Goal: Task Accomplishment & Management: Use online tool/utility

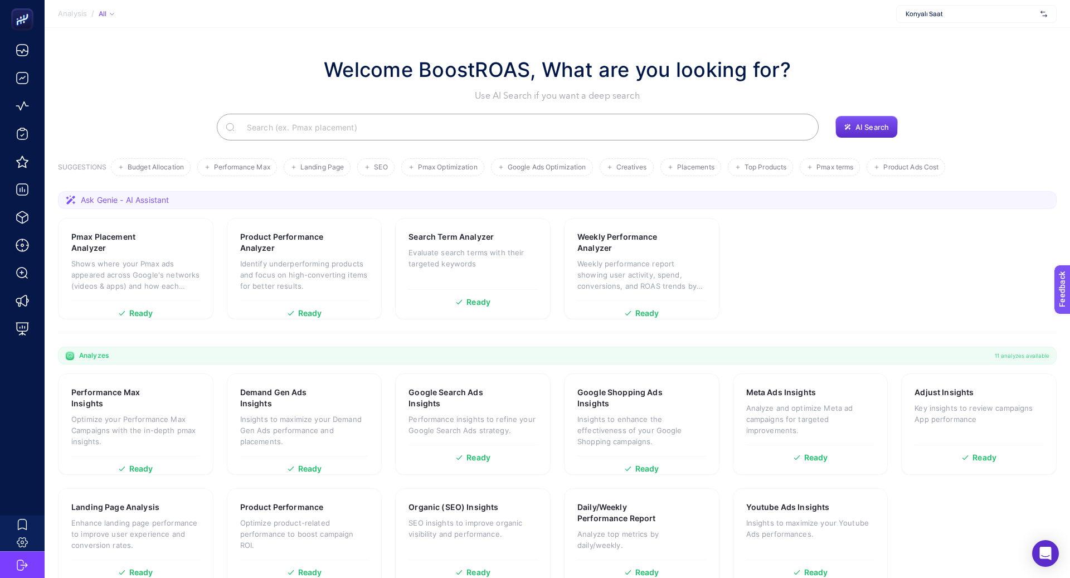
click at [948, 18] on div "Konyalı Saat" at bounding box center [976, 14] width 160 height 18
type input "moe"
click at [955, 41] on div "Moeva" at bounding box center [975, 37] width 159 height 18
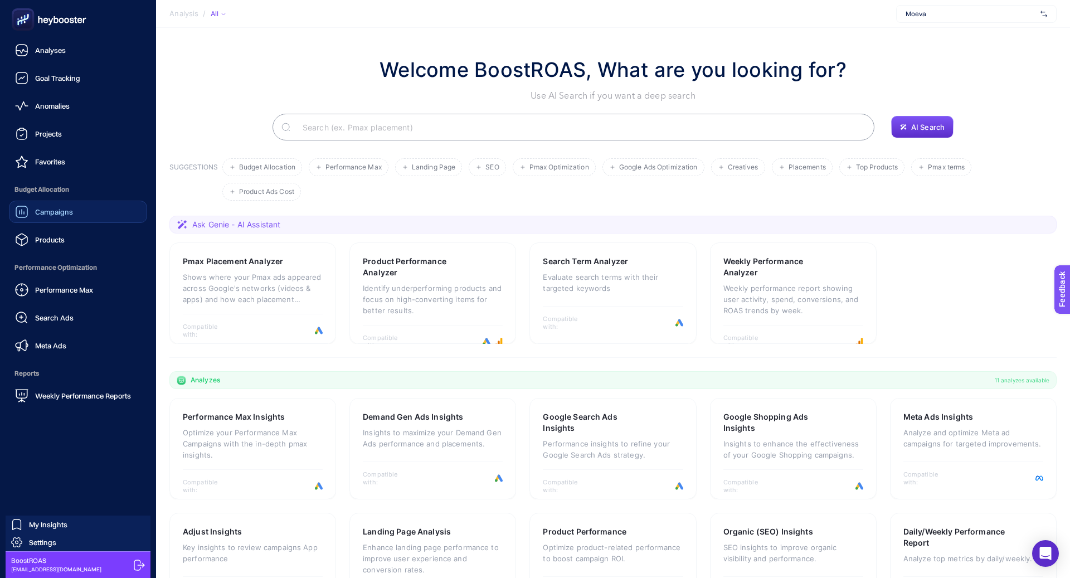
click at [33, 217] on div "Campaigns" at bounding box center [44, 211] width 58 height 13
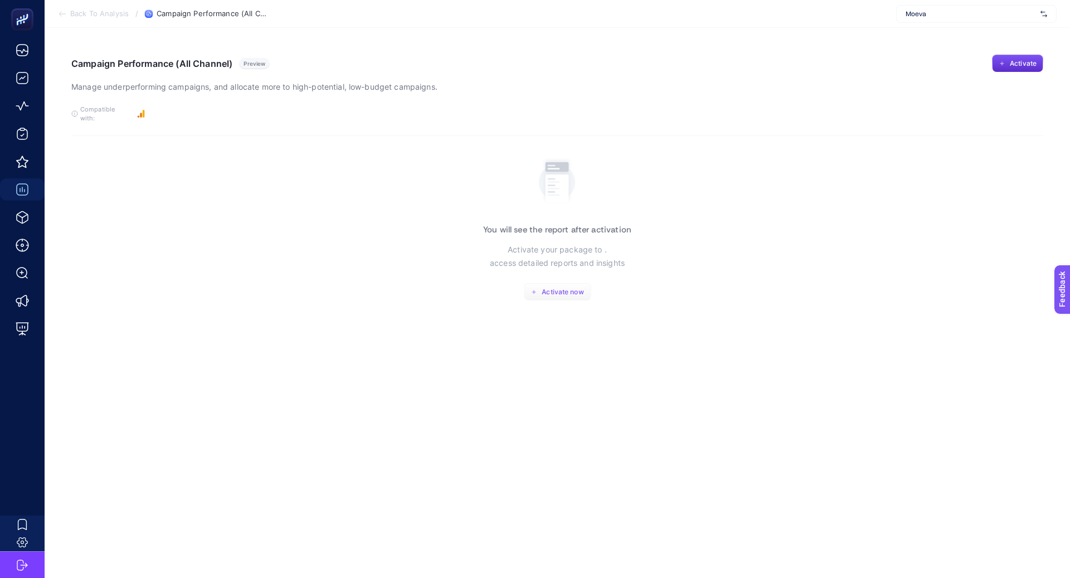
click at [561, 283] on button "Activate now" at bounding box center [557, 292] width 67 height 18
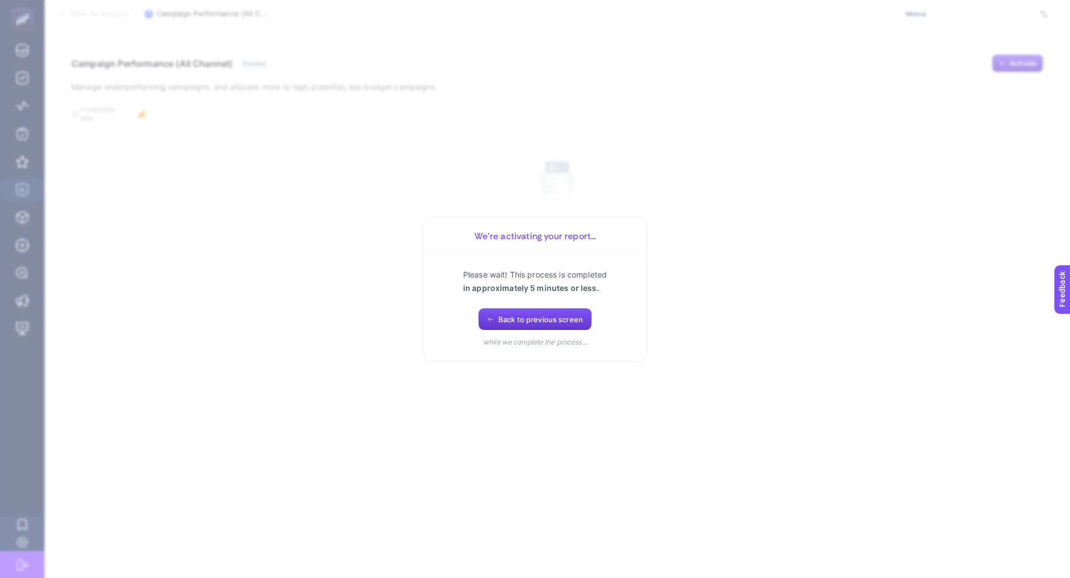
click at [515, 322] on span "Back to previous screen" at bounding box center [540, 319] width 85 height 9
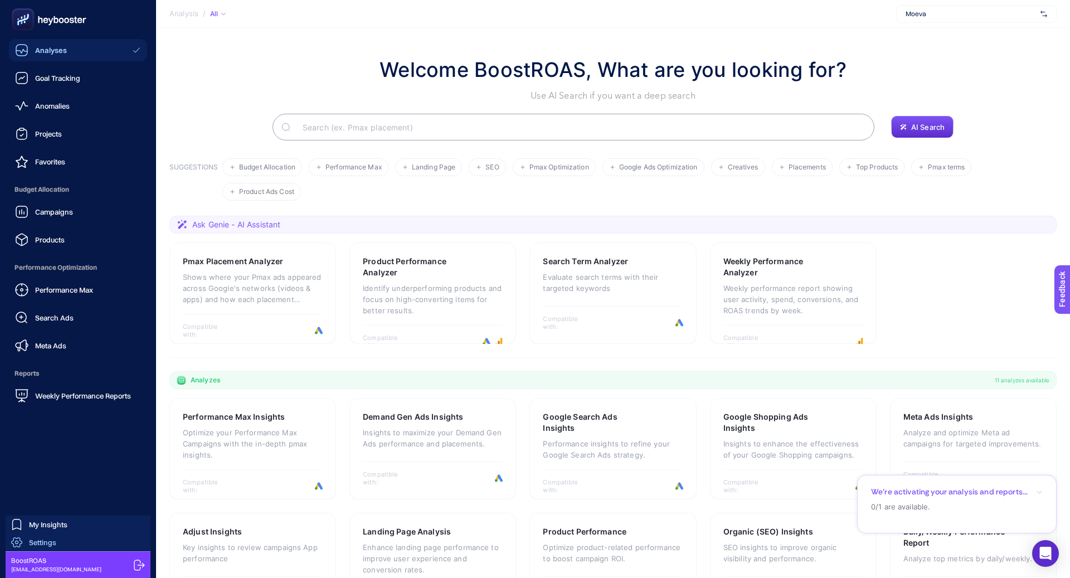
click at [49, 542] on span "Settings" at bounding box center [42, 542] width 27 height 9
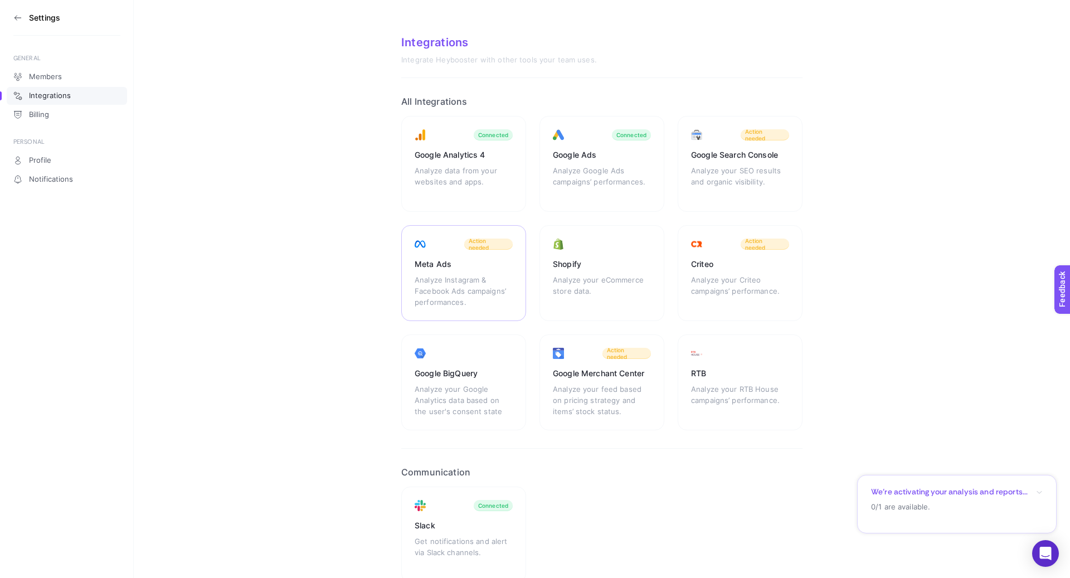
click at [436, 271] on div "Meta Ads Analyze Instagram & Facebook Ads campaigns’ performances. Action needed" at bounding box center [463, 273] width 125 height 96
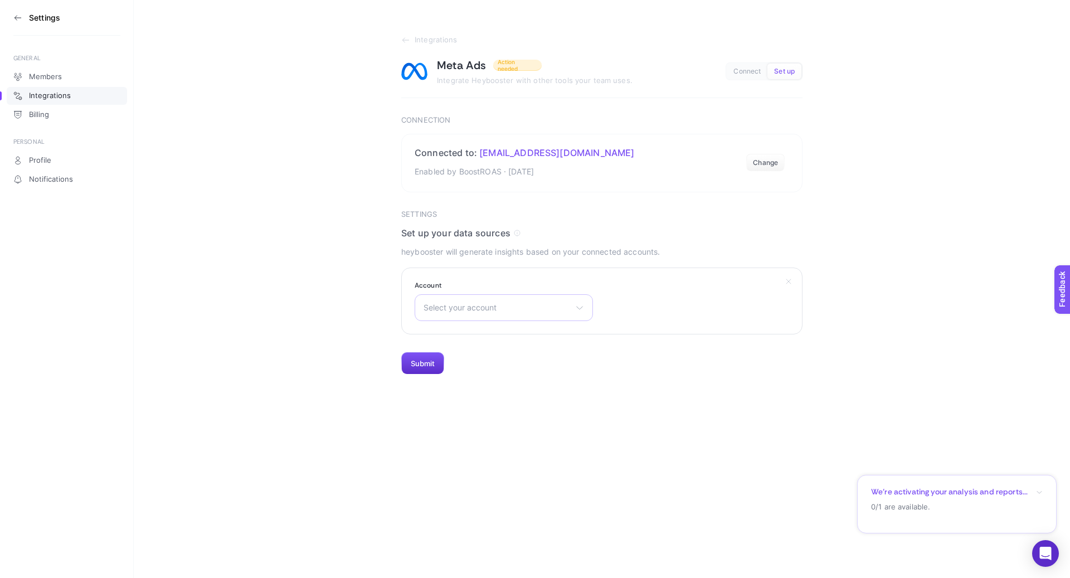
click at [482, 303] on span "Select your account" at bounding box center [496, 307] width 147 height 9
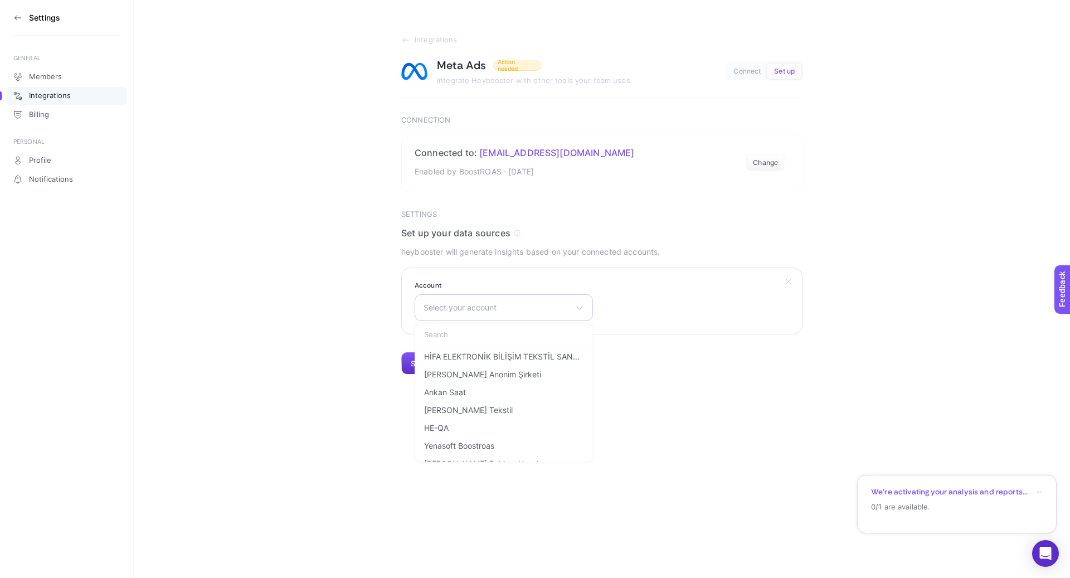
click at [485, 316] on div "Select your account HİFA ELEKTRONİK BİLİŞİM TEKSTİL SANAYİ TİCARET LİMİTED ŞİRK…" at bounding box center [503, 307] width 178 height 27
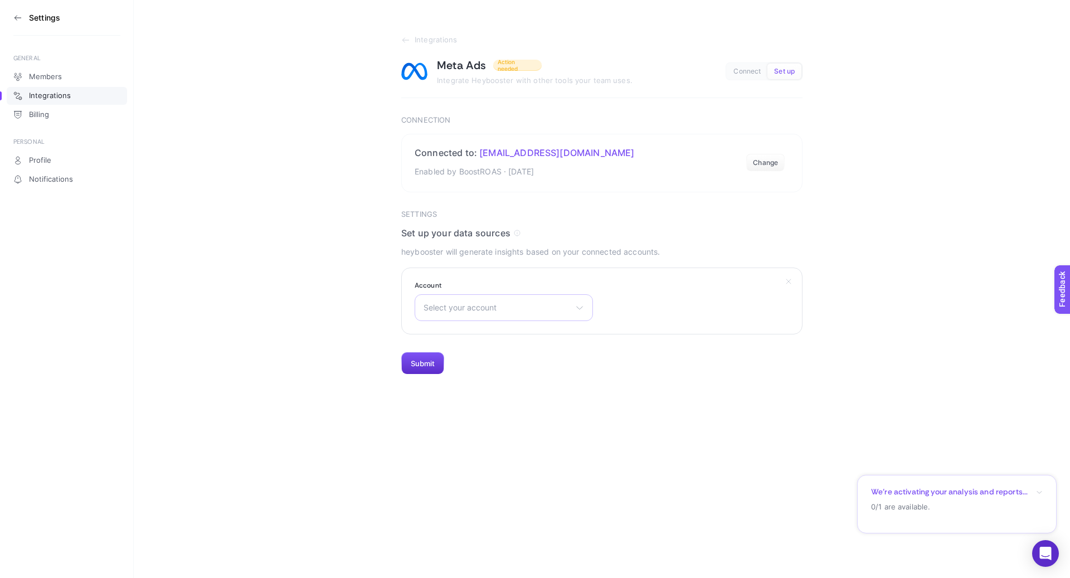
click at [484, 310] on span "Select your account" at bounding box center [496, 307] width 147 height 9
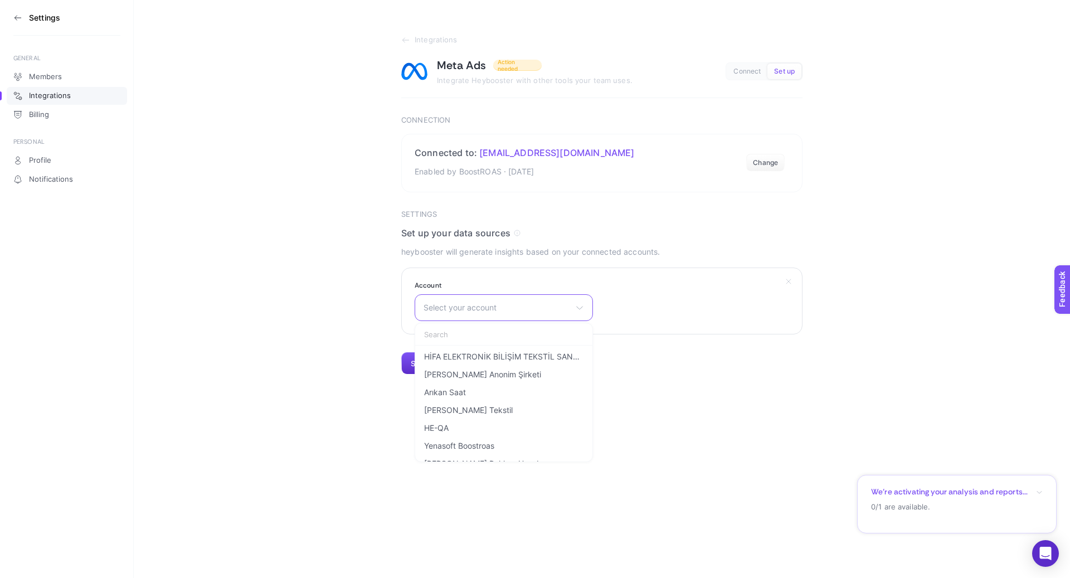
click at [467, 332] on input "text" at bounding box center [503, 334] width 177 height 22
type input "moe"
click at [472, 354] on span "Moeva - Post Paid" at bounding box center [457, 356] width 67 height 9
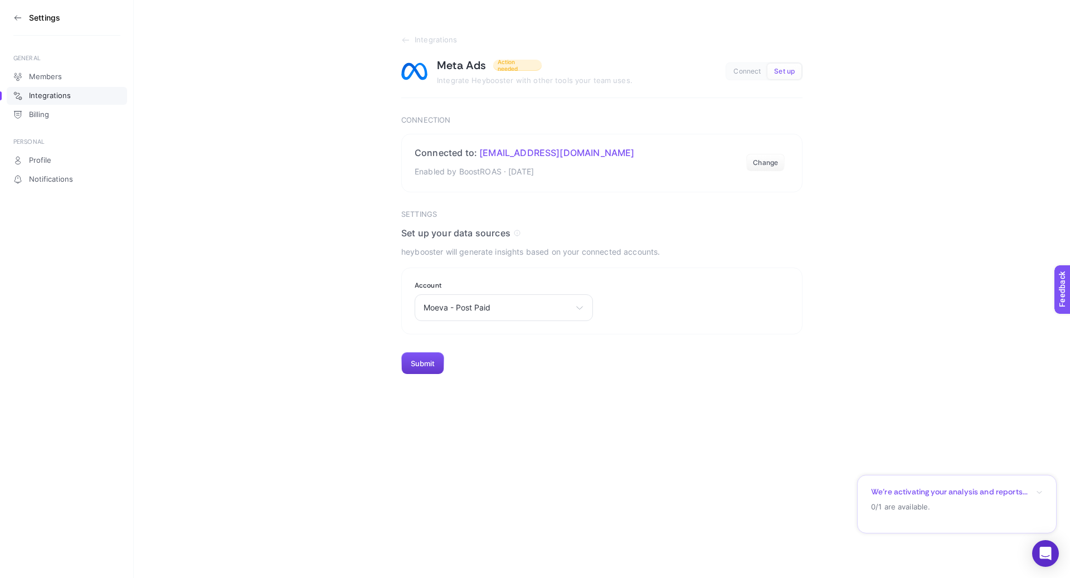
click at [422, 368] on button "Submit" at bounding box center [422, 363] width 43 height 22
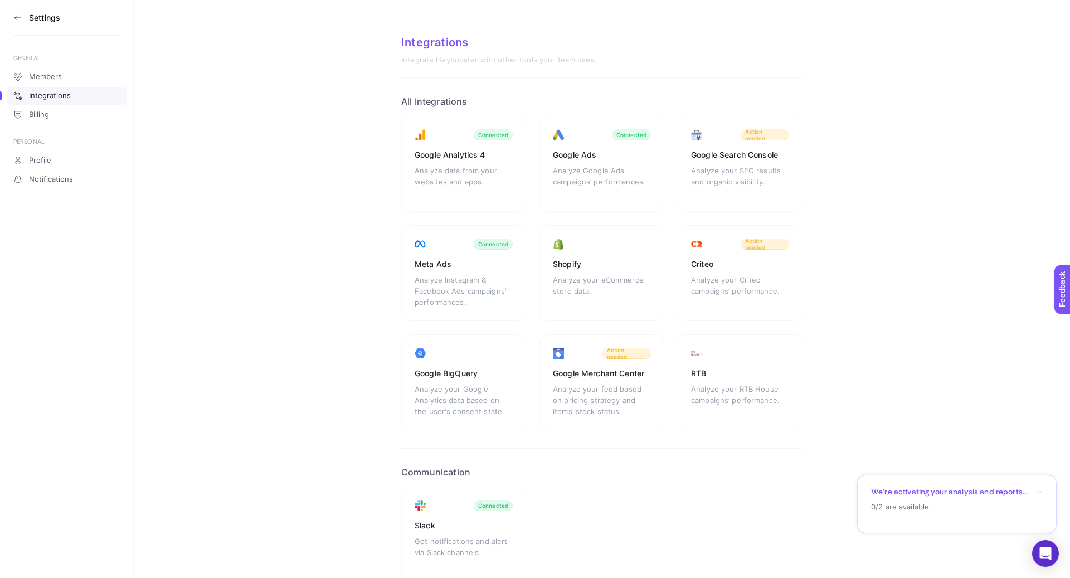
click at [570, 373] on div "Google Merchant Center" at bounding box center [602, 373] width 98 height 11
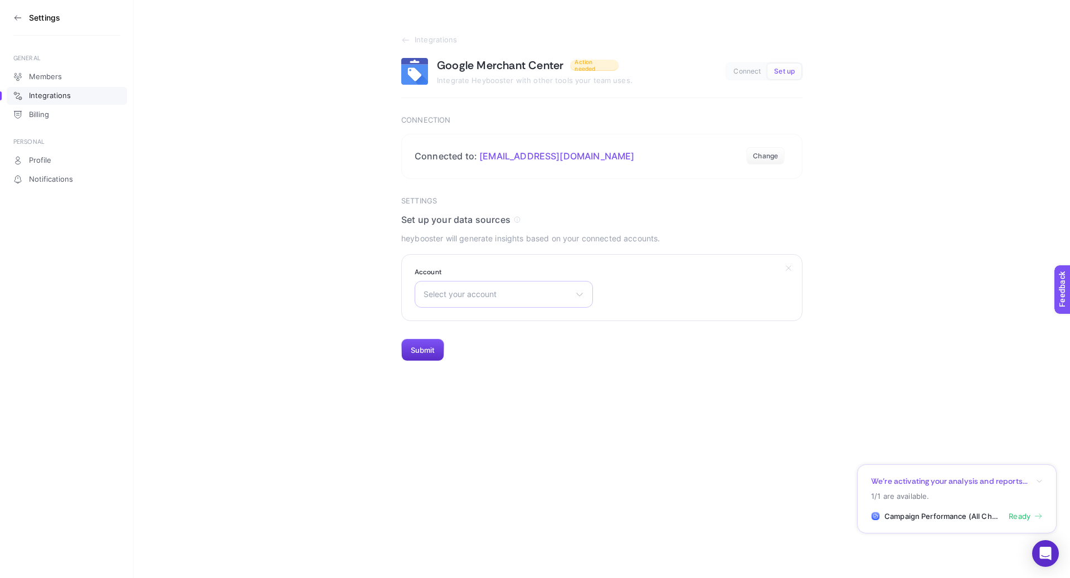
click at [473, 291] on span "Select your account" at bounding box center [496, 294] width 147 height 9
click at [487, 307] on section "Account Select your account There are no matching options available." at bounding box center [601, 287] width 401 height 67
click at [481, 298] on div "Select your account There are no matching options available." at bounding box center [503, 294] width 178 height 27
click at [481, 321] on input "text" at bounding box center [503, 321] width 177 height 22
click at [519, 325] on input "text" at bounding box center [503, 321] width 177 height 22
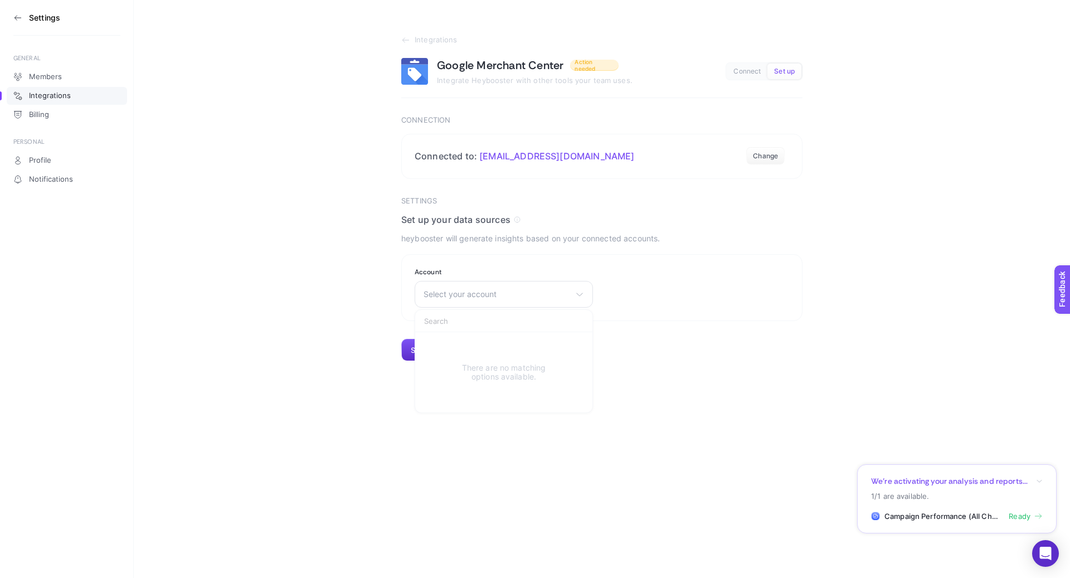
click at [795, 367] on div "Settings GENERAL Members Integrations Billing PERSONAL Profile Notifications In…" at bounding box center [535, 289] width 1070 height 578
click at [441, 286] on div "Select your account There are no matching options available." at bounding box center [503, 294] width 178 height 27
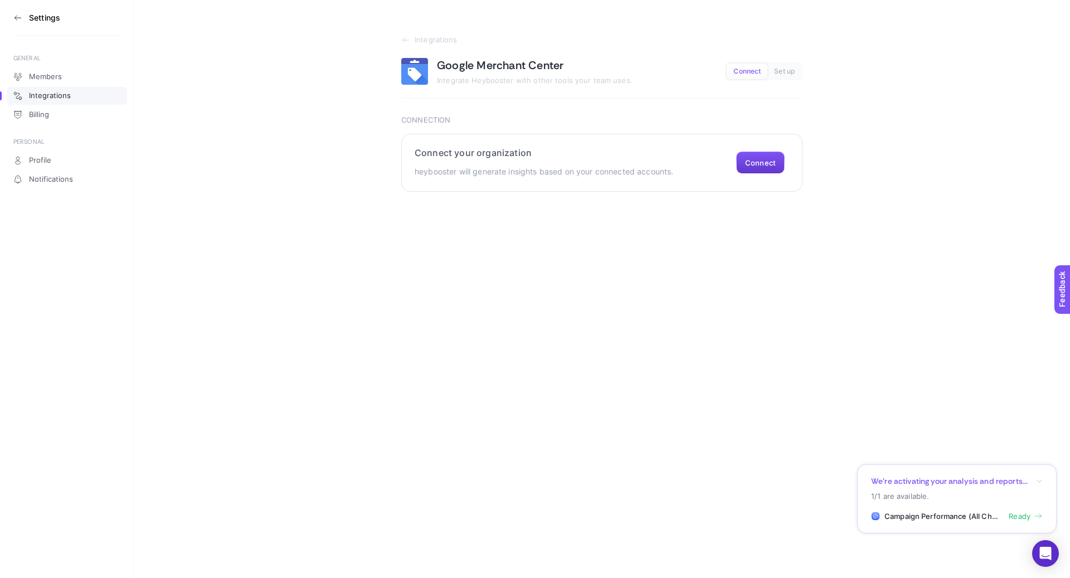
click at [755, 161] on button "Connect" at bounding box center [760, 163] width 48 height 22
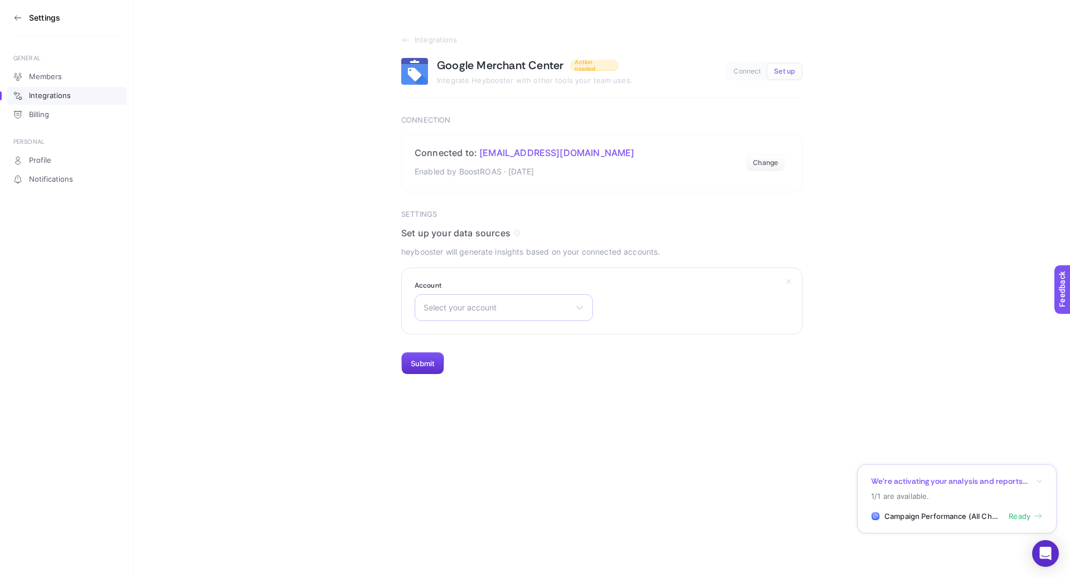
click at [499, 313] on div "Select your account shopi go SIRRI Paty, Inc Konyalı Saat Oleg Cassini Recete.c…" at bounding box center [503, 307] width 178 height 27
click at [481, 327] on input "text" at bounding box center [503, 334] width 177 height 22
type input "mo"
click at [467, 354] on li "Moeva" at bounding box center [503, 357] width 173 height 18
click at [407, 365] on button "Submit" at bounding box center [422, 363] width 43 height 22
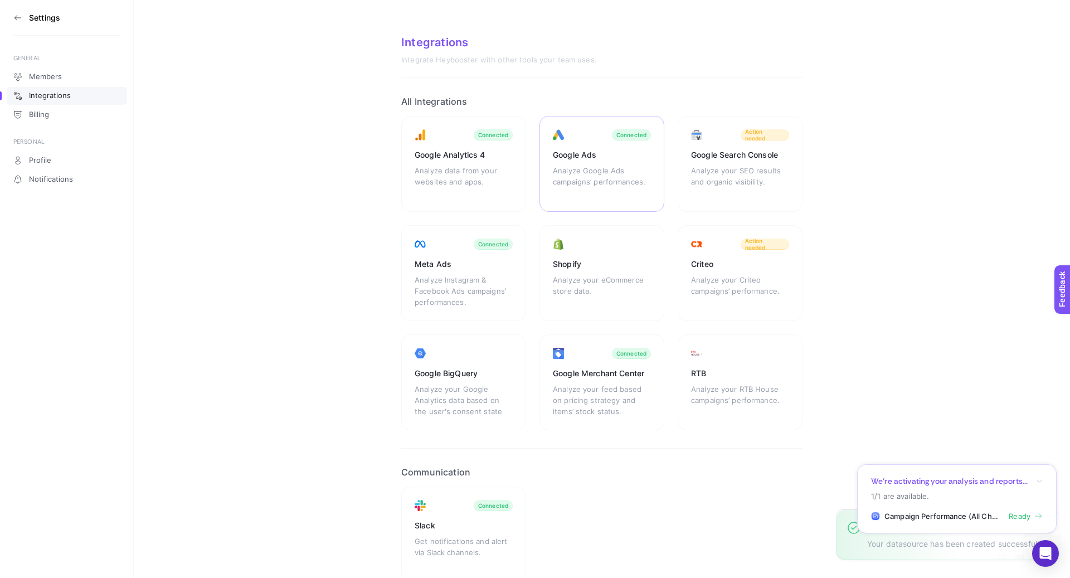
click at [603, 152] on div "Google Ads" at bounding box center [602, 154] width 98 height 11
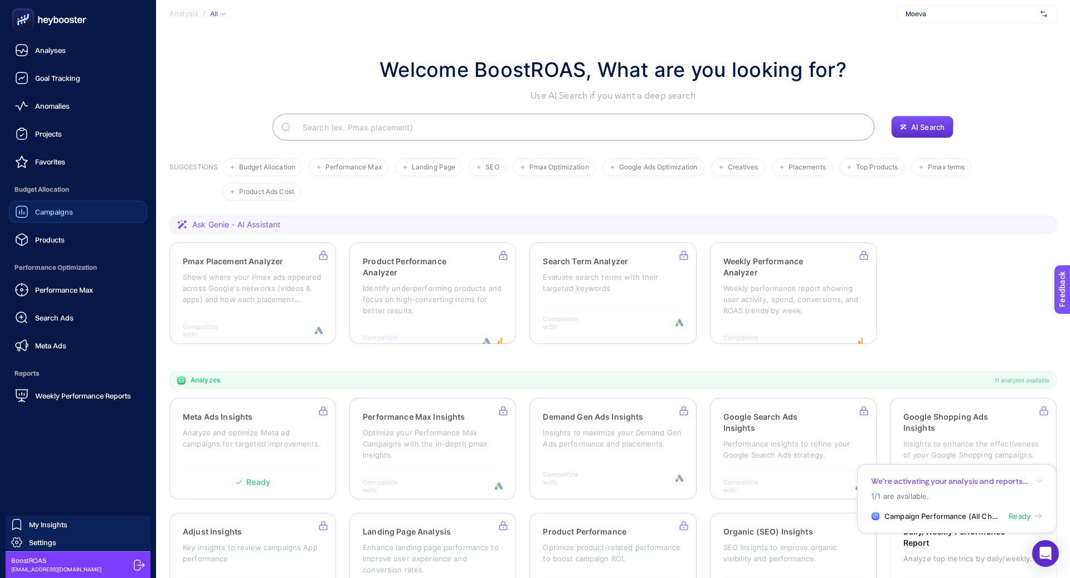
click at [71, 212] on span "Campaigns" at bounding box center [54, 211] width 38 height 9
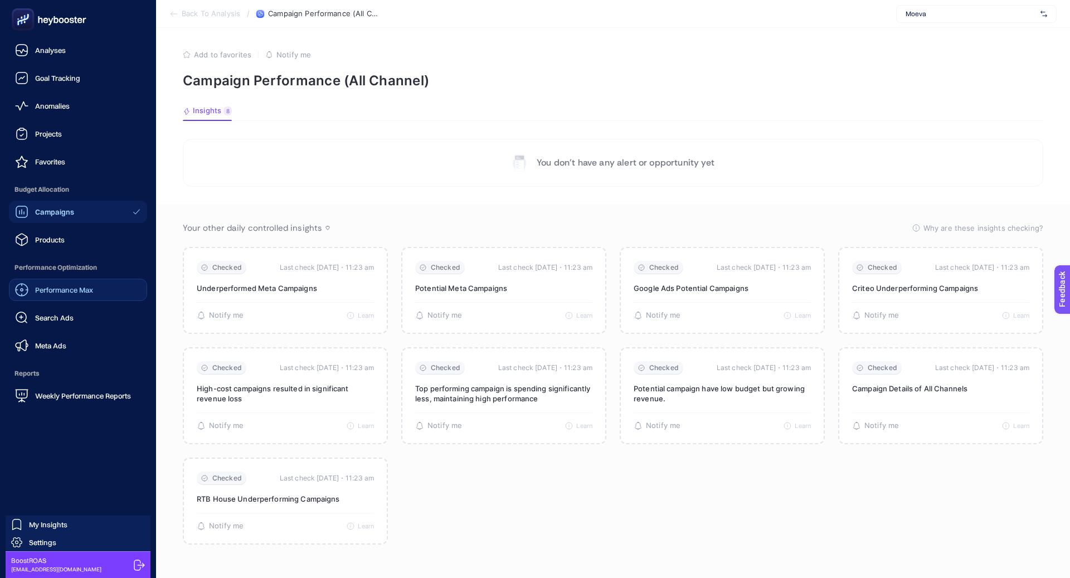
click at [76, 292] on span "Performance Max" at bounding box center [64, 289] width 58 height 9
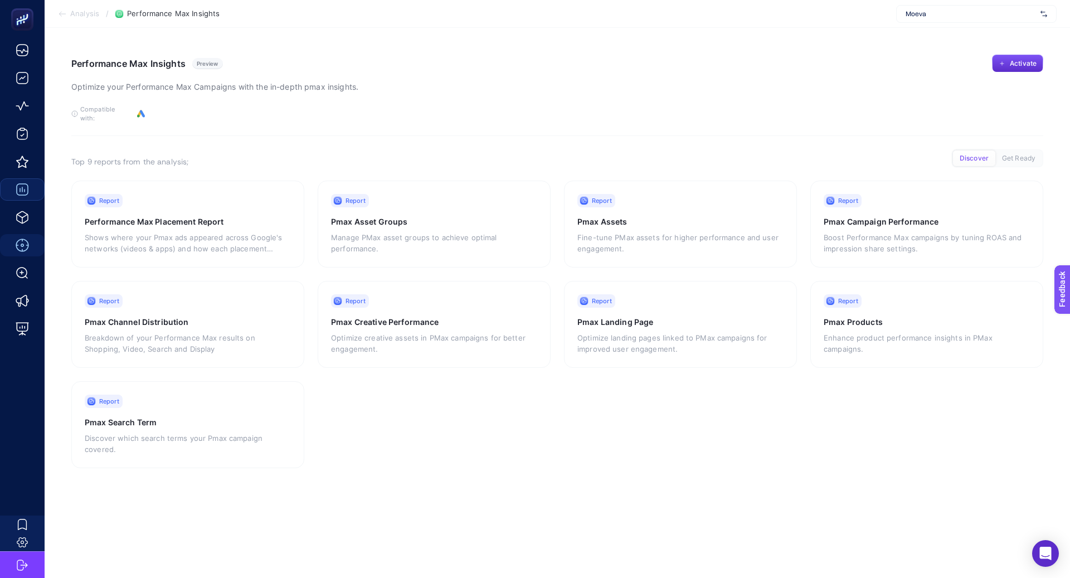
click at [61, 15] on icon at bounding box center [62, 13] width 9 height 9
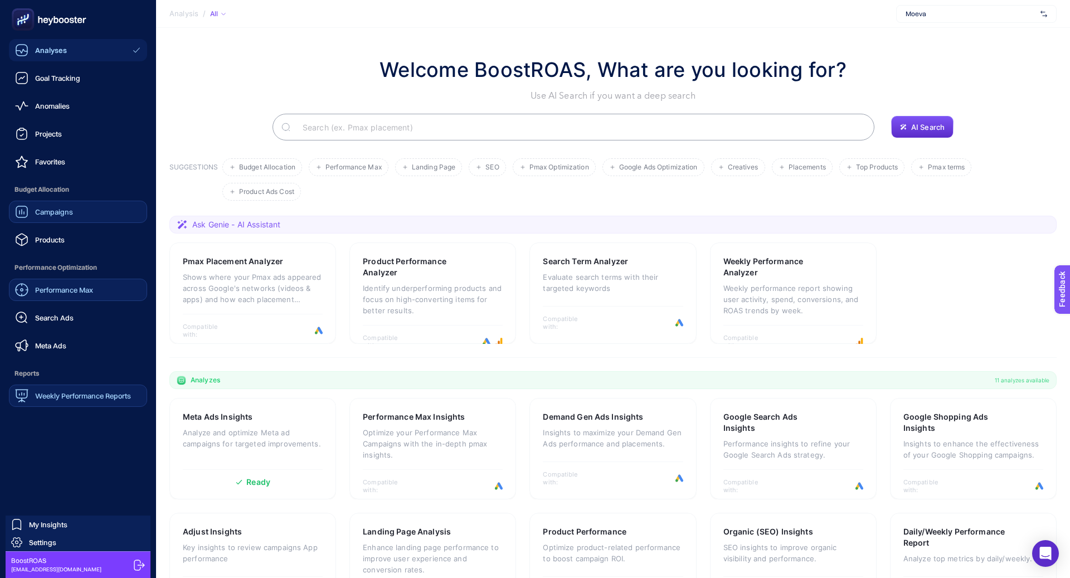
click at [55, 396] on span "Weekly Performance Reports" at bounding box center [83, 395] width 96 height 9
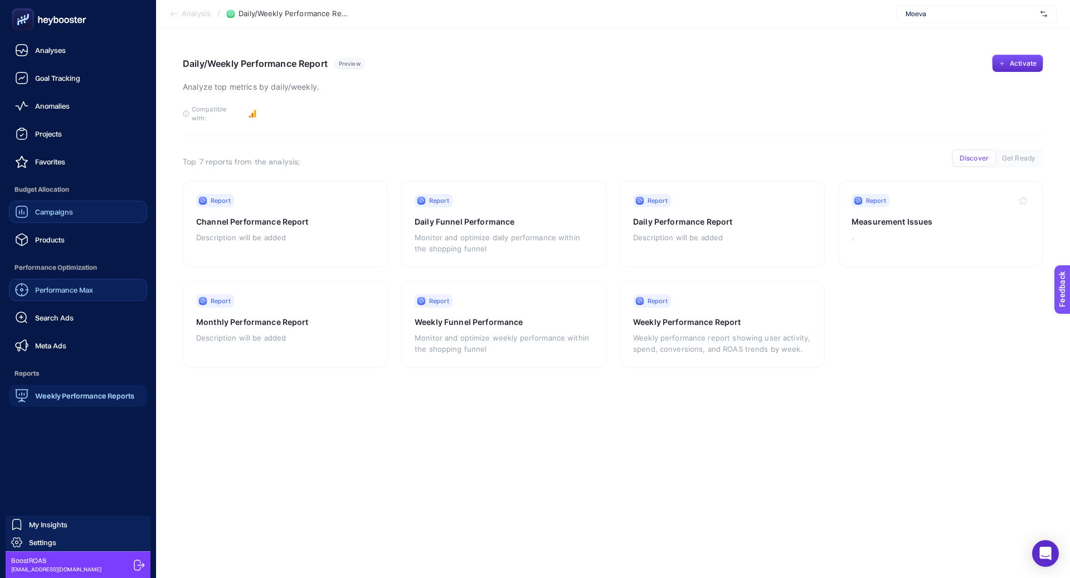
click at [65, 211] on span "Campaigns" at bounding box center [54, 211] width 38 height 9
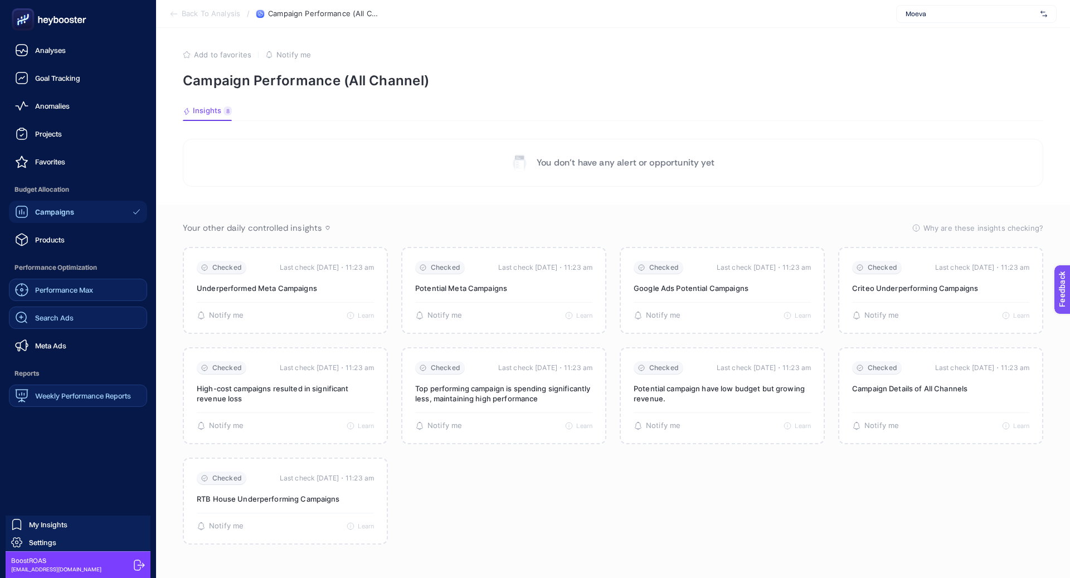
click at [91, 315] on link "Search Ads" at bounding box center [78, 317] width 138 height 22
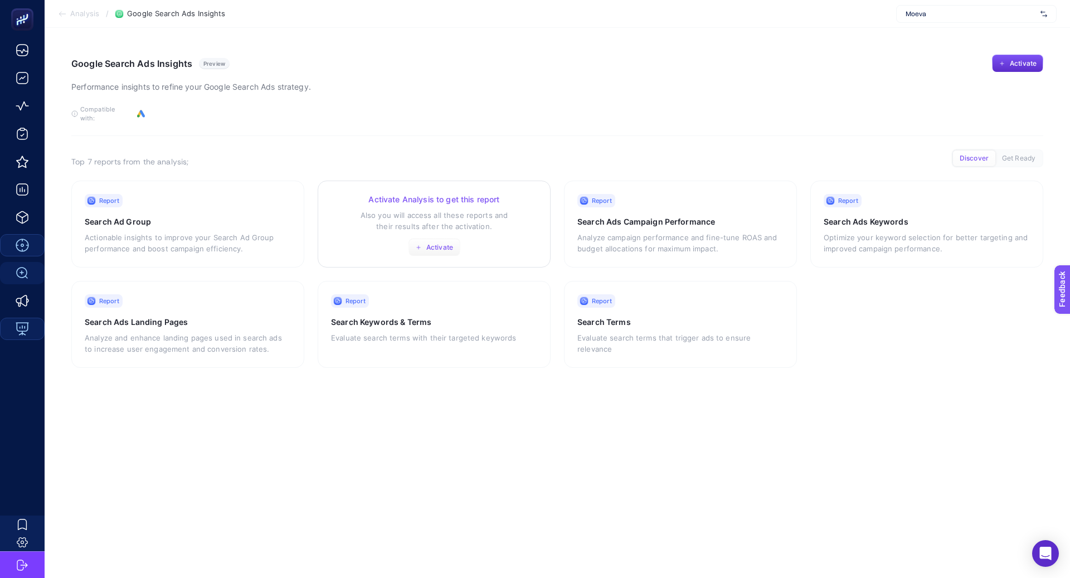
click at [433, 243] on span "Activate" at bounding box center [439, 247] width 27 height 9
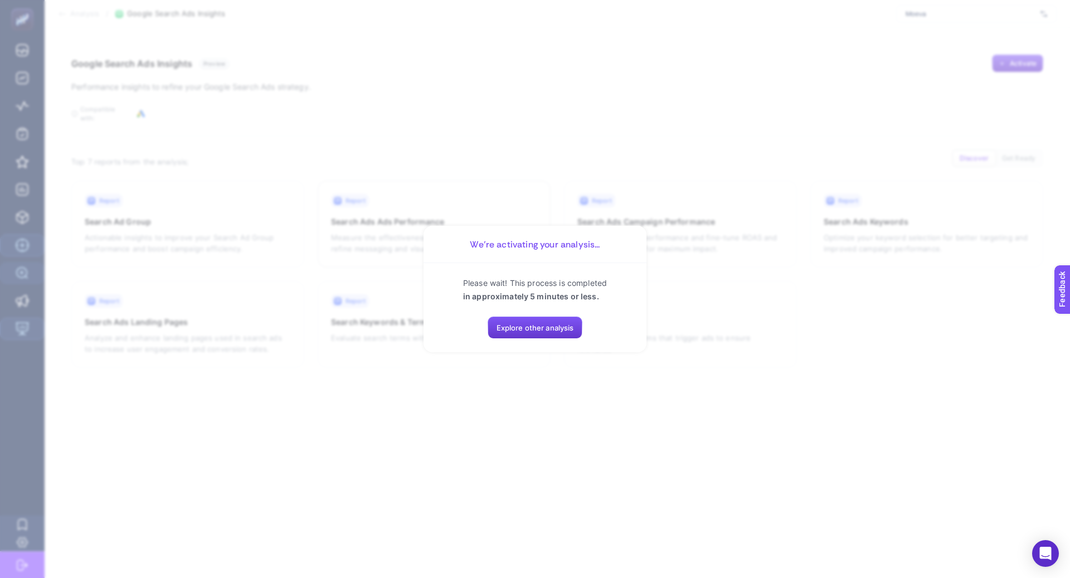
click at [516, 334] on button "Explore other analysis" at bounding box center [534, 327] width 95 height 22
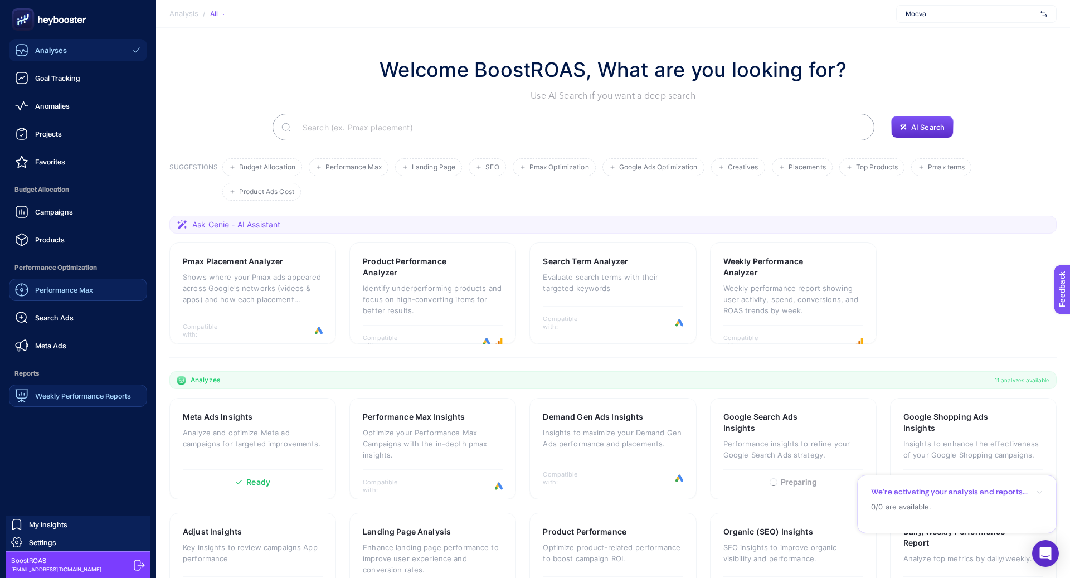
click at [66, 290] on span "Performance Max" at bounding box center [64, 289] width 58 height 9
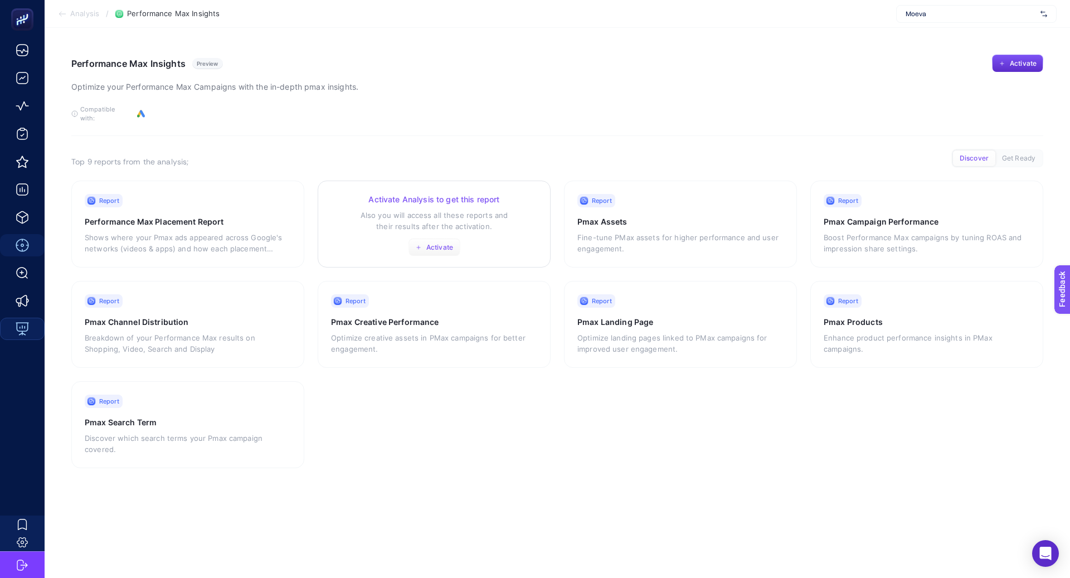
click at [439, 243] on span "Activate" at bounding box center [439, 247] width 27 height 9
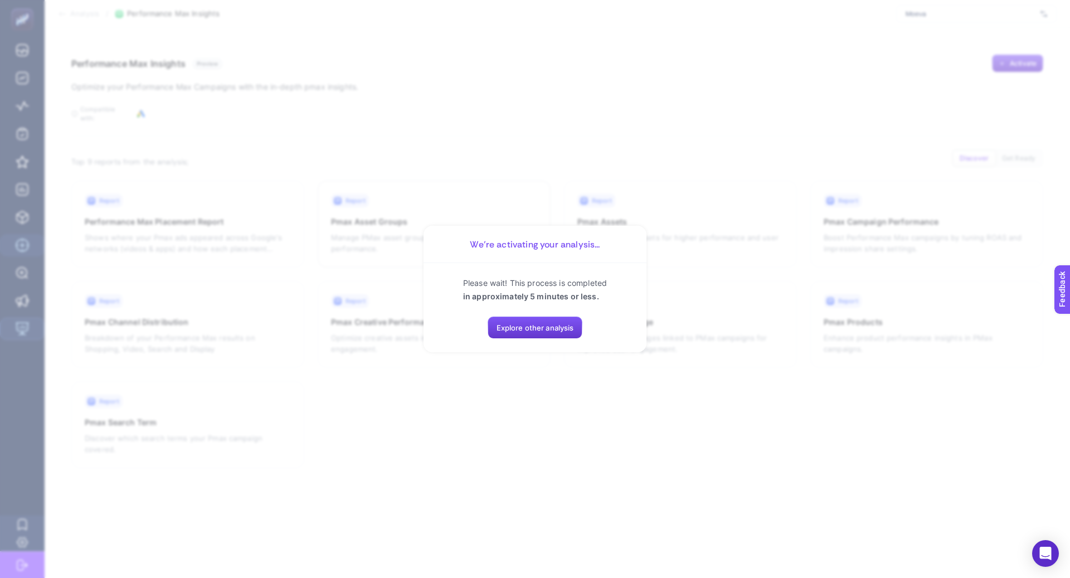
click at [535, 325] on span "Explore other analysis" at bounding box center [534, 327] width 77 height 9
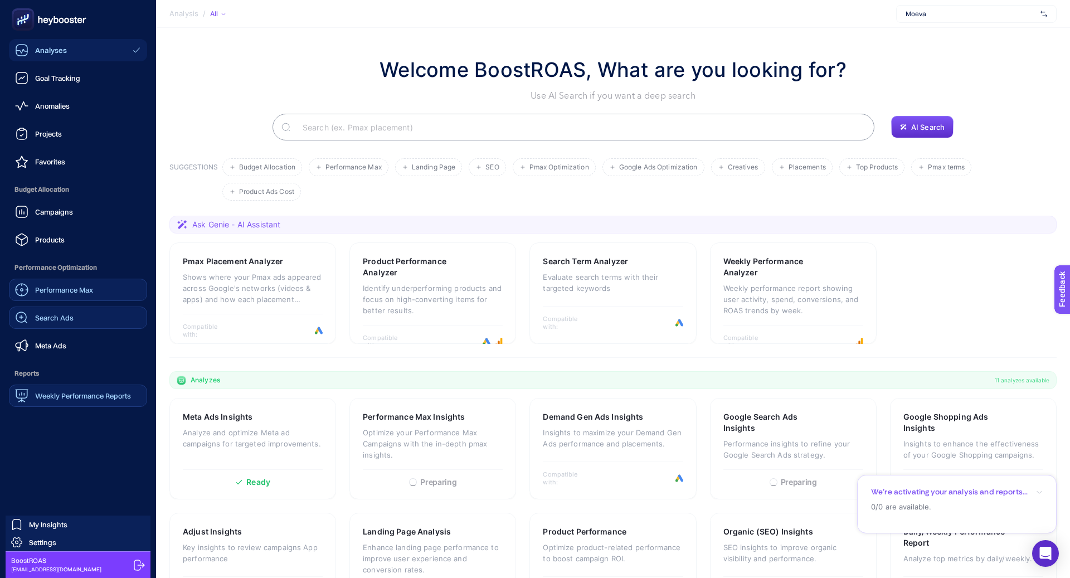
click at [65, 319] on span "Search Ads" at bounding box center [54, 317] width 38 height 9
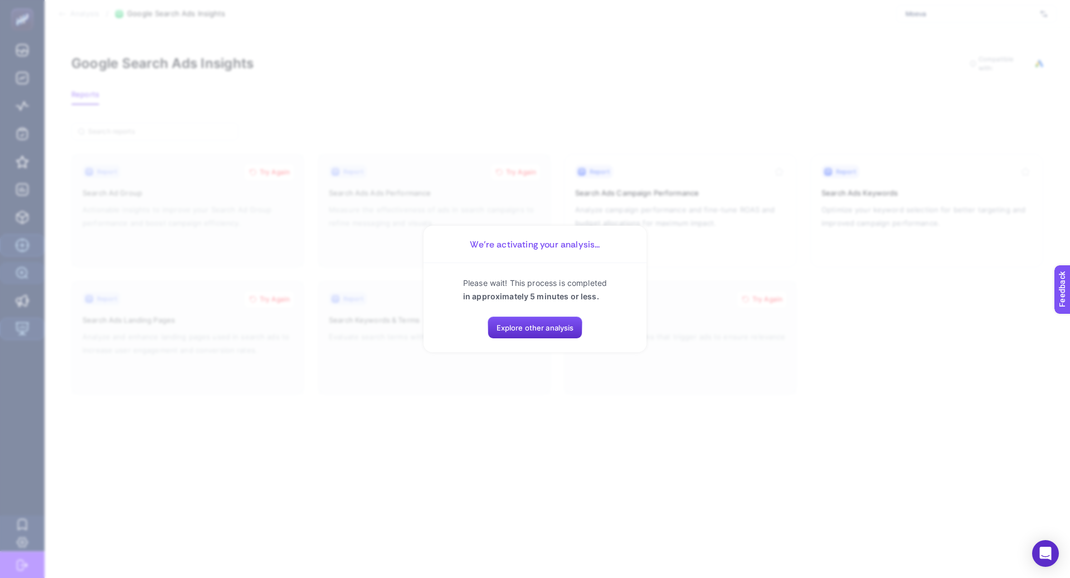
click at [118, 309] on section "We’re activating your analysis... Please wait! This process is completed in app…" at bounding box center [535, 289] width 1070 height 578
click at [525, 324] on span "Explore other analysis" at bounding box center [534, 327] width 77 height 9
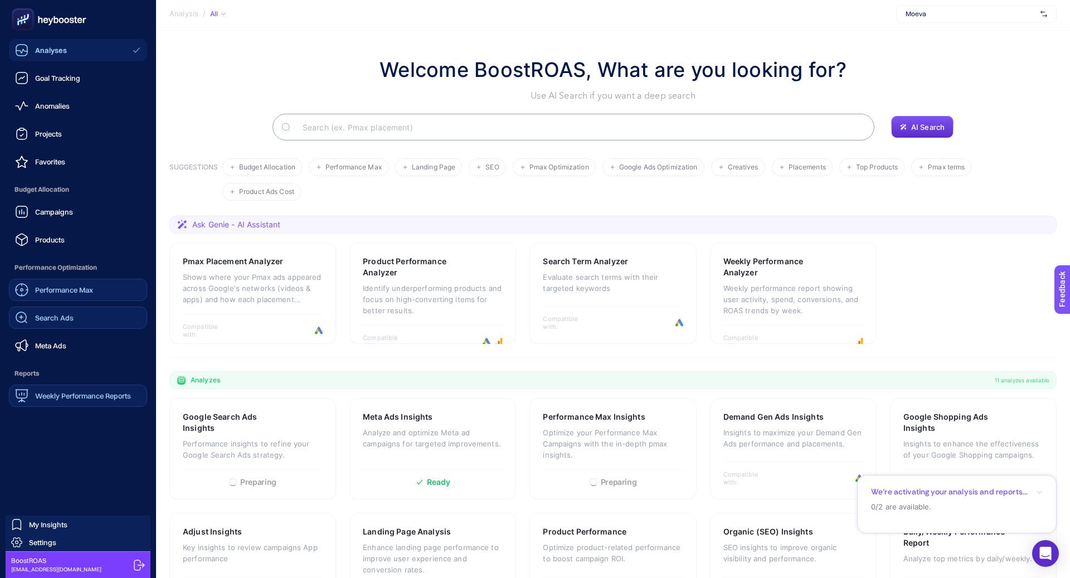
click at [75, 313] on link "Search Ads" at bounding box center [78, 317] width 138 height 22
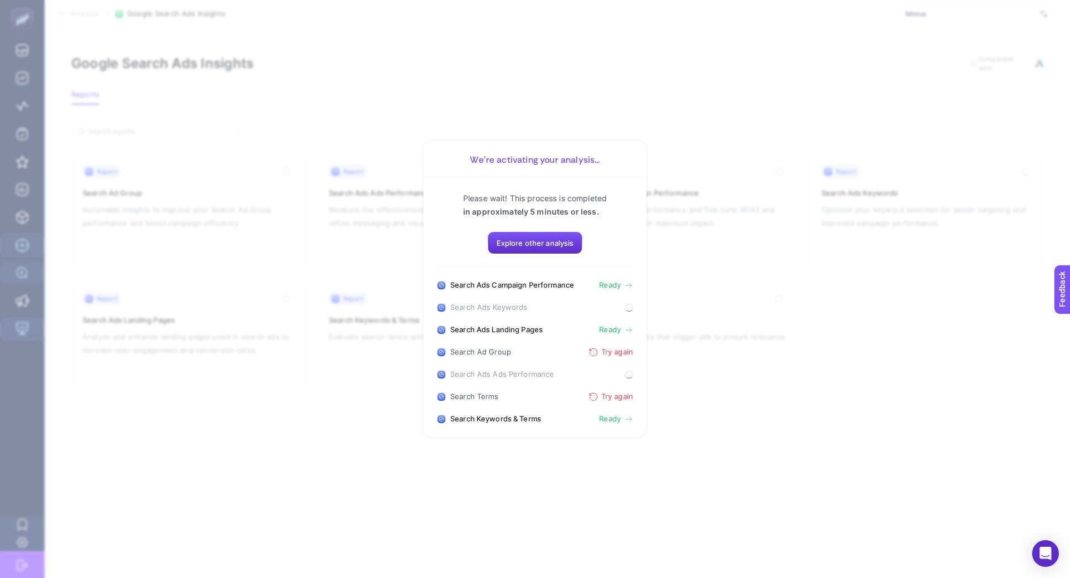
click at [90, 268] on section "We’re activating your analysis... Please wait! This process is completed in app…" at bounding box center [535, 289] width 1070 height 578
click at [544, 224] on div "Please wait! This process is completed in approximately 5 minutes or less. Expl…" at bounding box center [535, 230] width 196 height 76
click at [544, 238] on button "Explore other analysis" at bounding box center [534, 243] width 95 height 22
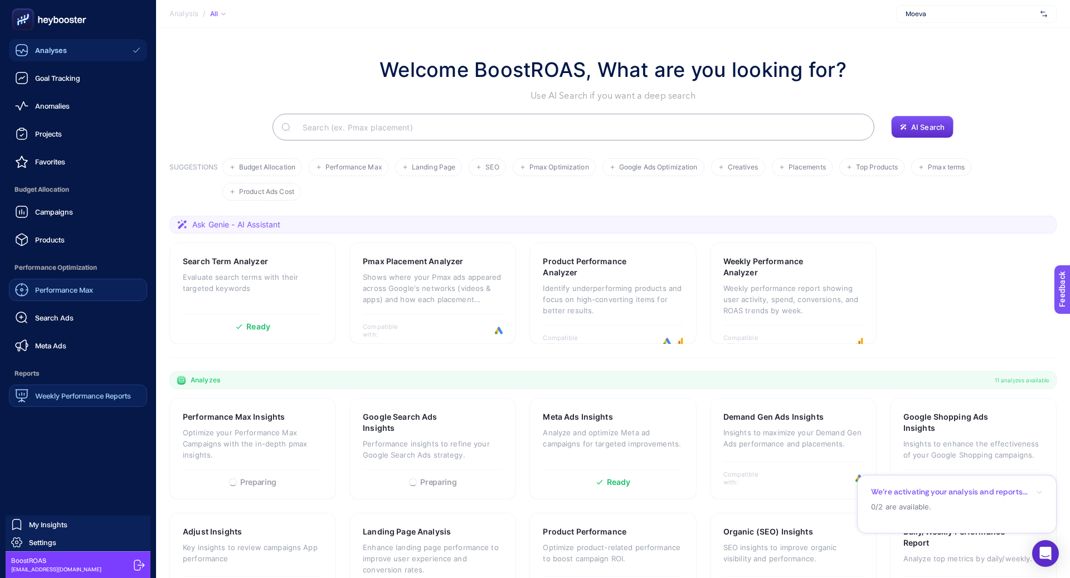
click at [53, 288] on span "Performance Max" at bounding box center [64, 289] width 58 height 9
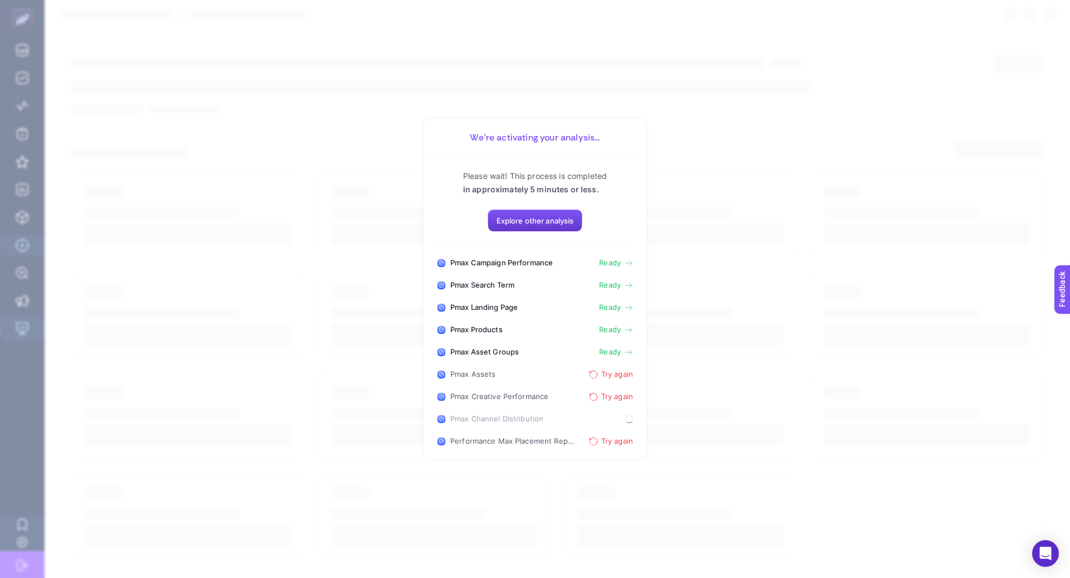
click at [528, 218] on span "Explore other analysis" at bounding box center [534, 220] width 77 height 9
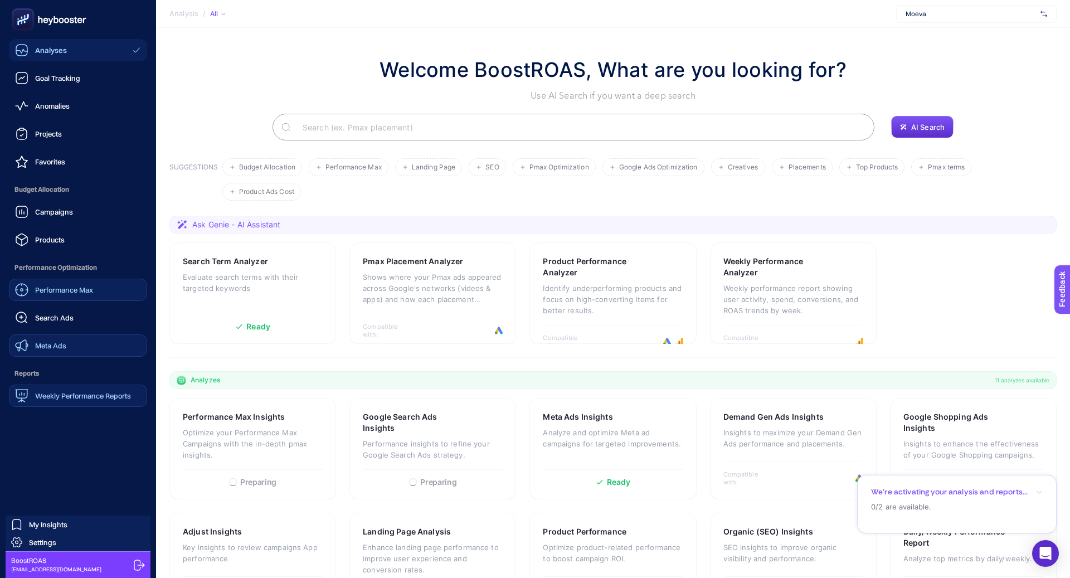
click at [64, 345] on span "Meta Ads" at bounding box center [50, 345] width 31 height 9
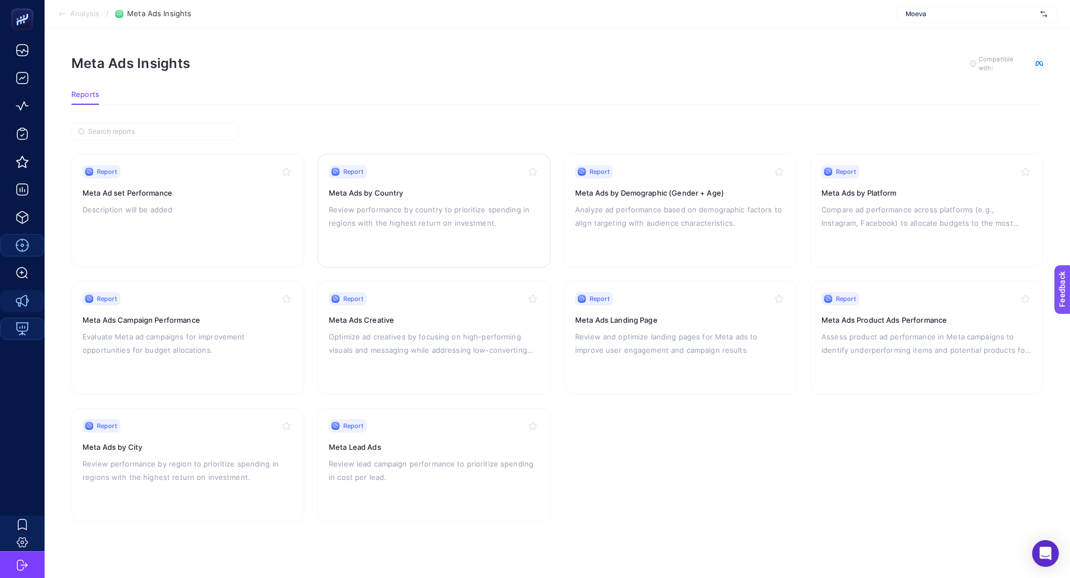
click at [460, 230] on div "Report Meta Ads by Country Review performance by country to prioritize spending…" at bounding box center [434, 210] width 211 height 91
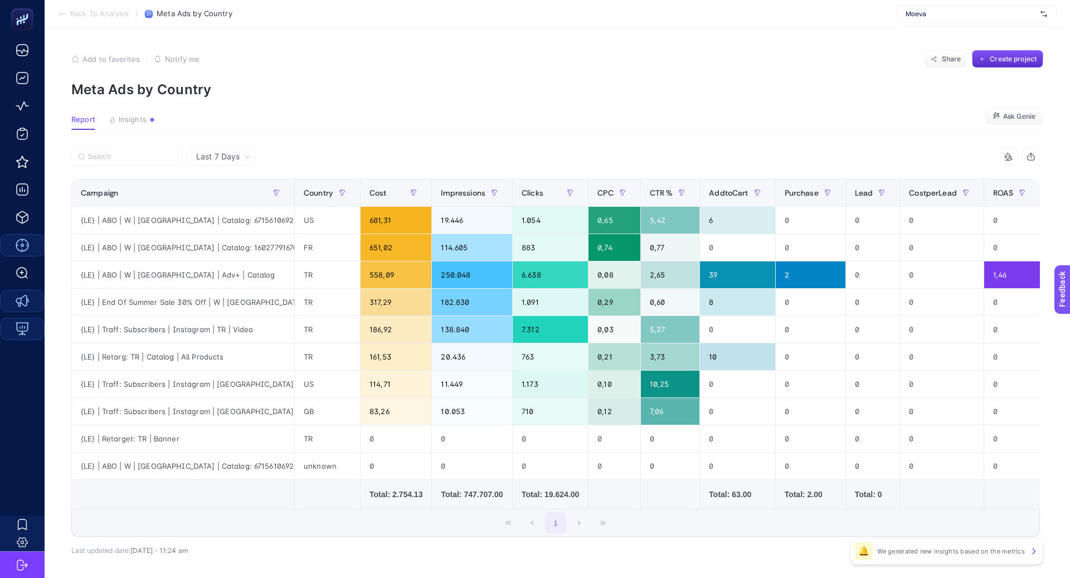
click at [217, 155] on span "Last 7 Days" at bounding box center [217, 156] width 43 height 11
click at [227, 201] on li "Last 30 Days" at bounding box center [221, 200] width 63 height 20
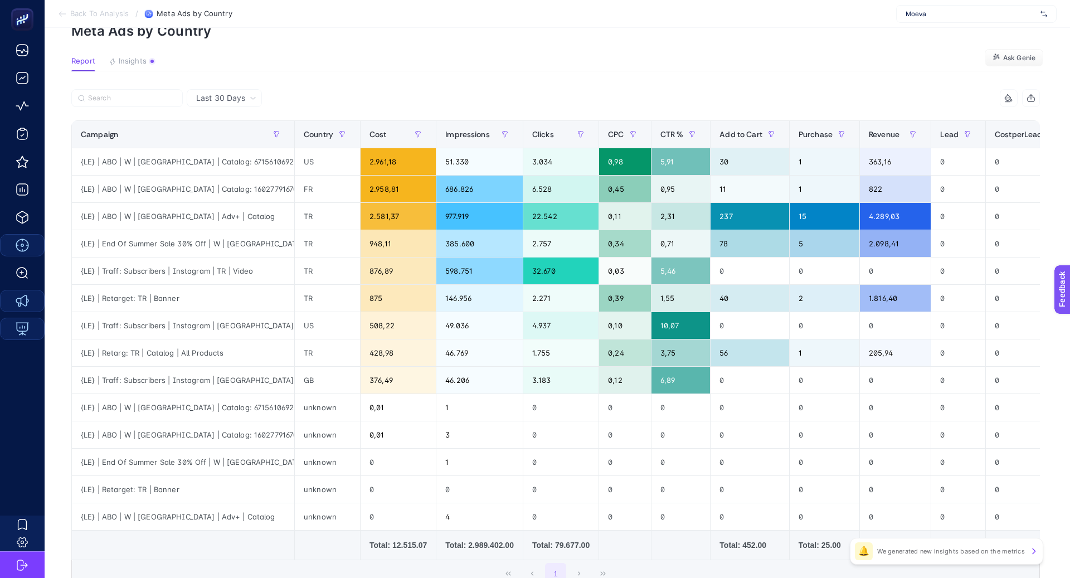
scroll to position [58, 0]
click at [460, 100] on div at bounding box center [313, 102] width 484 height 25
click at [138, 61] on span "Insights" at bounding box center [133, 61] width 28 height 9
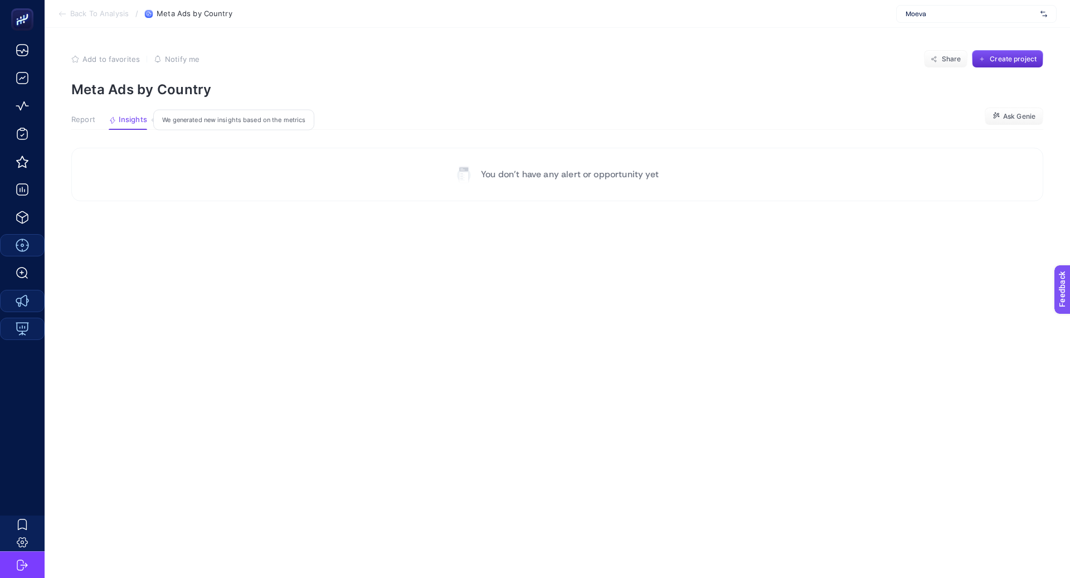
scroll to position [0, 0]
click at [87, 123] on span "Report" at bounding box center [83, 119] width 24 height 9
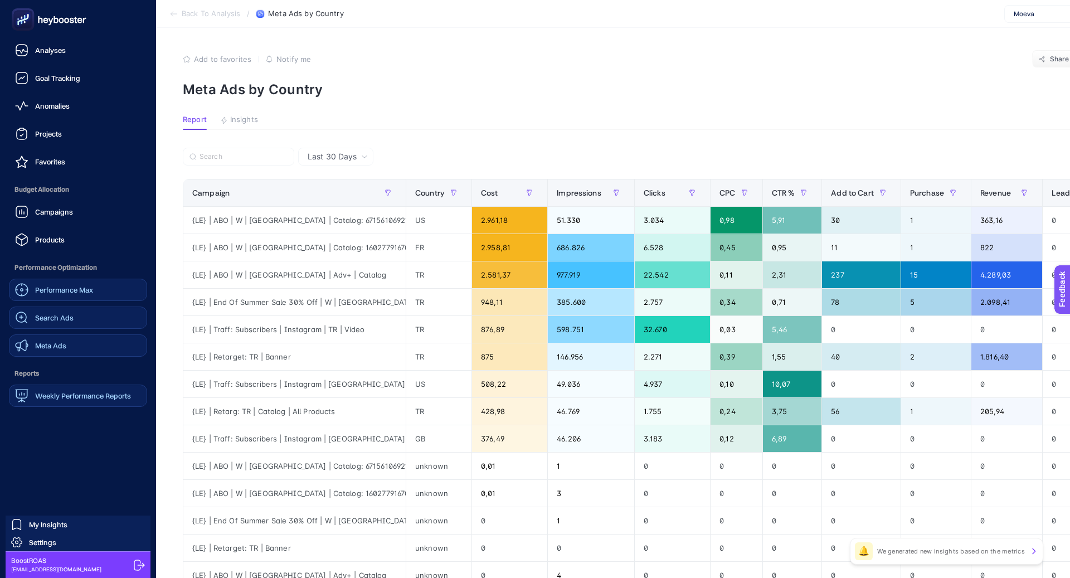
click at [67, 328] on link "Search Ads" at bounding box center [78, 317] width 138 height 22
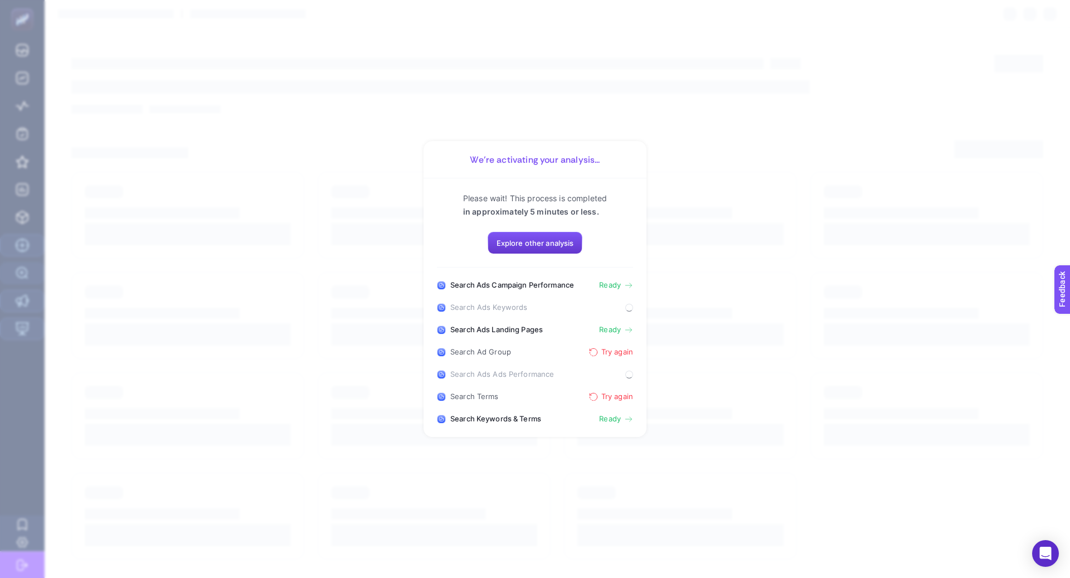
click at [540, 240] on span "Explore other analysis" at bounding box center [534, 242] width 77 height 9
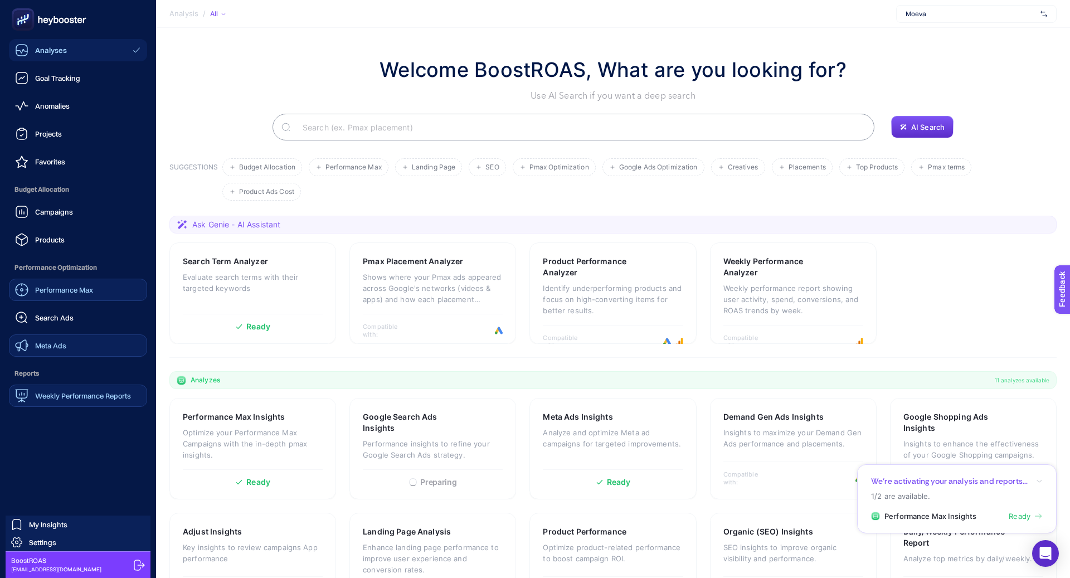
click at [58, 316] on span "Search Ads" at bounding box center [54, 317] width 38 height 9
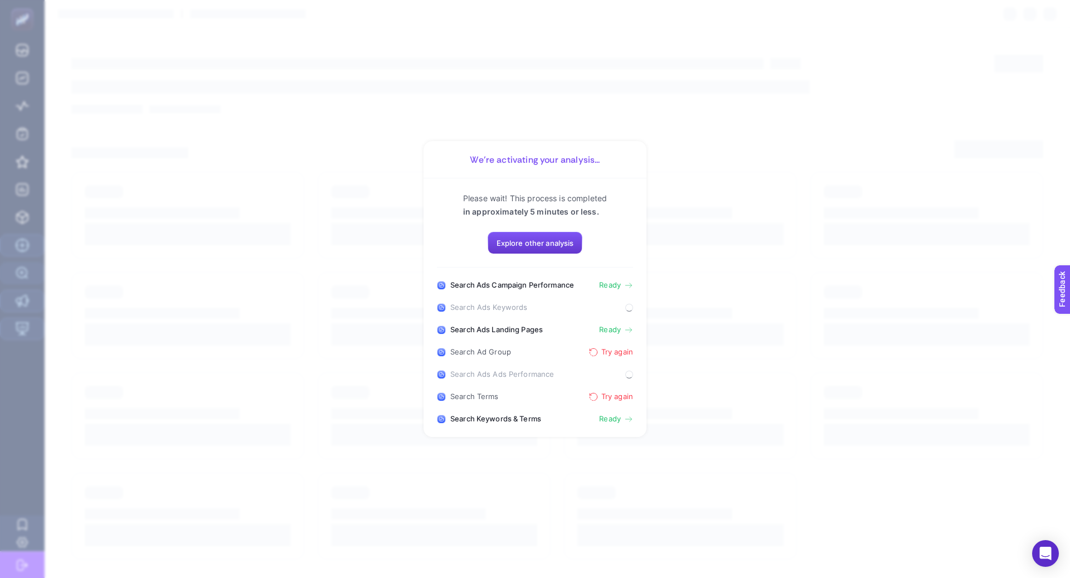
click at [526, 243] on span "Explore other analysis" at bounding box center [534, 242] width 77 height 9
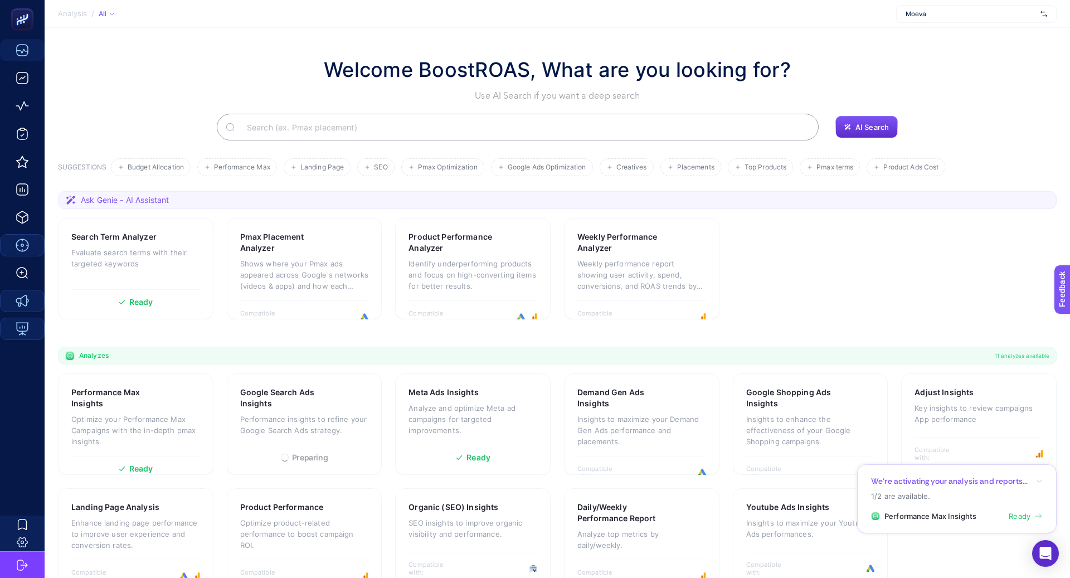
click at [937, 16] on span "Moeva" at bounding box center [970, 13] width 130 height 9
type input "moeva"
click at [938, 13] on input "moeva" at bounding box center [970, 13] width 130 height 9
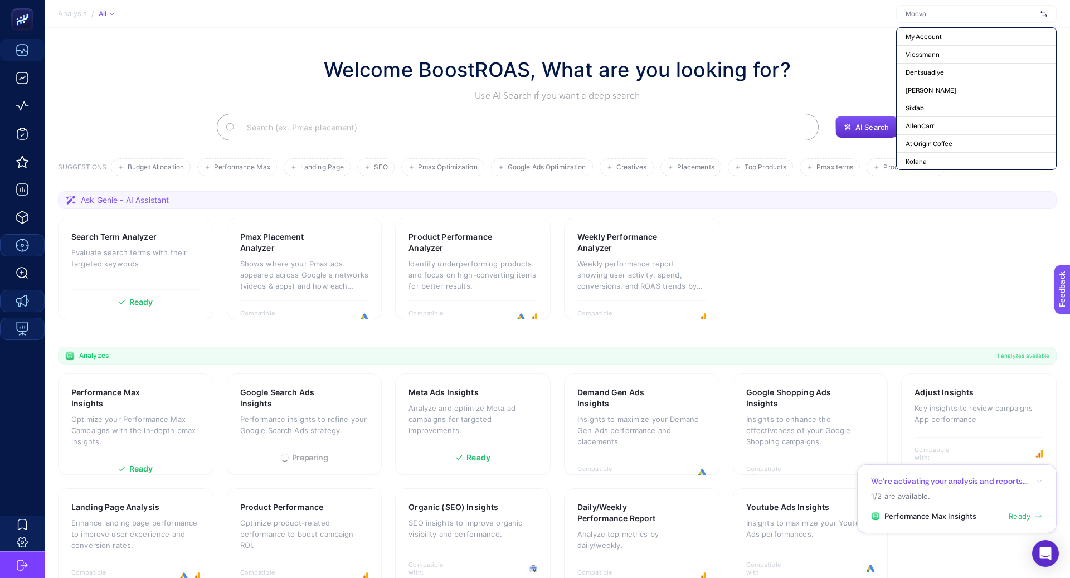
click at [938, 13] on input "text" at bounding box center [970, 13] width 130 height 9
type input "moev"
click at [842, 10] on section "Analysis / All moev Moeva + Add New Client" at bounding box center [557, 14] width 1025 height 28
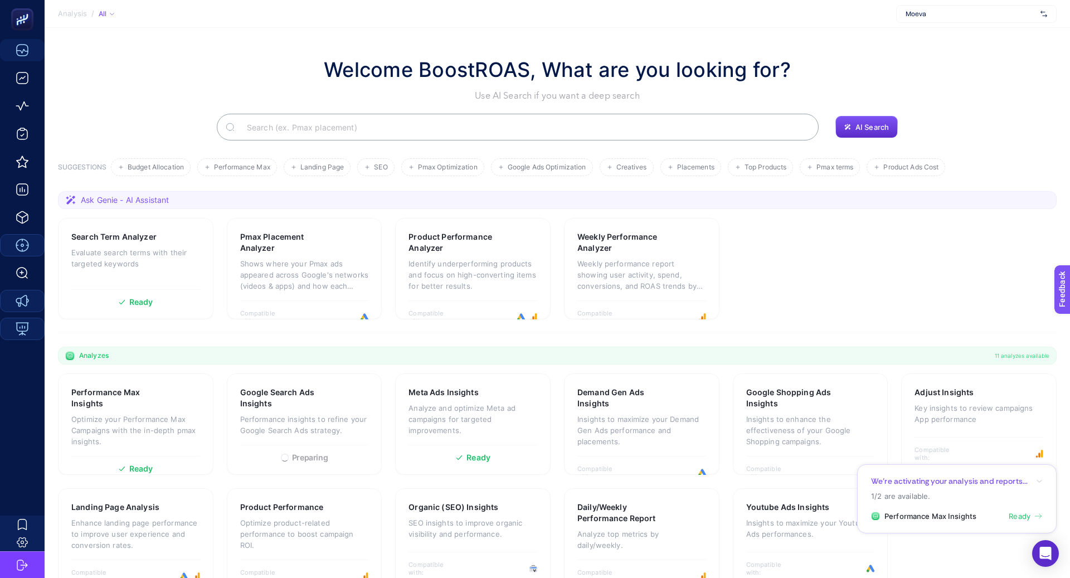
click at [949, 15] on span "Moeva" at bounding box center [970, 13] width 130 height 9
type input "moev"
click at [950, 37] on div "Moeva" at bounding box center [975, 37] width 159 height 18
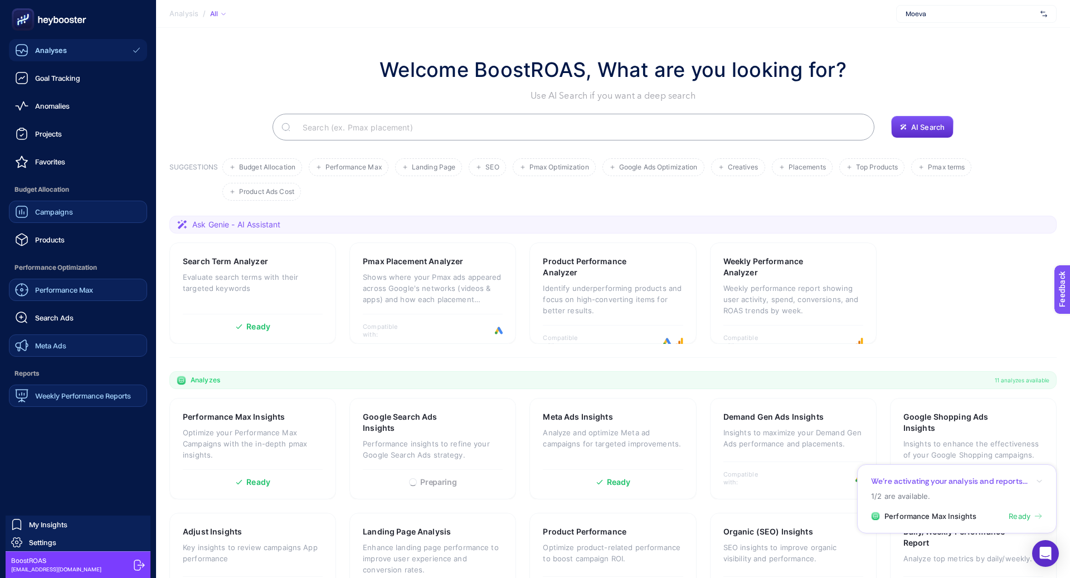
click at [61, 222] on link "Campaigns" at bounding box center [78, 212] width 138 height 22
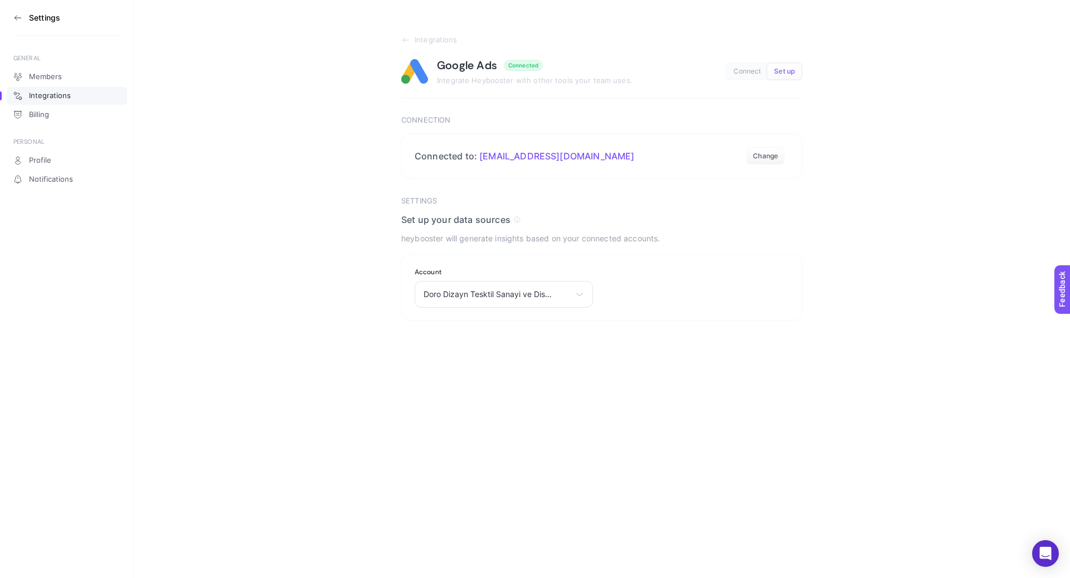
click at [16, 18] on icon at bounding box center [17, 17] width 9 height 9
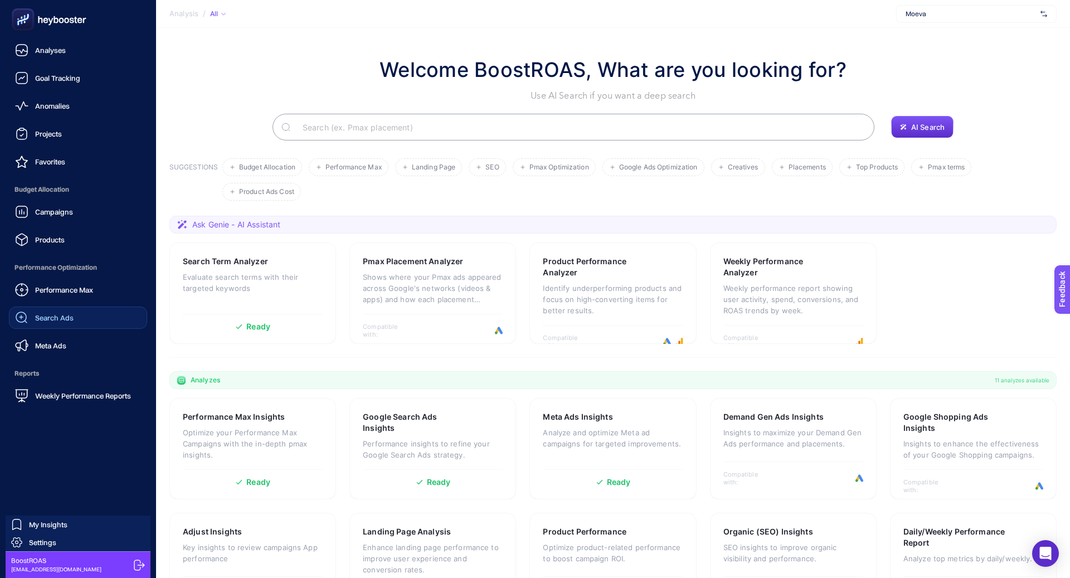
click at [70, 312] on div "Search Ads" at bounding box center [44, 317] width 58 height 13
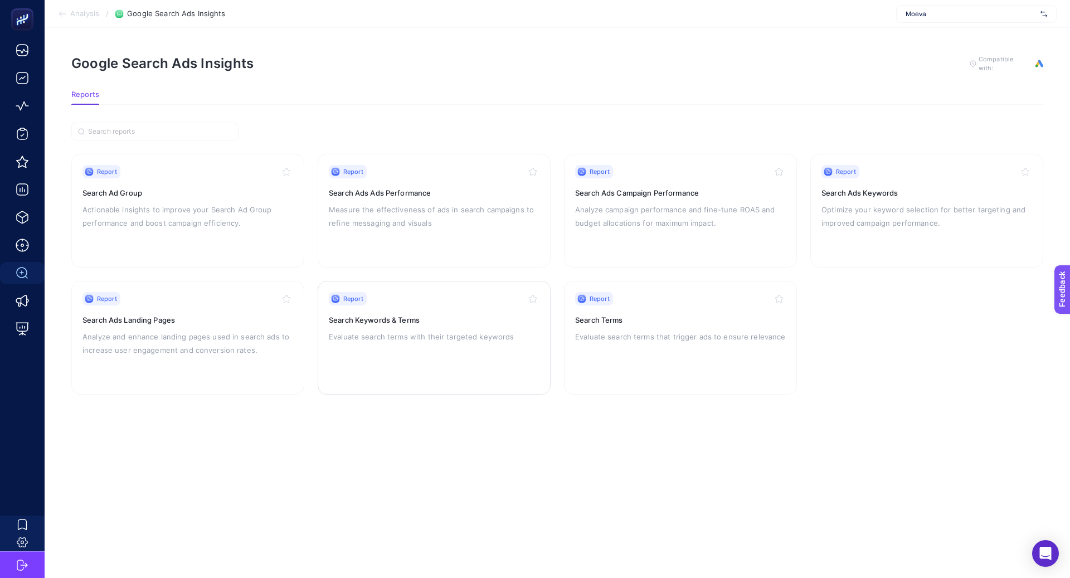
click at [350, 348] on div "Report Search Keywords & Terms Evaluate search terms with their targeted keywor…" at bounding box center [434, 337] width 211 height 91
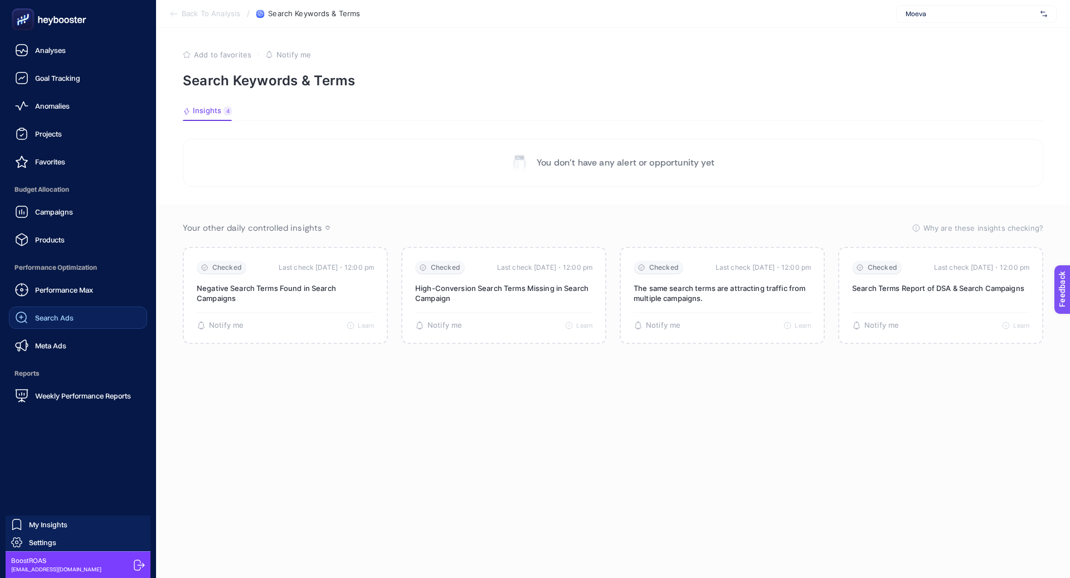
click at [56, 314] on span "Search Ads" at bounding box center [54, 317] width 38 height 9
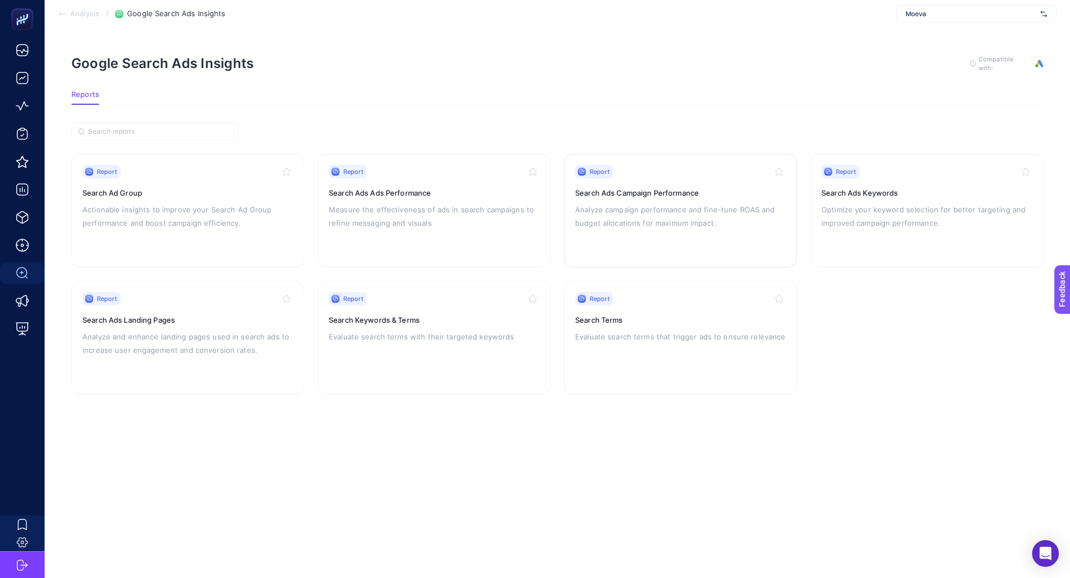
click at [705, 206] on p "Analyze campaign performance and fine-tune ROAS and budget allocations for maxi…" at bounding box center [680, 216] width 211 height 27
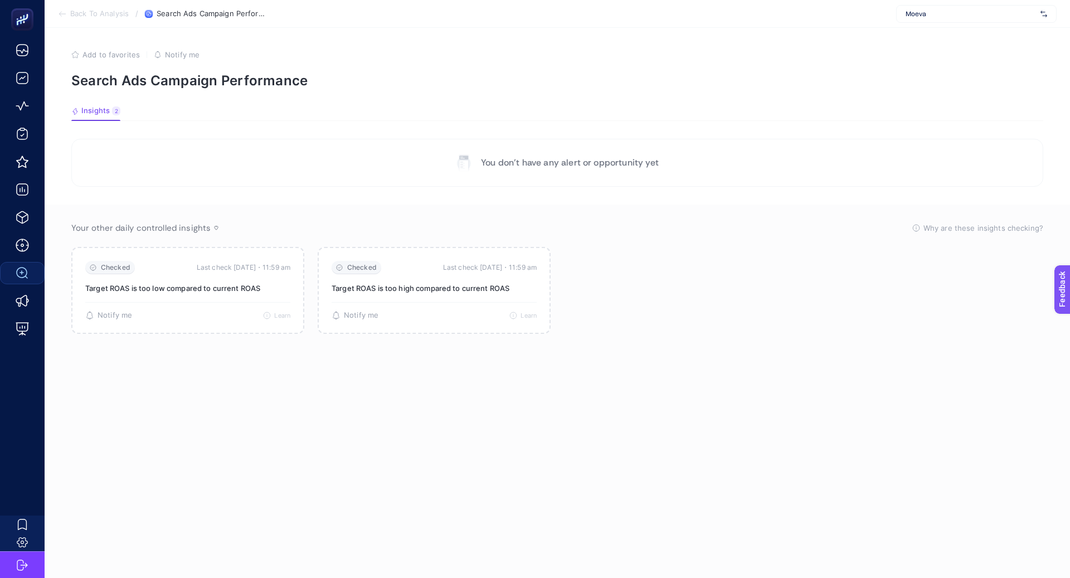
click at [214, 189] on section "You don’t have any alert or opportunity yet Your other daily controlled insight…" at bounding box center [556, 347] width 971 height 417
click at [921, 10] on span "Moeva" at bounding box center [970, 13] width 130 height 9
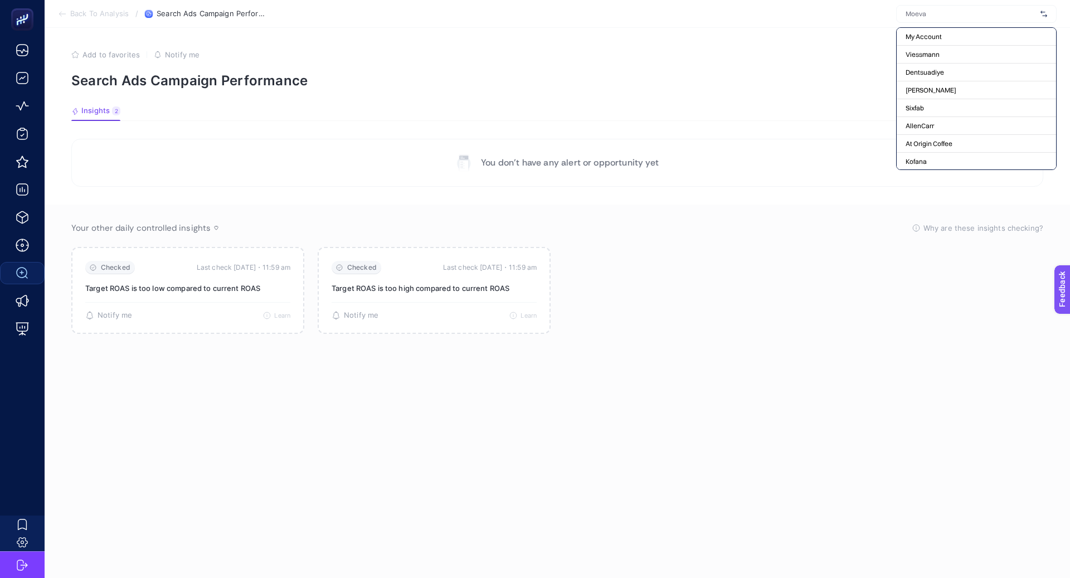
click at [646, 187] on section "You don’t have any alert or opportunity yet Your other daily controlled insight…" at bounding box center [556, 347] width 971 height 417
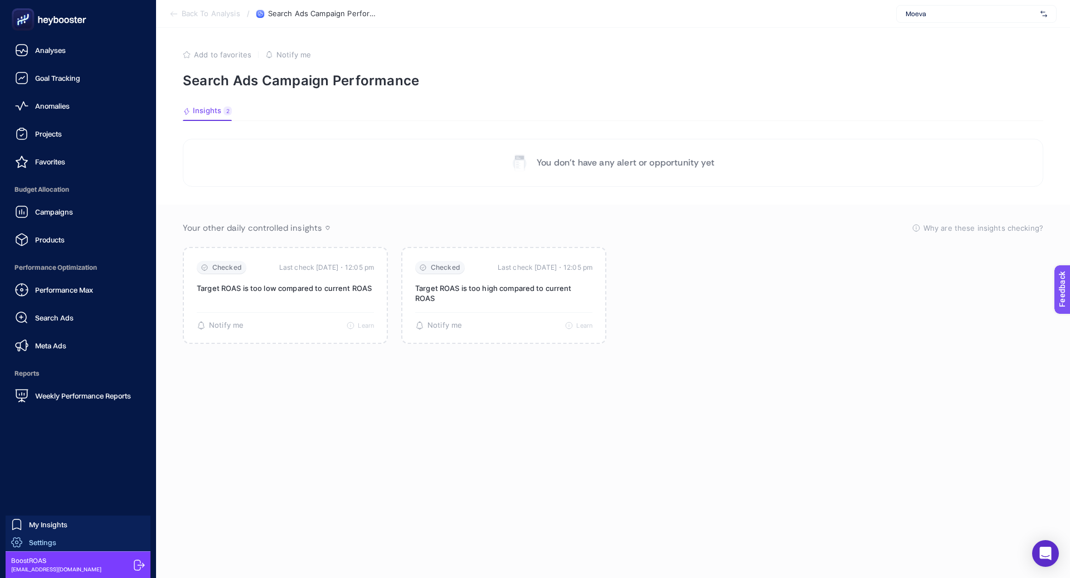
click at [32, 541] on span "Settings" at bounding box center [42, 542] width 27 height 9
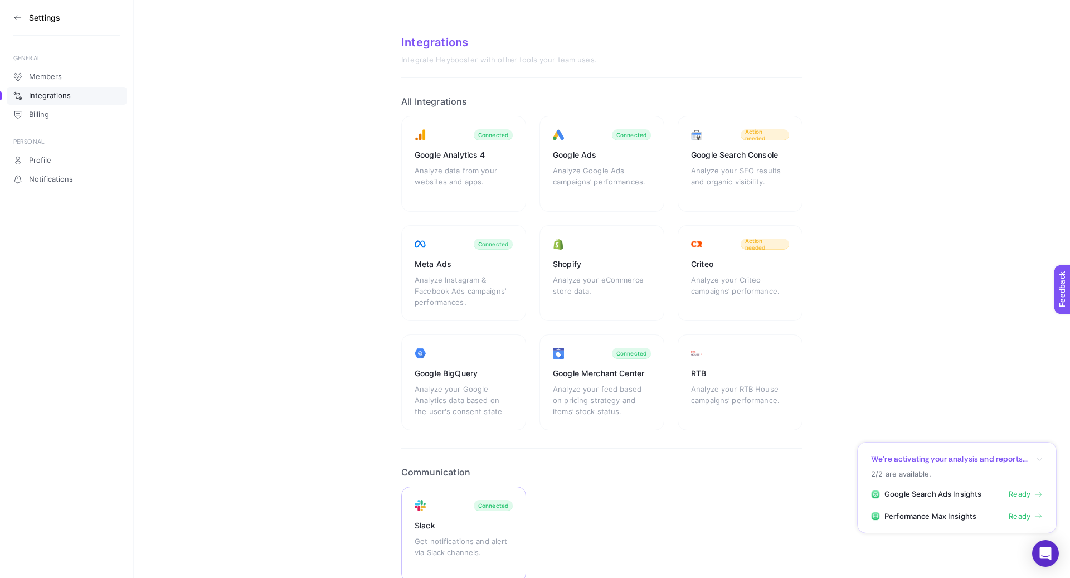
scroll to position [57, 0]
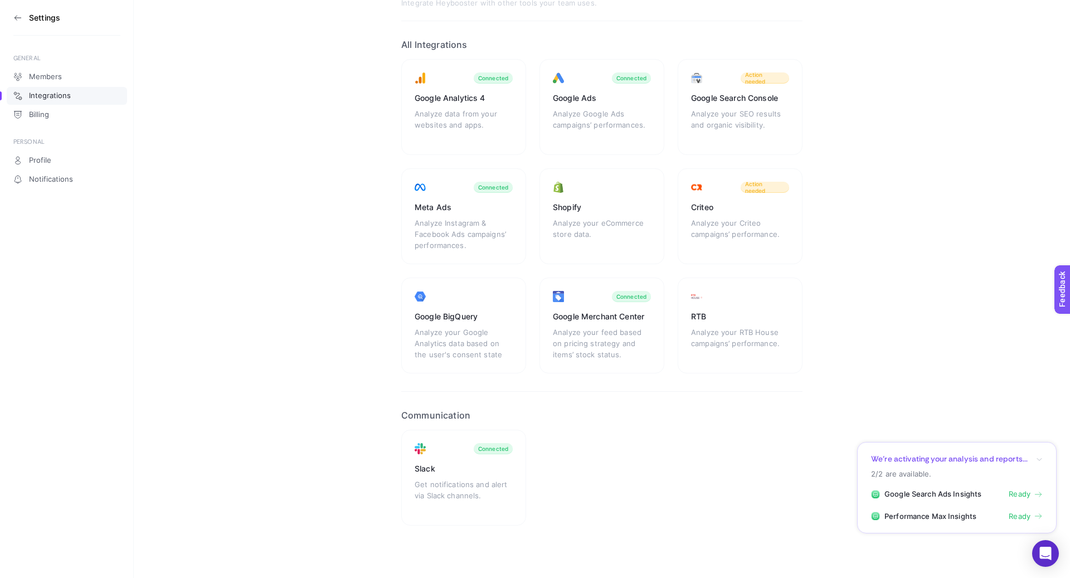
click at [14, 12] on section "Settings" at bounding box center [66, 18] width 107 height 36
click at [16, 18] on icon at bounding box center [15, 17] width 2 height 4
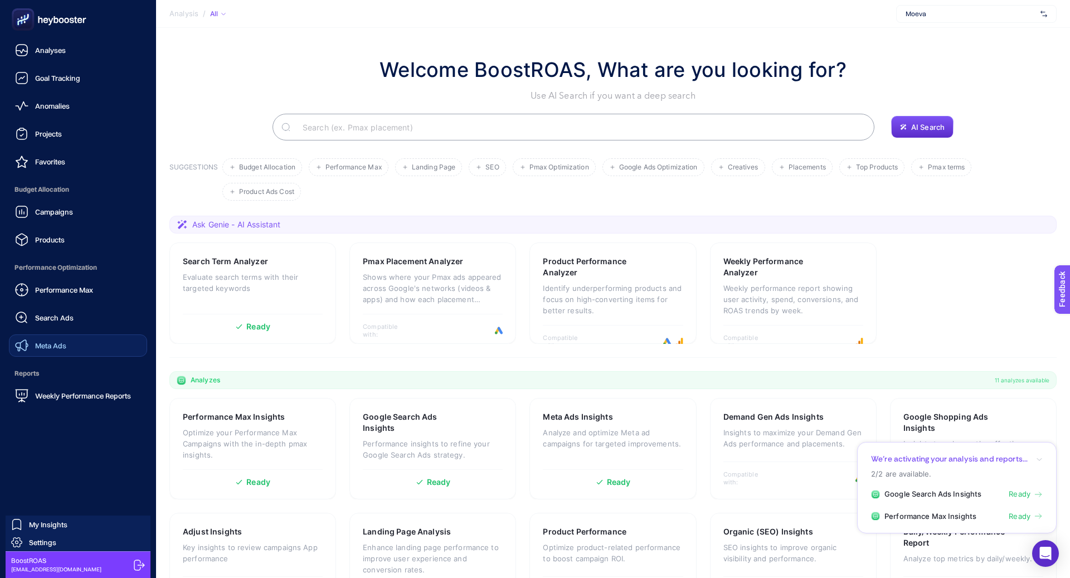
click at [62, 336] on link "Meta Ads" at bounding box center [78, 345] width 138 height 22
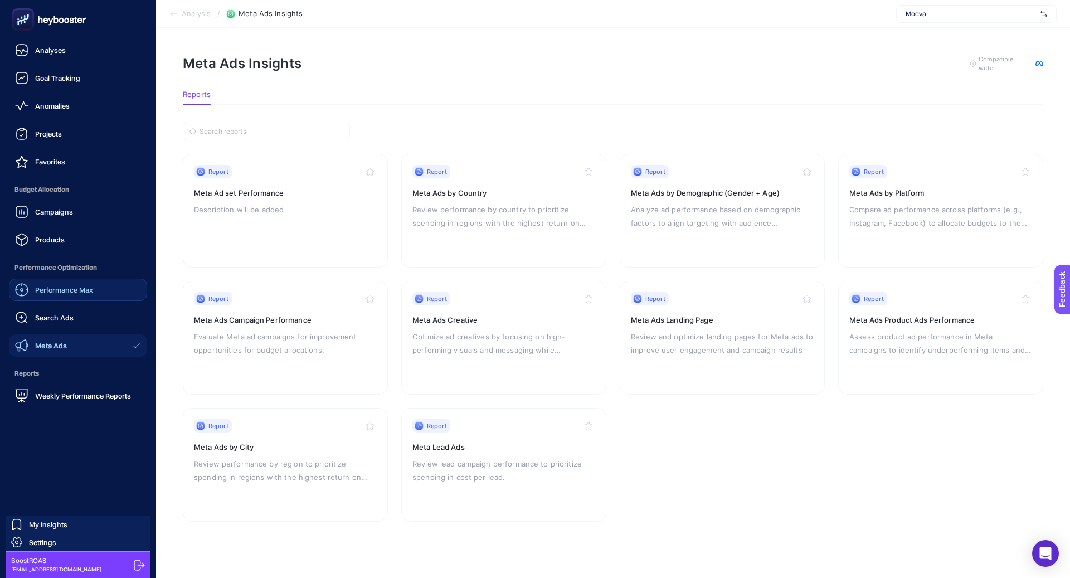
click at [53, 294] on div "Performance Max" at bounding box center [54, 289] width 78 height 13
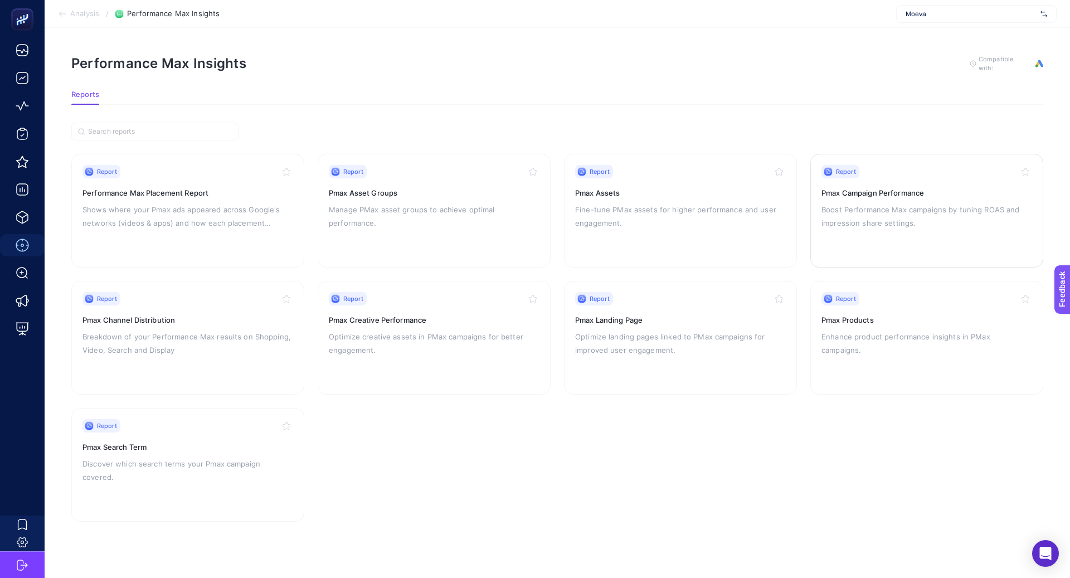
click at [874, 203] on p "Boost Performance Max campaigns by tuning ROAS and impression share settings." at bounding box center [926, 216] width 211 height 27
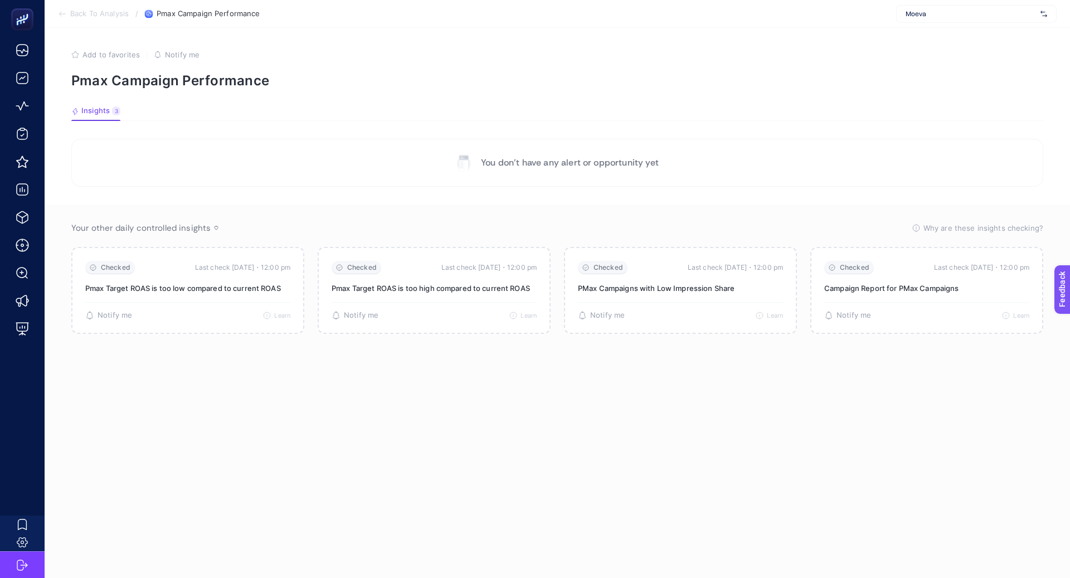
click at [515, 159] on p "You don’t have any alert or opportunity yet" at bounding box center [570, 162] width 178 height 13
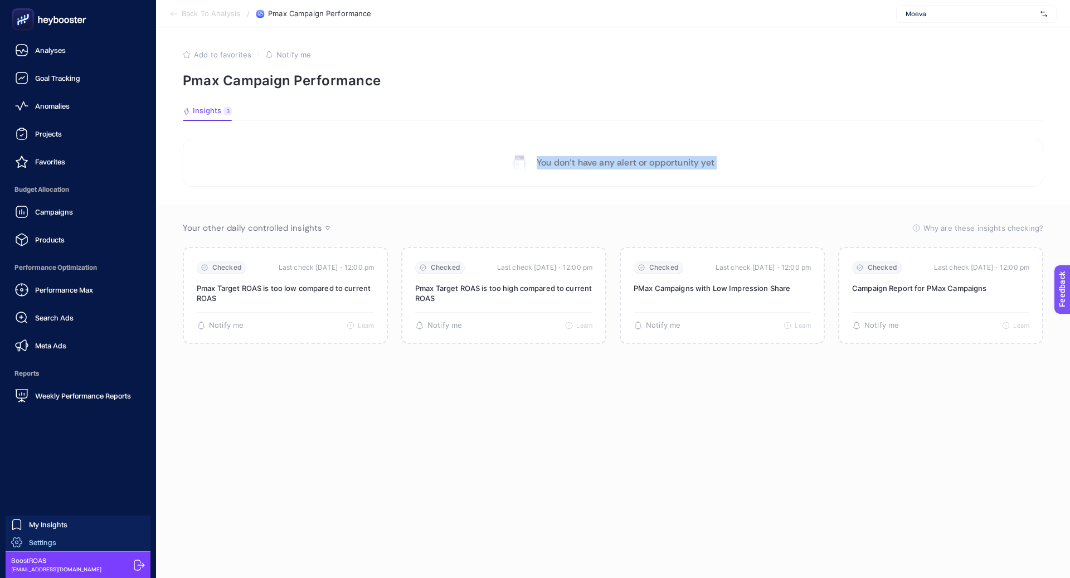
click at [62, 544] on link "Settings" at bounding box center [78, 542] width 145 height 18
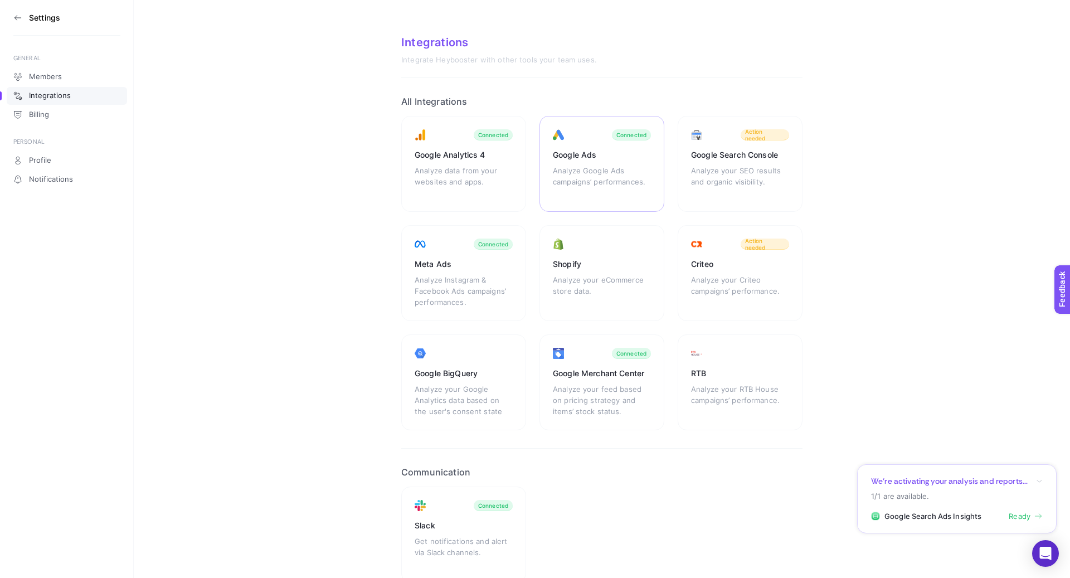
click at [593, 153] on div "Google Ads" at bounding box center [602, 154] width 98 height 11
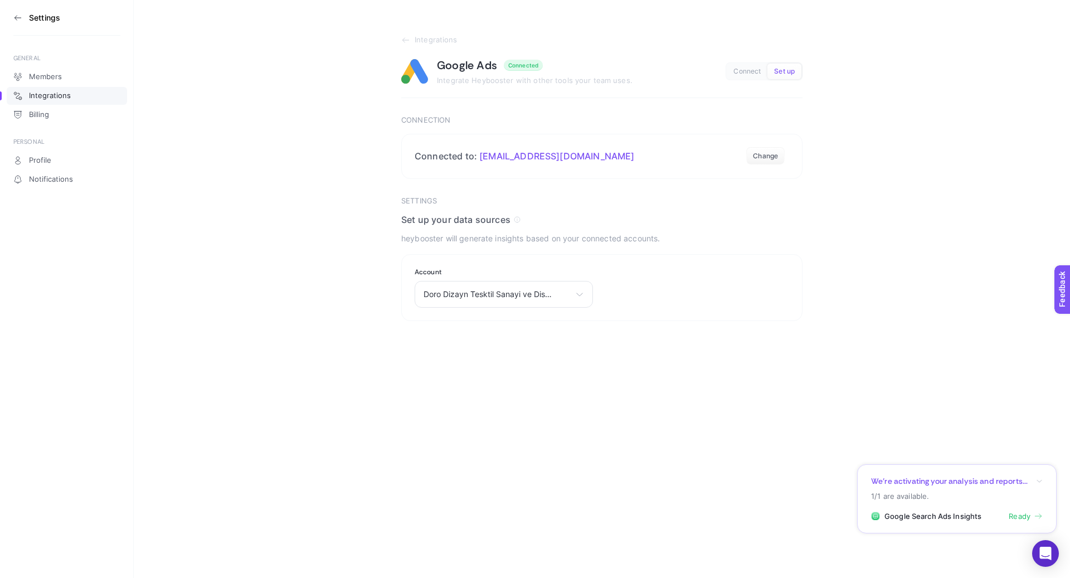
click at [1016, 510] on section "We’re activating your analysis and reports... 1/1 are available. Google Search …" at bounding box center [956, 499] width 199 height 70
click at [1027, 522] on section "We’re activating your analysis and reports... 1/1 are available. Google Search …" at bounding box center [956, 499] width 199 height 70
click at [1025, 518] on span "Ready" at bounding box center [1019, 516] width 22 height 11
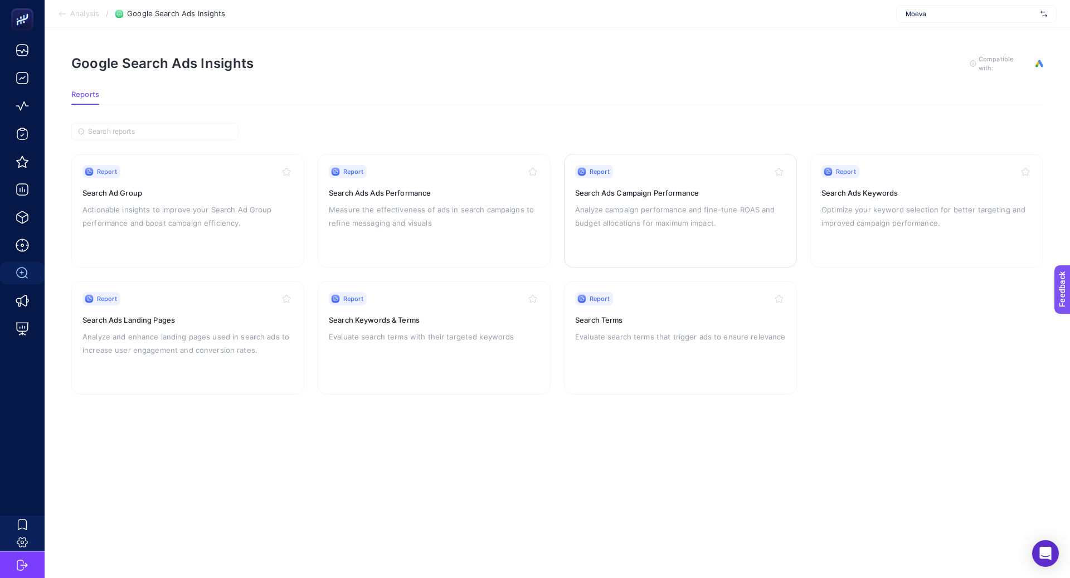
click at [662, 195] on h3 "Search Ads Campaign Performance" at bounding box center [680, 192] width 211 height 11
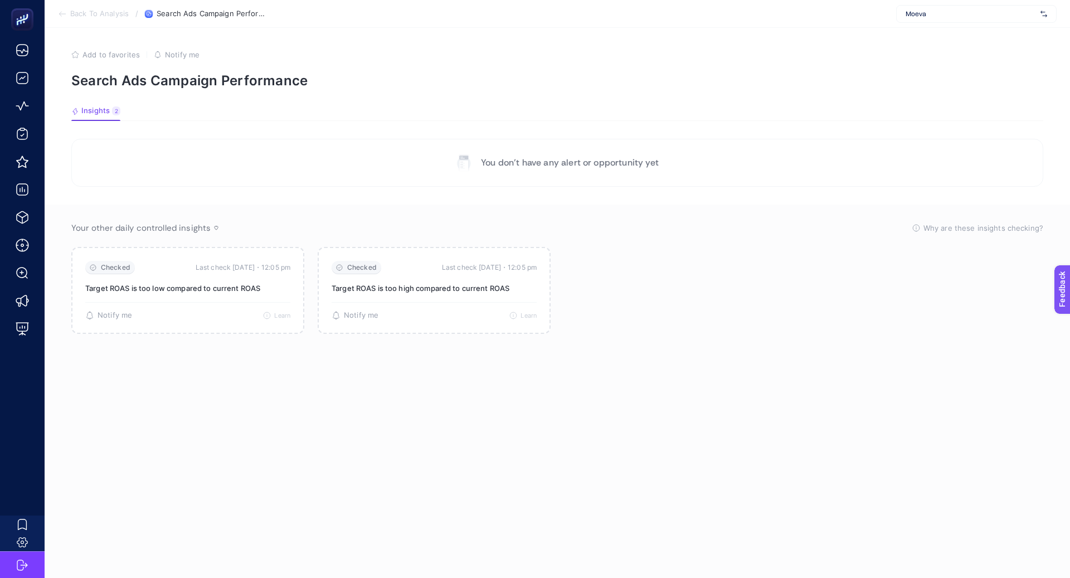
click at [894, 7] on section "Back To Analysis / Search Ads Campaign Performance Moeva" at bounding box center [557, 14] width 1025 height 28
click at [928, 12] on span "Moeva" at bounding box center [970, 13] width 130 height 9
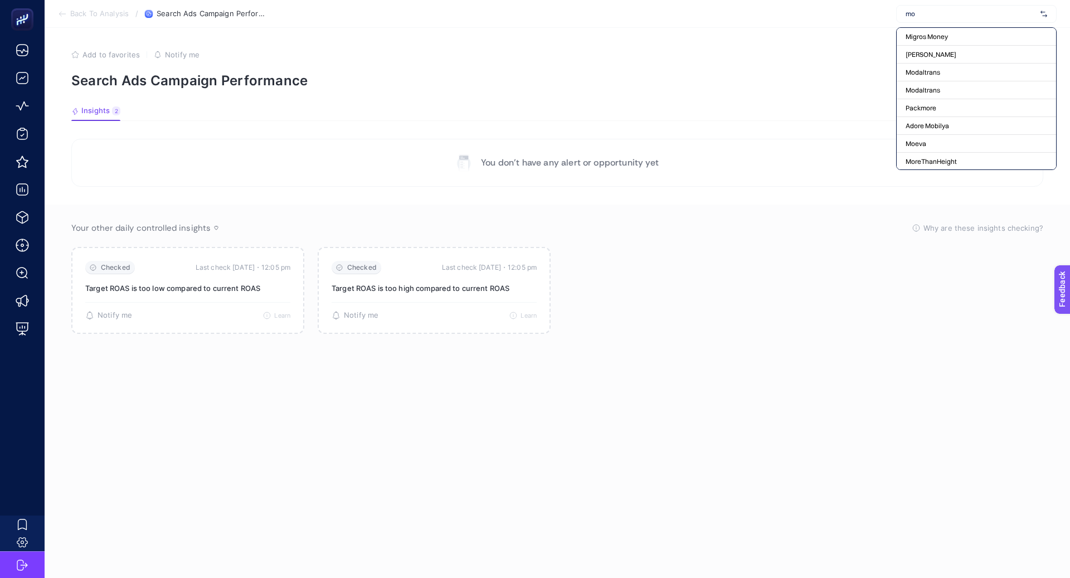
type input "mo"
click at [843, 50] on div "Add to favorites false Notify me" at bounding box center [556, 54] width 971 height 9
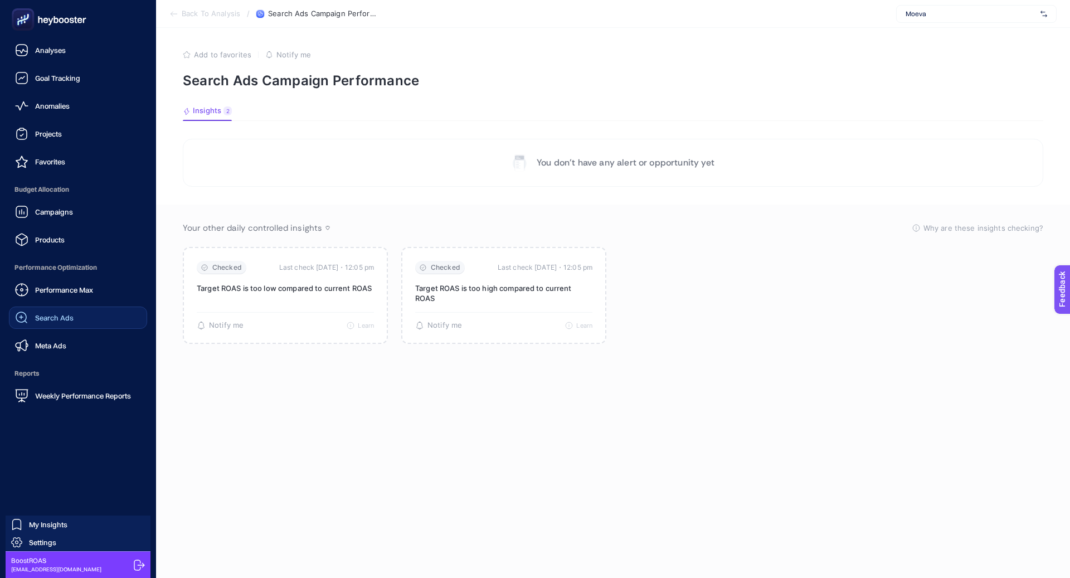
click at [66, 320] on span "Search Ads" at bounding box center [54, 317] width 38 height 9
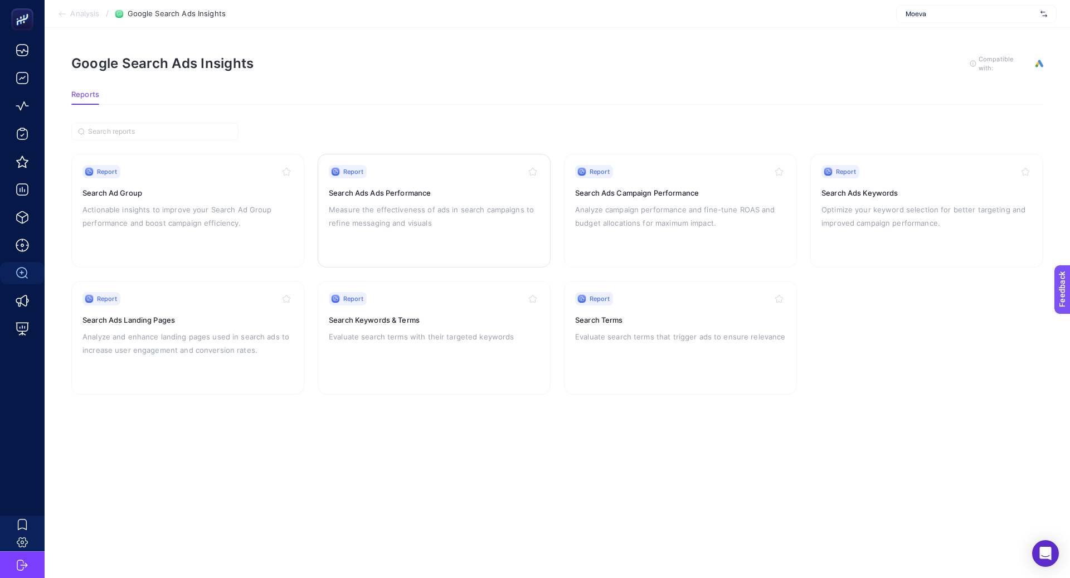
click at [394, 197] on div "Report Search Ads Ads Performance Measure the effectiveness of ads in search ca…" at bounding box center [434, 210] width 211 height 91
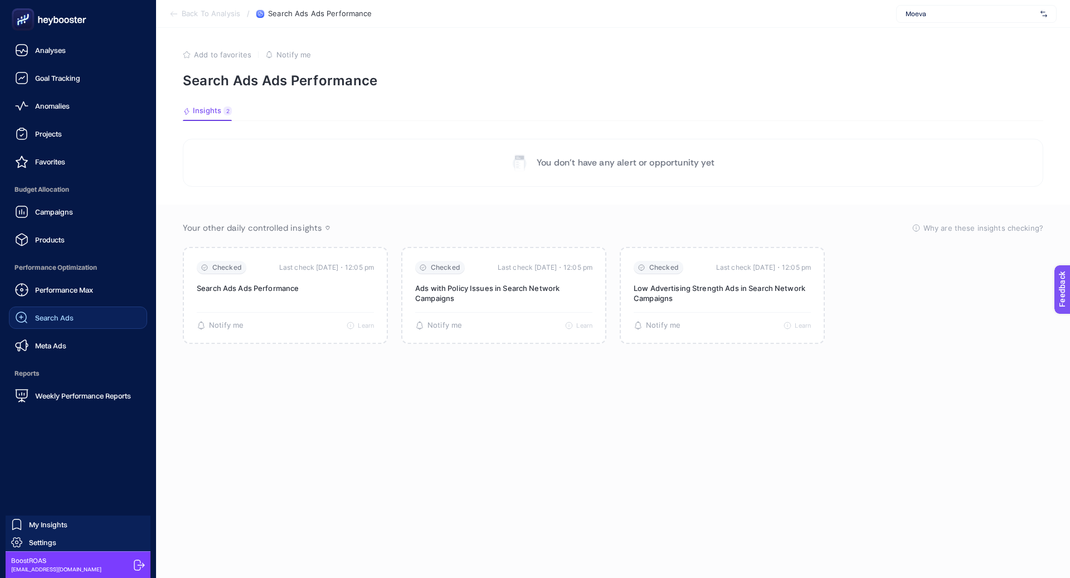
click at [55, 311] on div "Search Ads" at bounding box center [44, 317] width 58 height 13
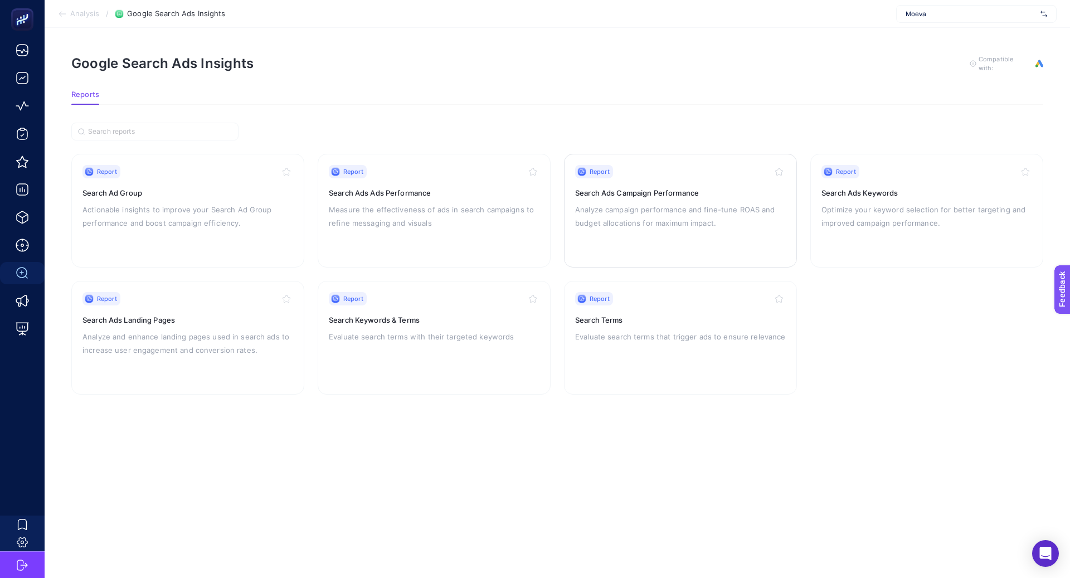
click at [676, 223] on p "Analyze campaign performance and fine-tune ROAS and budget allocations for maxi…" at bounding box center [680, 216] width 211 height 27
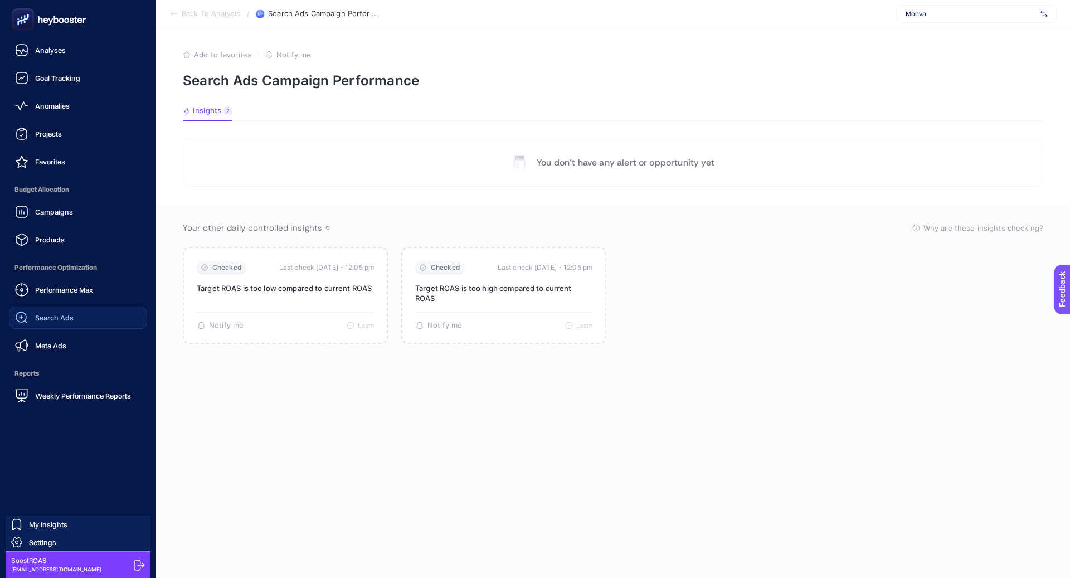
click at [59, 315] on span "Search Ads" at bounding box center [54, 317] width 38 height 9
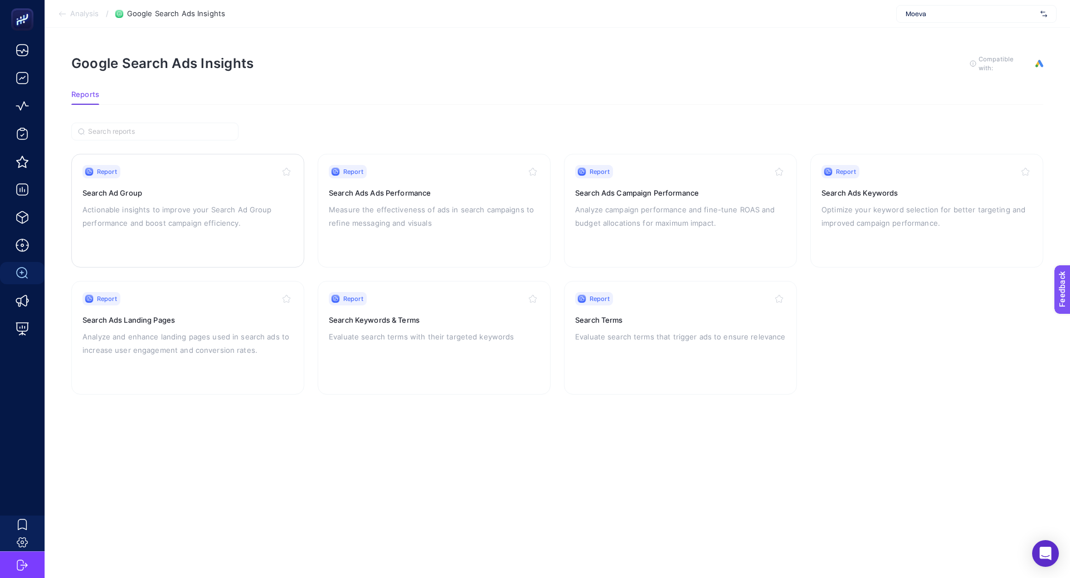
click at [142, 211] on p "Actionable insights to improve your Search Ad Group performance and boost campa…" at bounding box center [187, 216] width 211 height 27
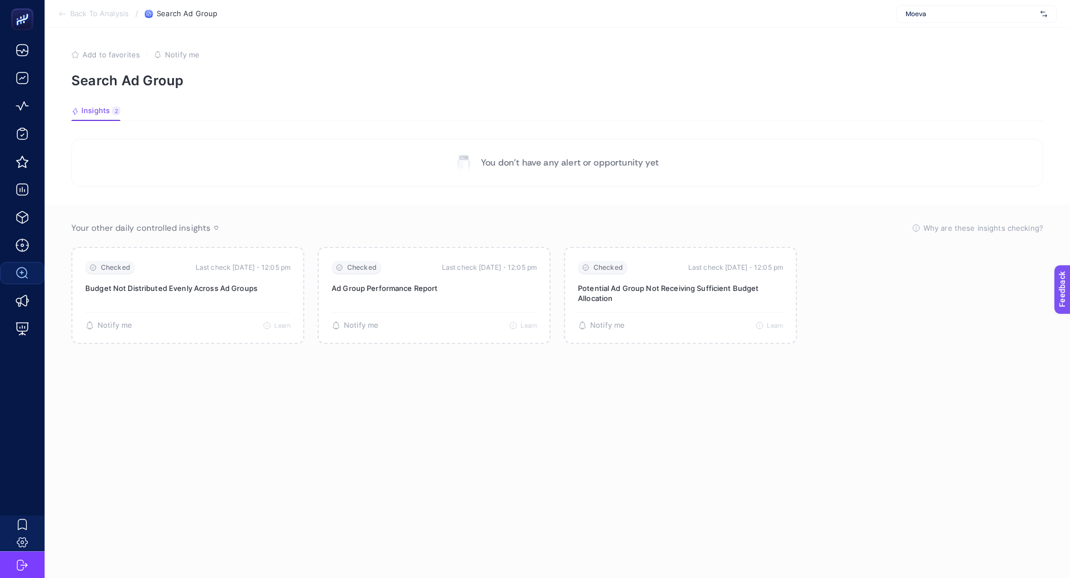
click at [914, 13] on span "Moeva" at bounding box center [970, 13] width 130 height 9
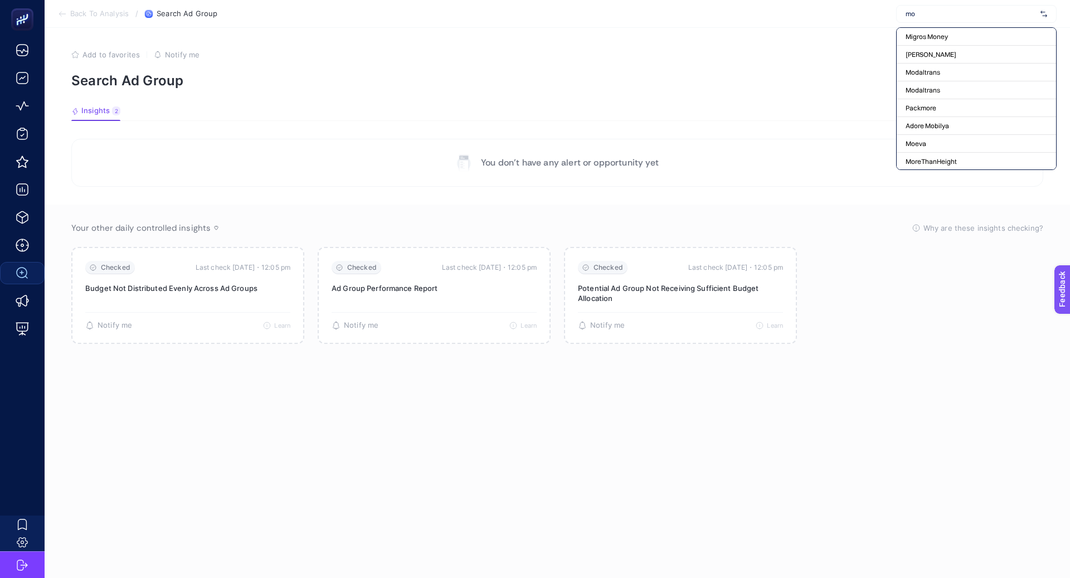
type input "mo"
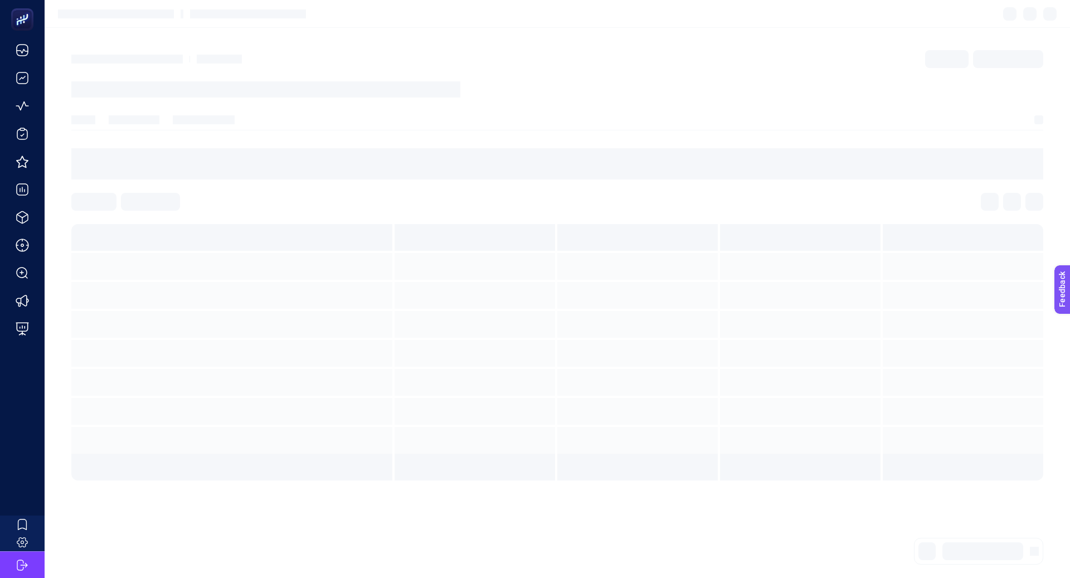
click at [317, 160] on div at bounding box center [556, 163] width 971 height 31
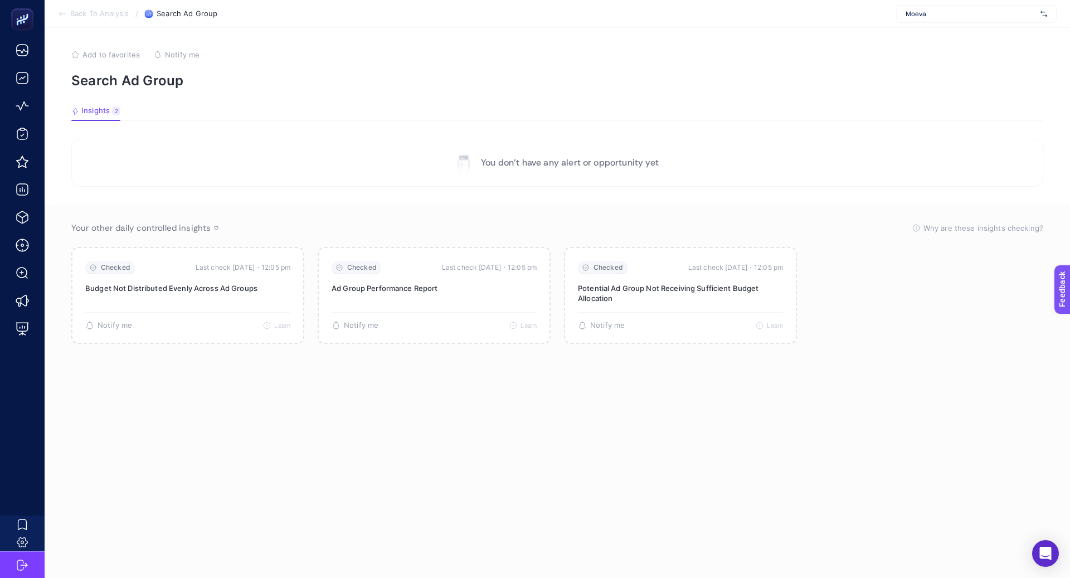
click at [987, 16] on span "Moeva" at bounding box center [970, 13] width 130 height 9
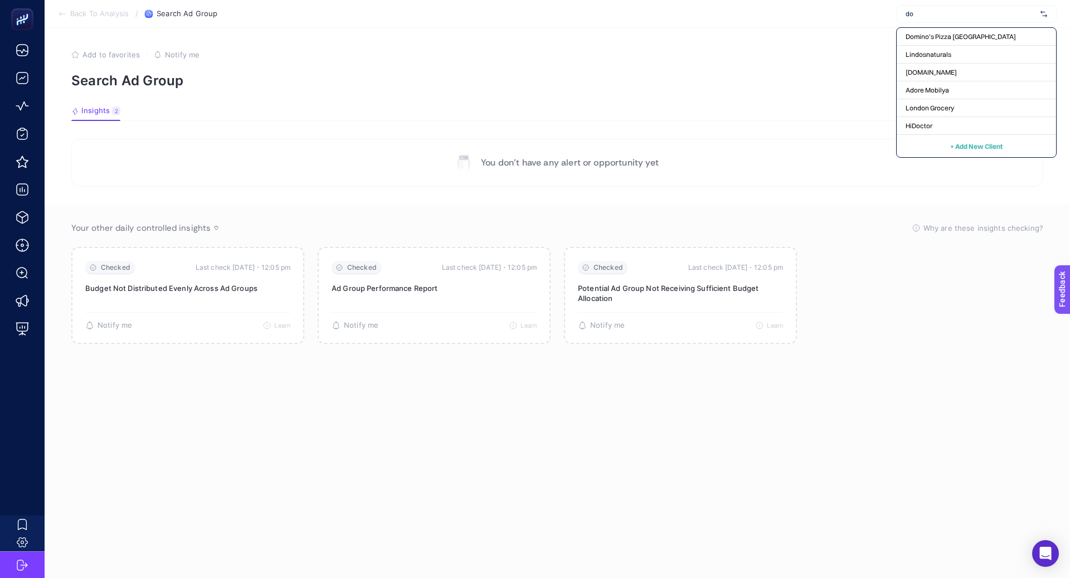
type input "d"
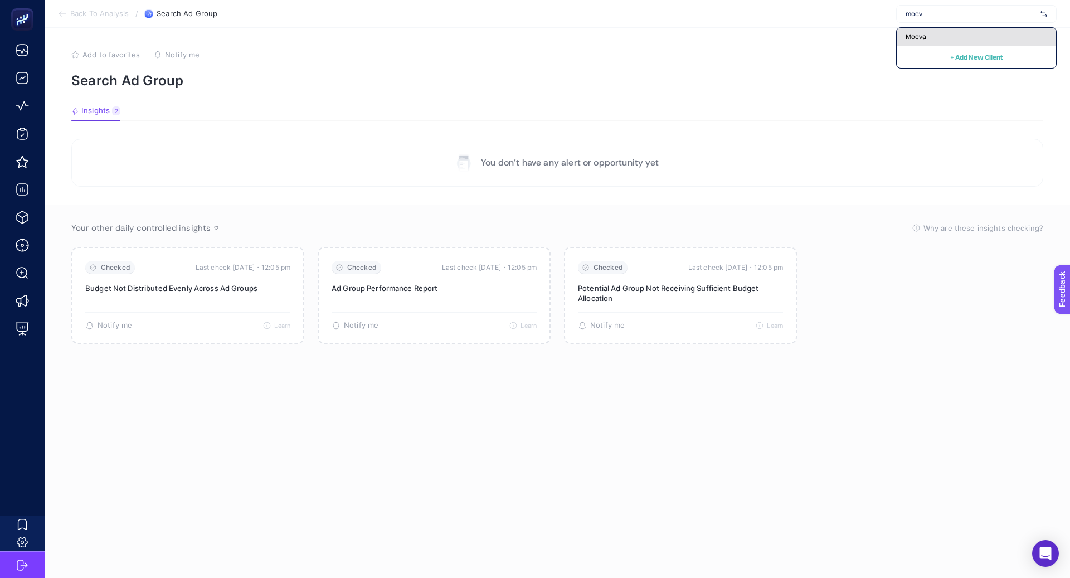
type input "moev"
click at [949, 36] on div "Moeva" at bounding box center [975, 37] width 159 height 18
click at [960, 13] on span "Moeva" at bounding box center [970, 13] width 130 height 9
type input "moe"
click at [919, 155] on section "You don’t have any alert or opportunity yet" at bounding box center [556, 163] width 971 height 48
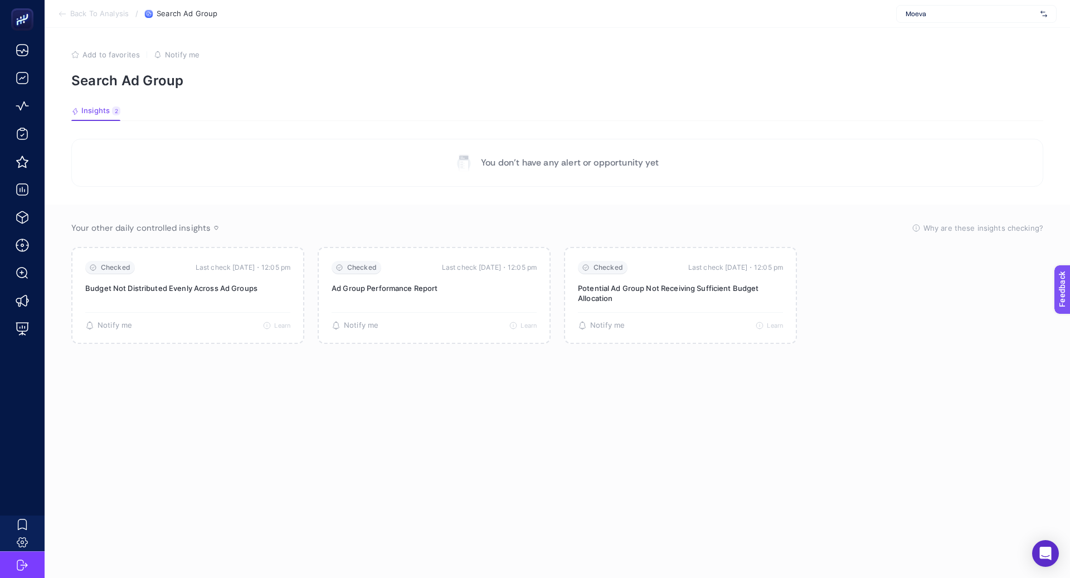
click at [920, 6] on div "Moeva" at bounding box center [976, 14] width 160 height 18
type input "moe"
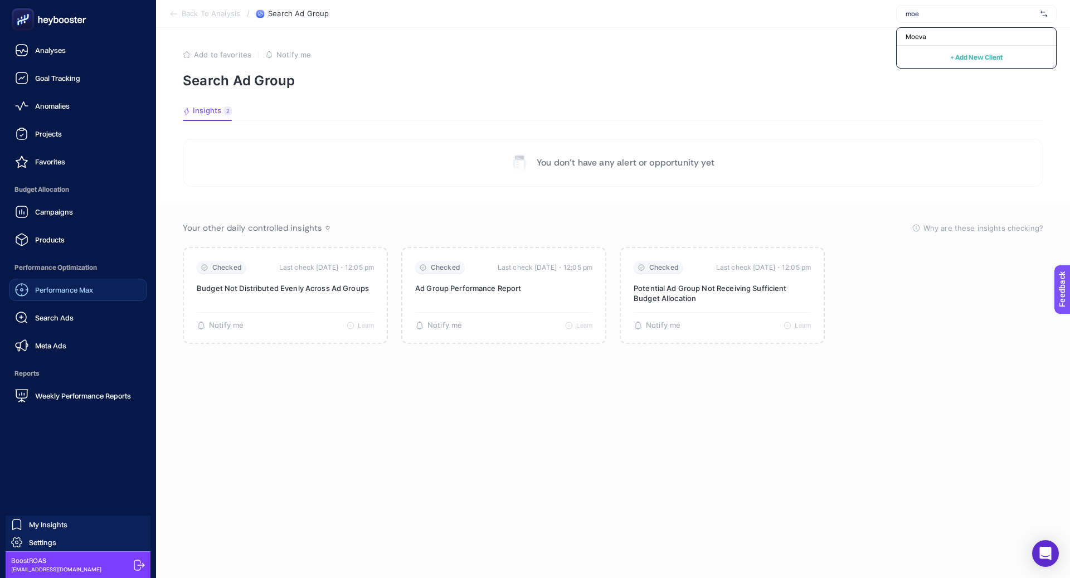
click at [74, 290] on span "Performance Max" at bounding box center [64, 289] width 58 height 9
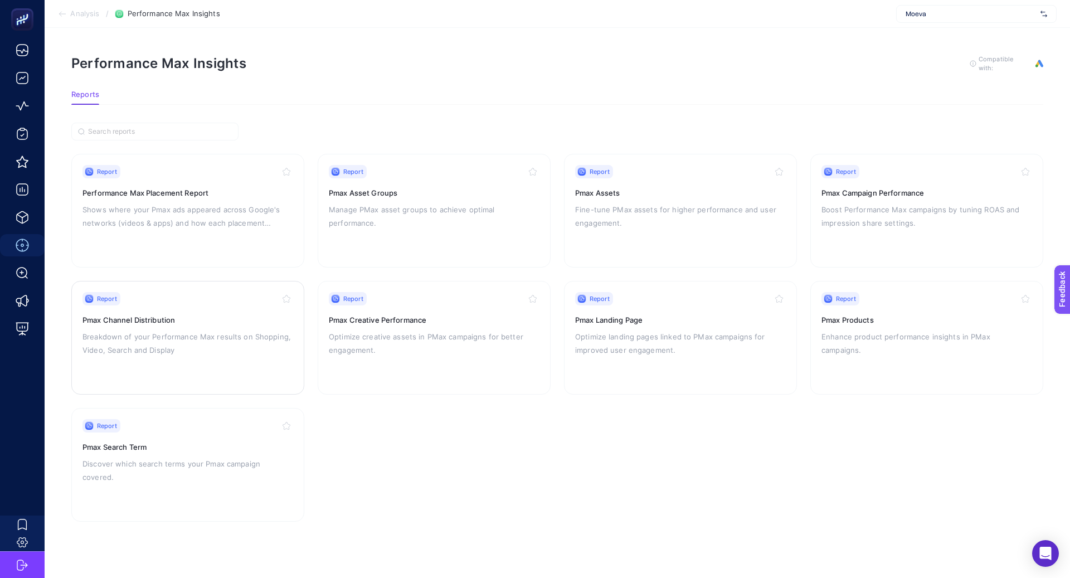
click at [245, 341] on p "Breakdown of your Performance Max results on Shopping, Video, Search and Display" at bounding box center [187, 343] width 211 height 27
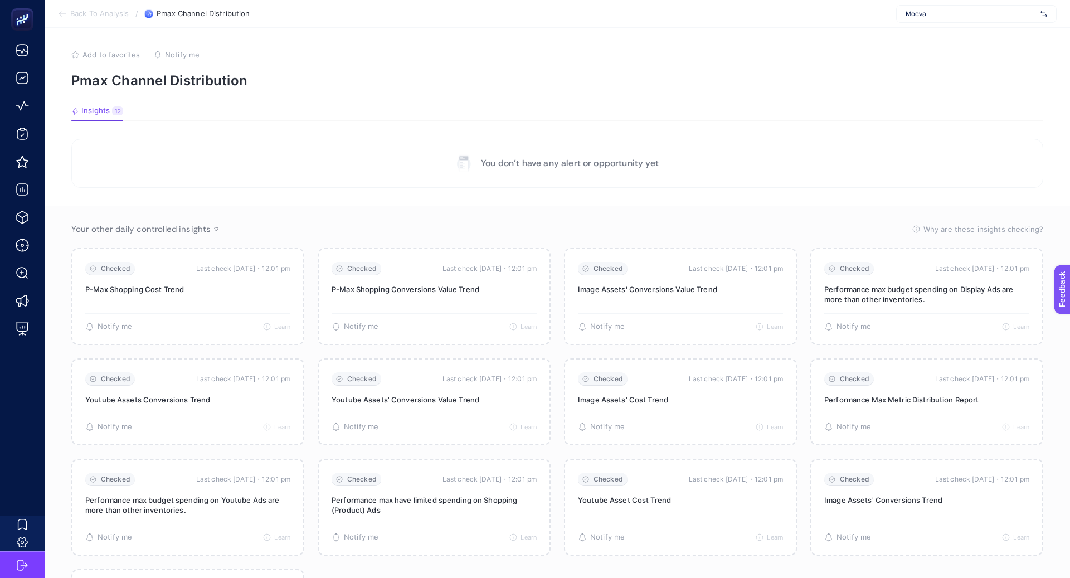
click at [542, 159] on p "You don’t have any alert or opportunity yet" at bounding box center [570, 163] width 178 height 13
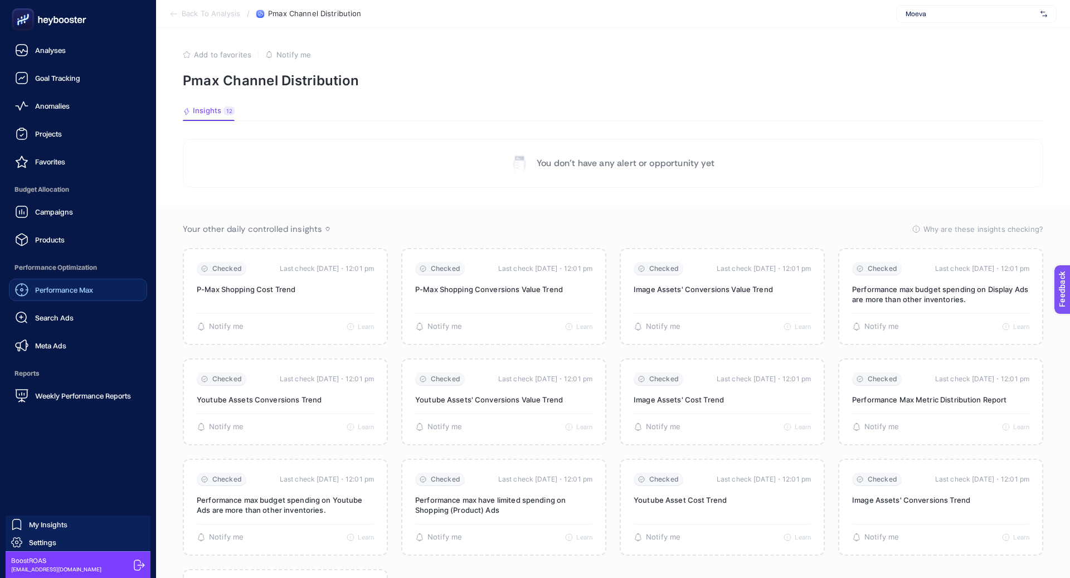
click at [42, 292] on span "Performance Max" at bounding box center [64, 289] width 58 height 9
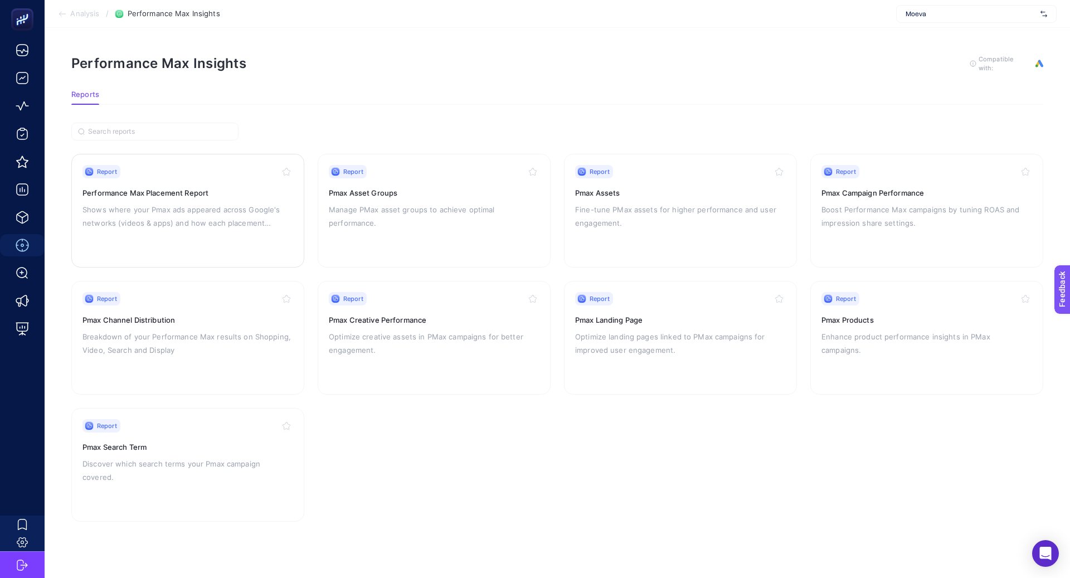
click at [192, 226] on p "Shows where your Pmax ads appeared across Google's networks (videos & apps) and…" at bounding box center [187, 216] width 211 height 27
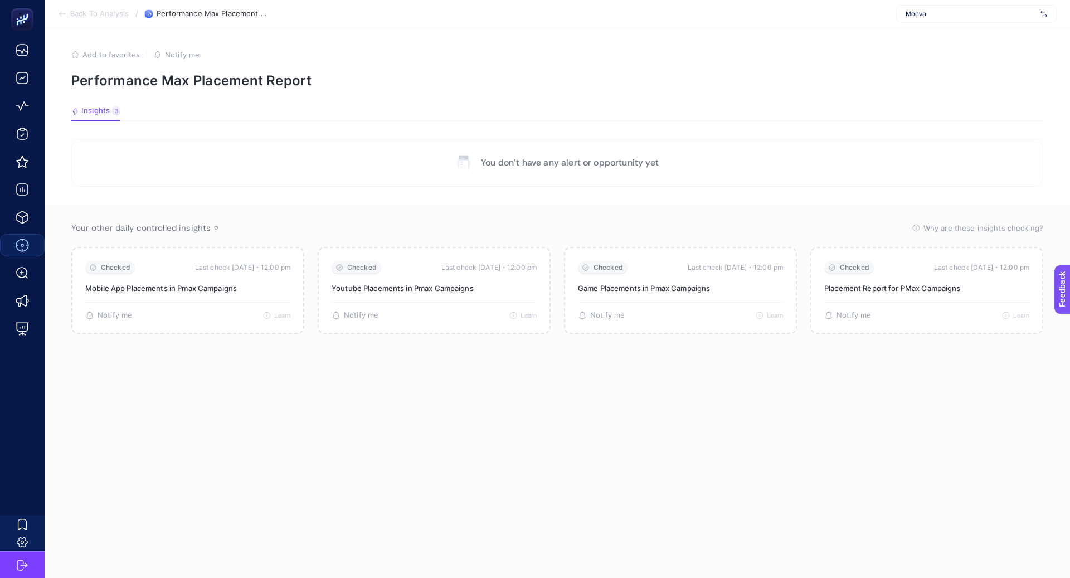
click at [926, 13] on span "Moeva" at bounding box center [970, 13] width 130 height 9
type input "moe"
click at [699, 106] on section "Insights 3 We generated new insights based on the metrics" at bounding box center [556, 113] width 971 height 14
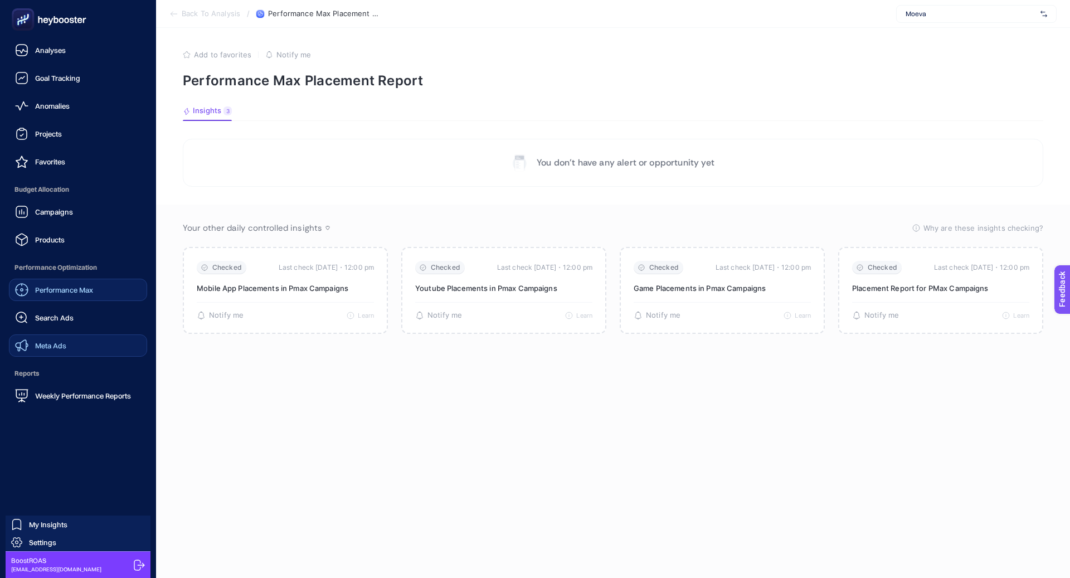
click at [56, 337] on link "Meta Ads" at bounding box center [78, 345] width 138 height 22
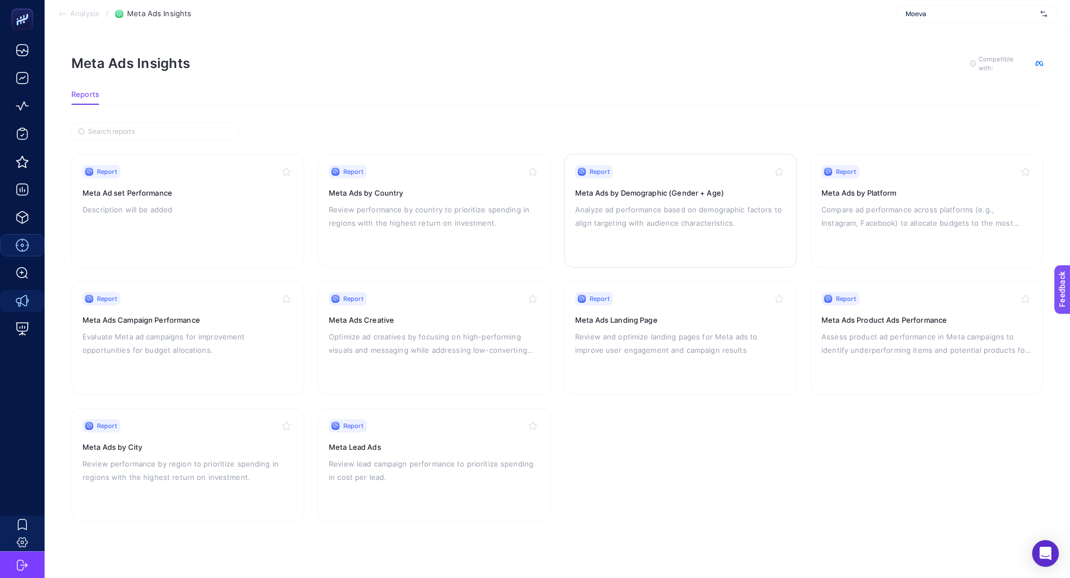
click at [607, 197] on div "Report Meta Ads by Demographic (Gender + Age) Analyze ad performance based on d…" at bounding box center [680, 210] width 211 height 91
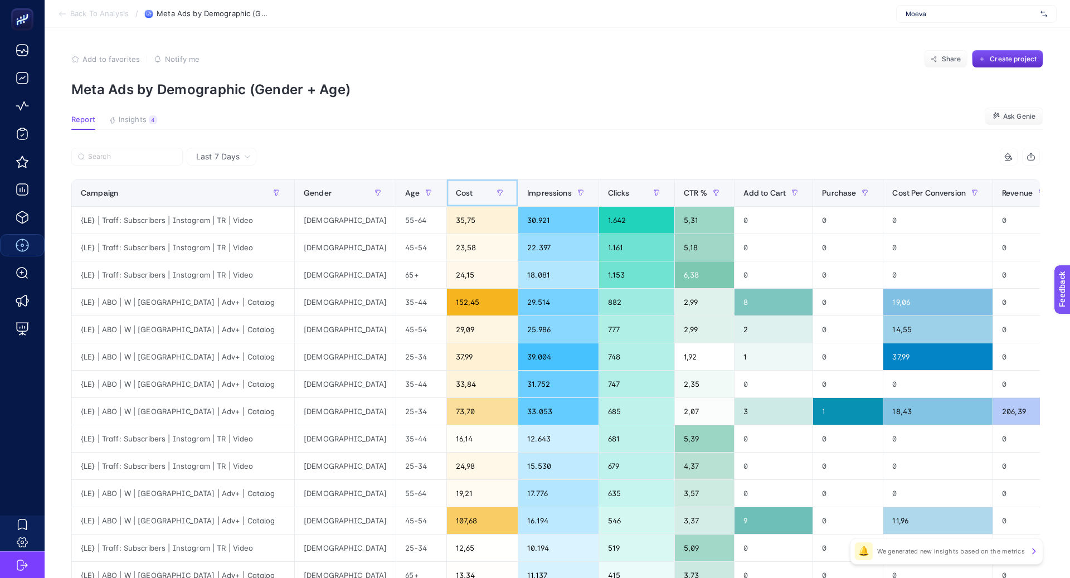
click at [446, 203] on th "Cost" at bounding box center [481, 192] width 71 height 27
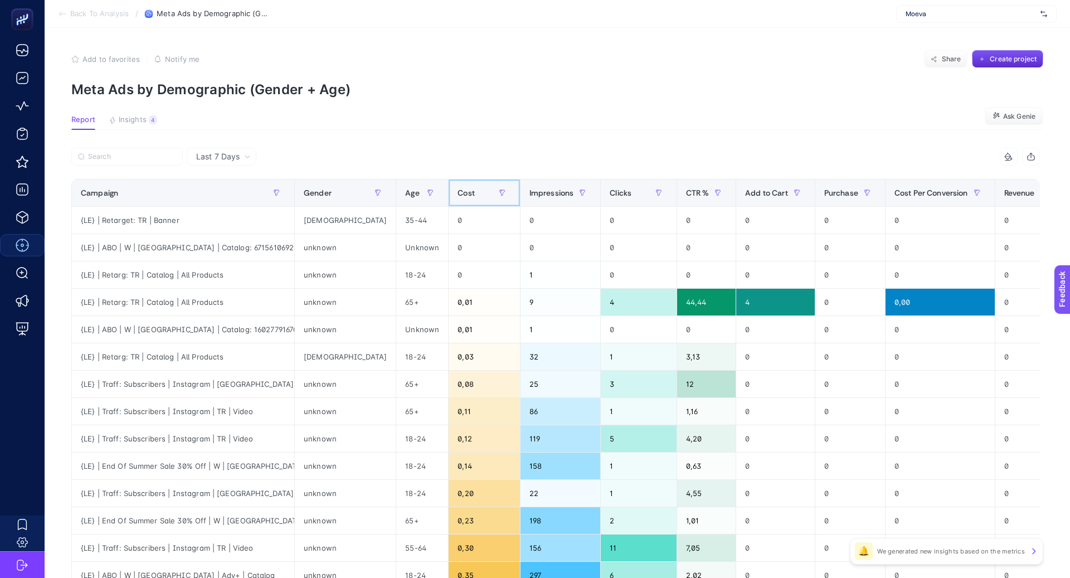
click at [448, 201] on th "Cost" at bounding box center [483, 192] width 71 height 27
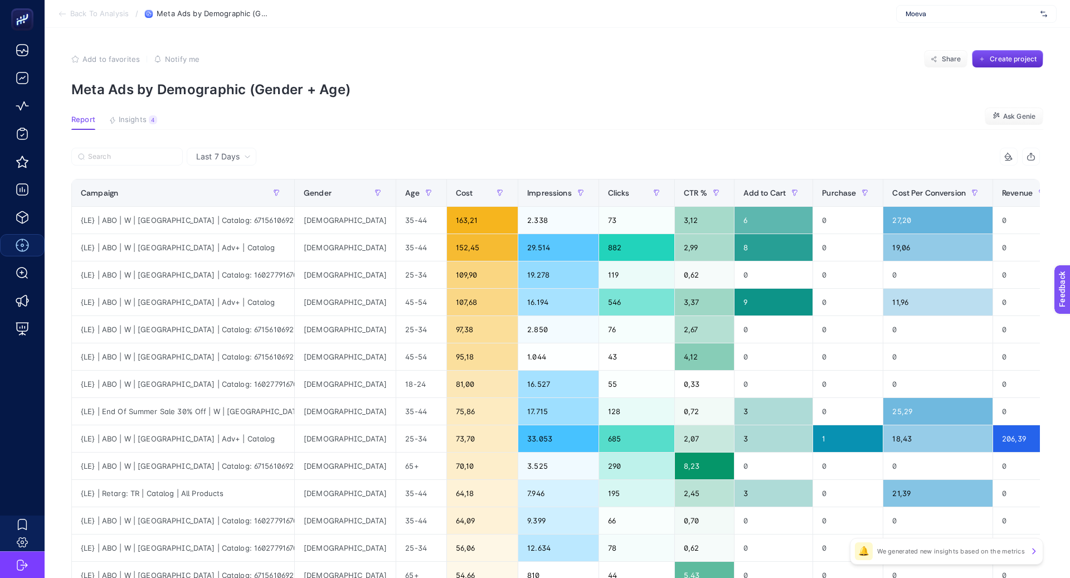
click at [235, 157] on span "Last 7 Days" at bounding box center [217, 156] width 43 height 11
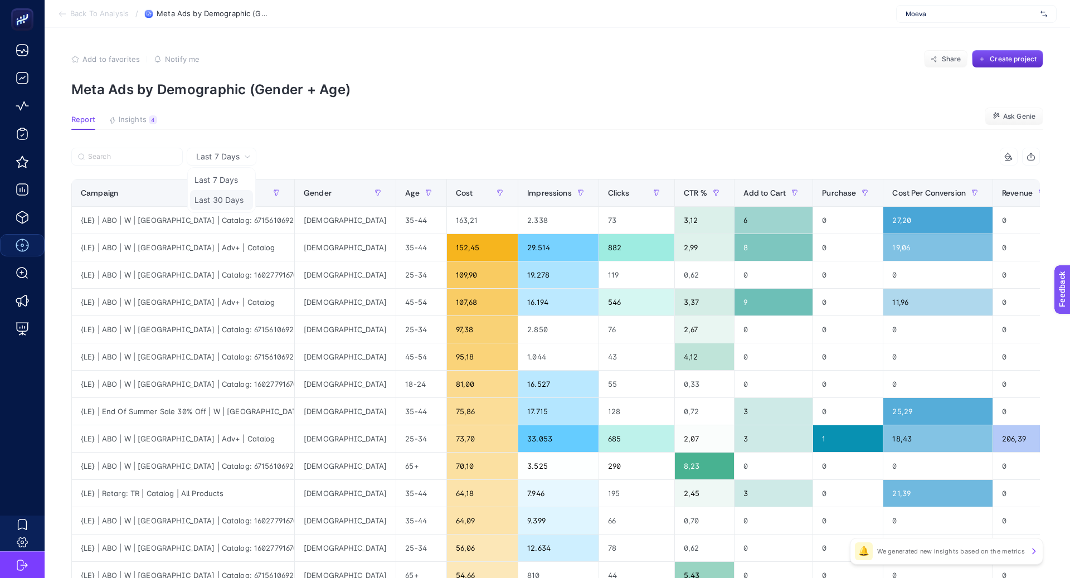
click at [233, 203] on li "Last 30 Days" at bounding box center [221, 200] width 63 height 20
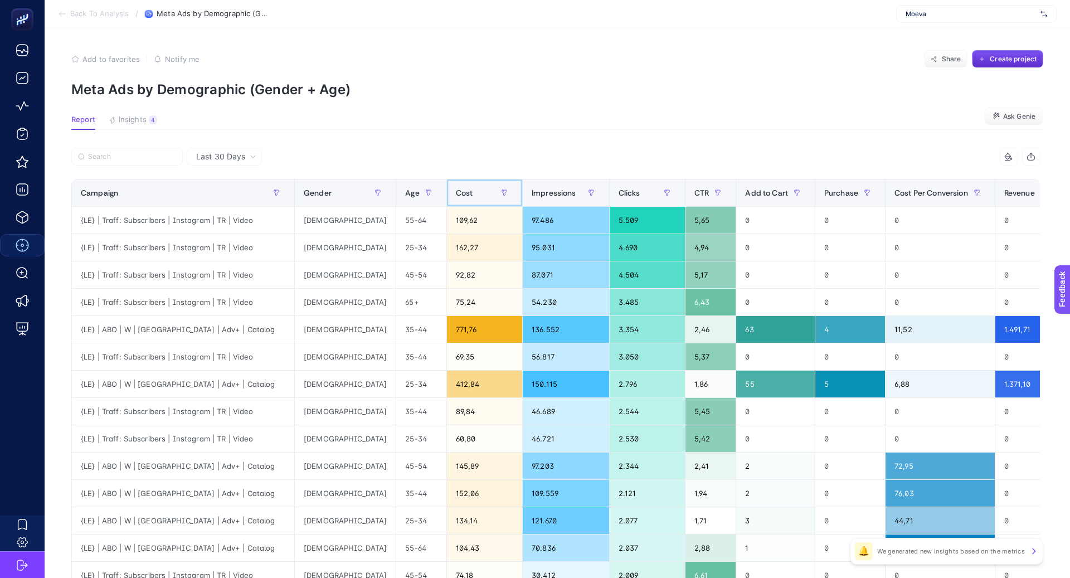
click at [456, 196] on span "Cost" at bounding box center [464, 192] width 17 height 9
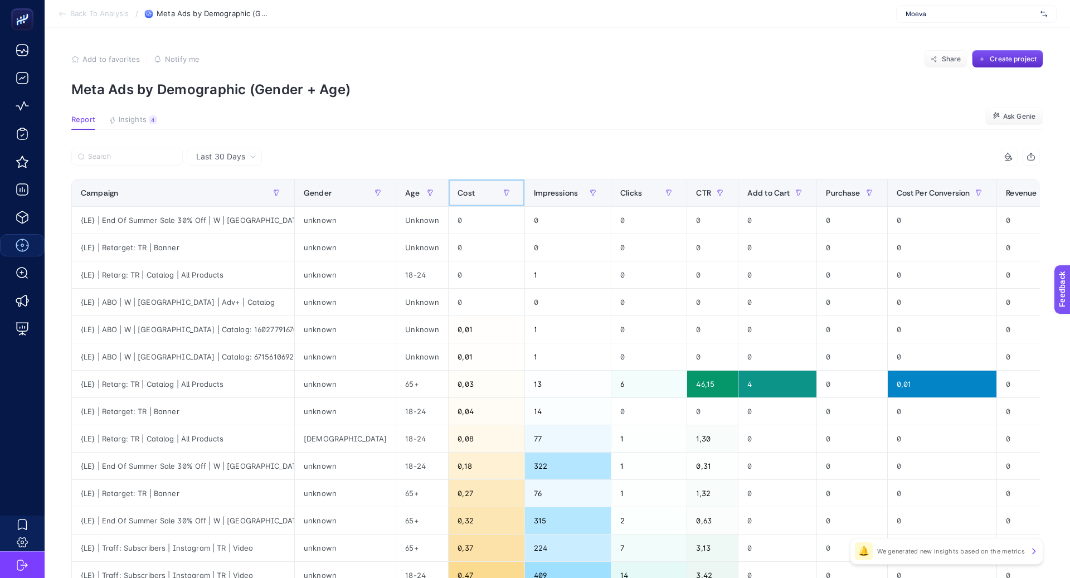
click at [448, 196] on th "Cost" at bounding box center [486, 192] width 76 height 27
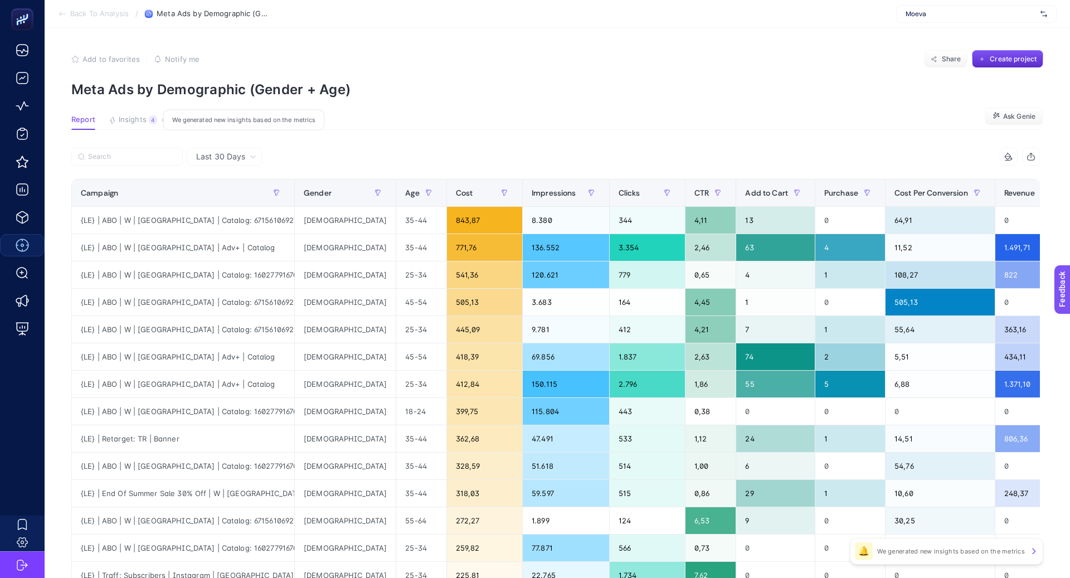
click at [147, 124] on button "Insights 4 We generated new insights based on the metrics" at bounding box center [133, 122] width 48 height 14
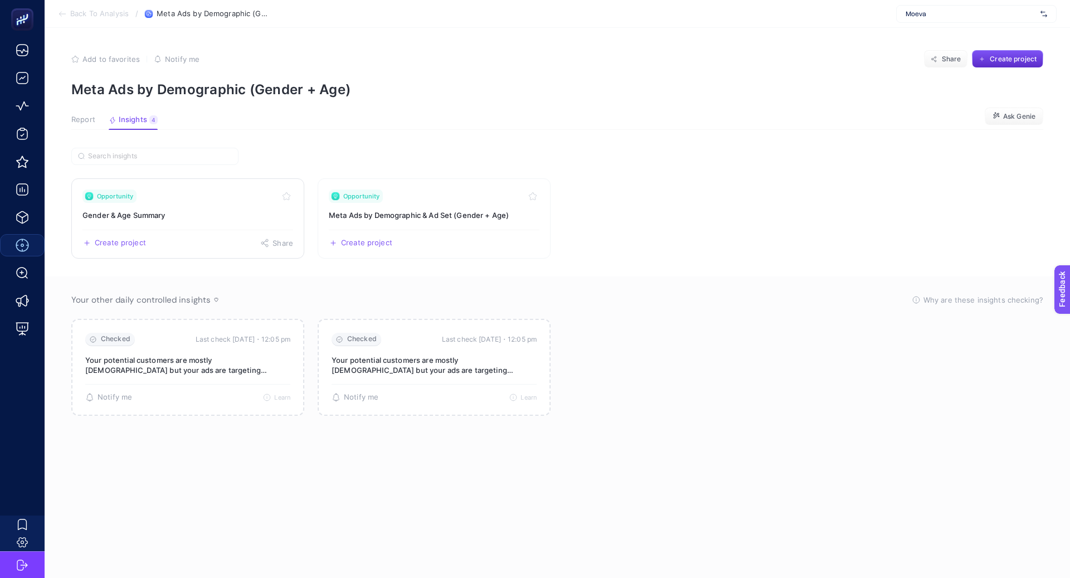
click at [211, 211] on h3 "Gender & Age Summary" at bounding box center [187, 214] width 211 height 11
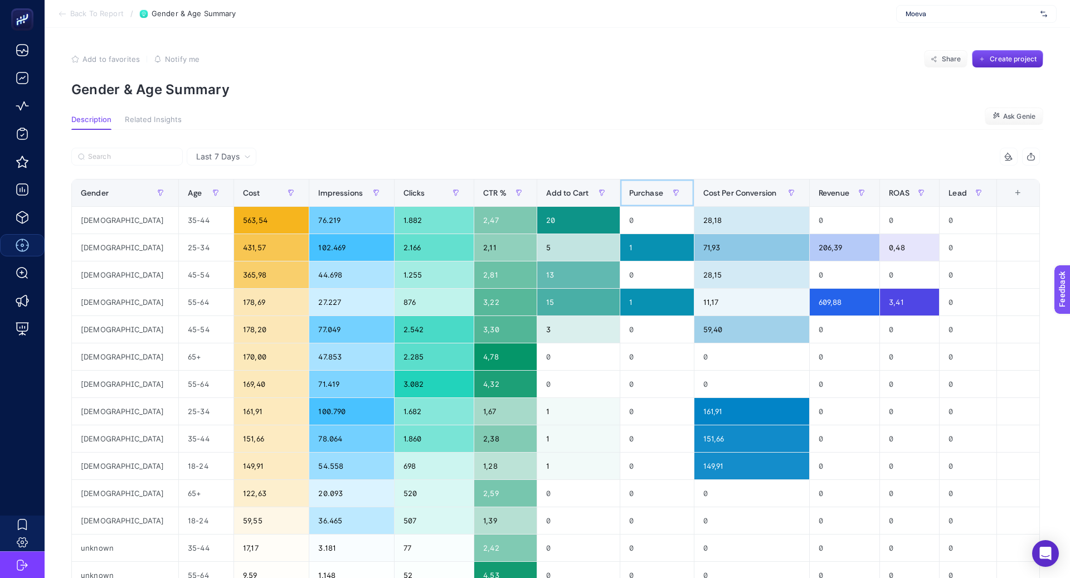
click at [637, 197] on span "Purchase" at bounding box center [646, 192] width 34 height 9
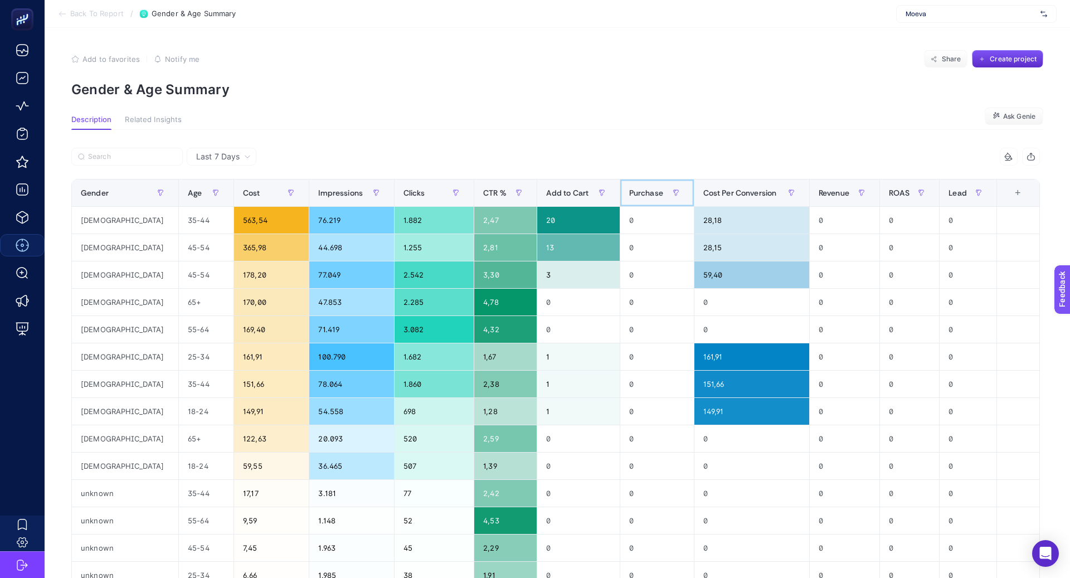
click at [637, 196] on span "Purchase" at bounding box center [646, 192] width 34 height 9
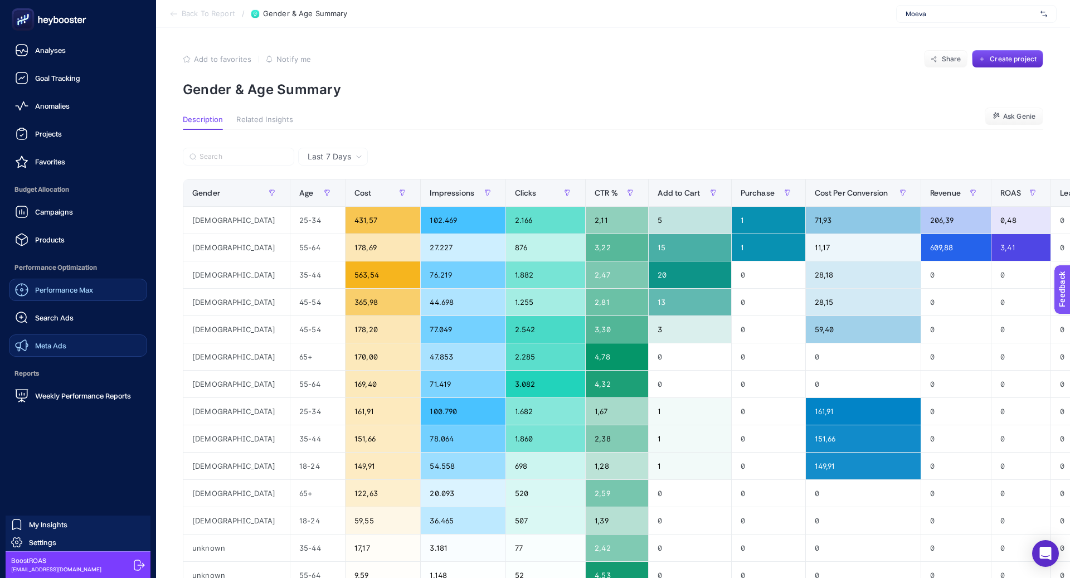
click at [57, 338] on link "Meta Ads" at bounding box center [78, 345] width 138 height 22
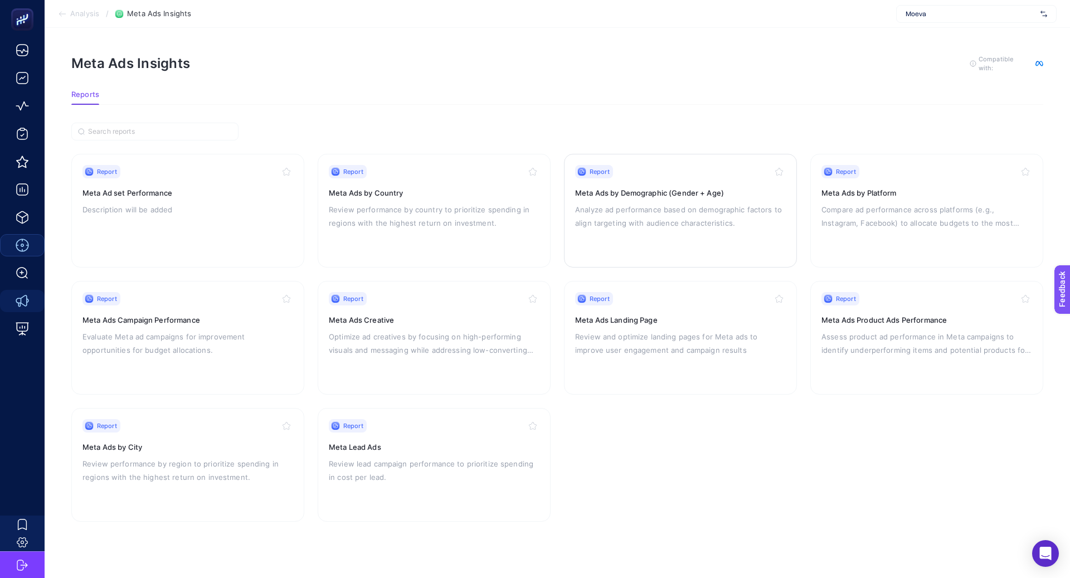
click at [617, 197] on div "Report Meta Ads by Demographic (Gender + Age) Analyze ad performance based on d…" at bounding box center [680, 210] width 211 height 91
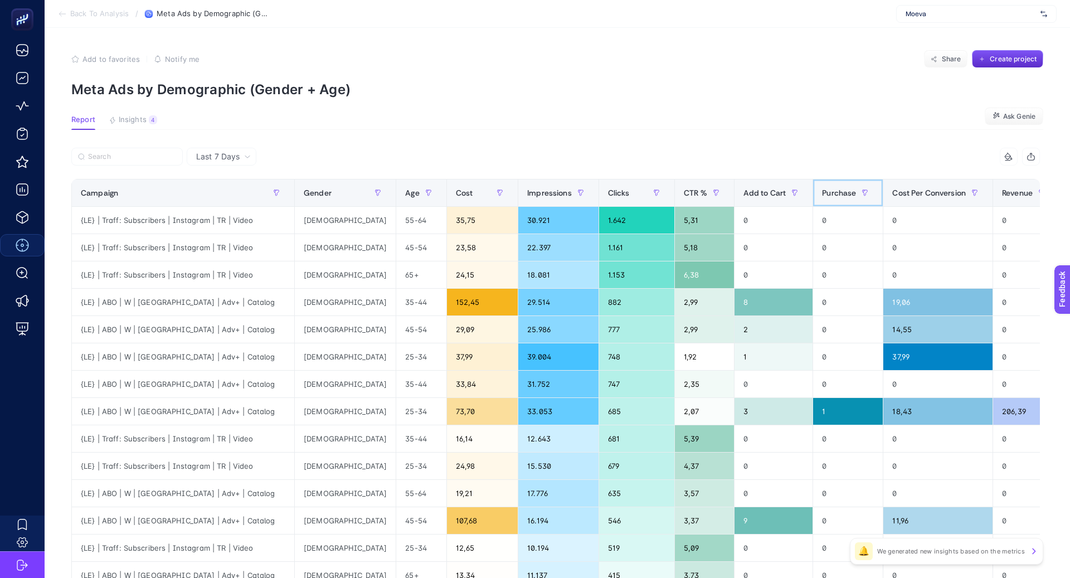
click at [822, 190] on span "Purchase" at bounding box center [839, 192] width 34 height 9
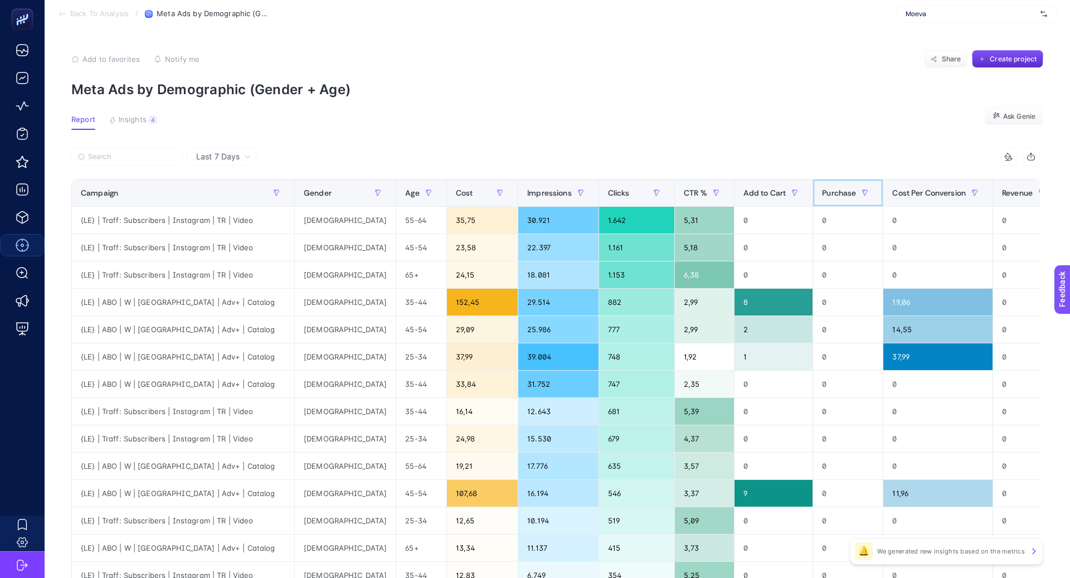
click at [822, 191] on span "Purchase" at bounding box center [839, 192] width 34 height 9
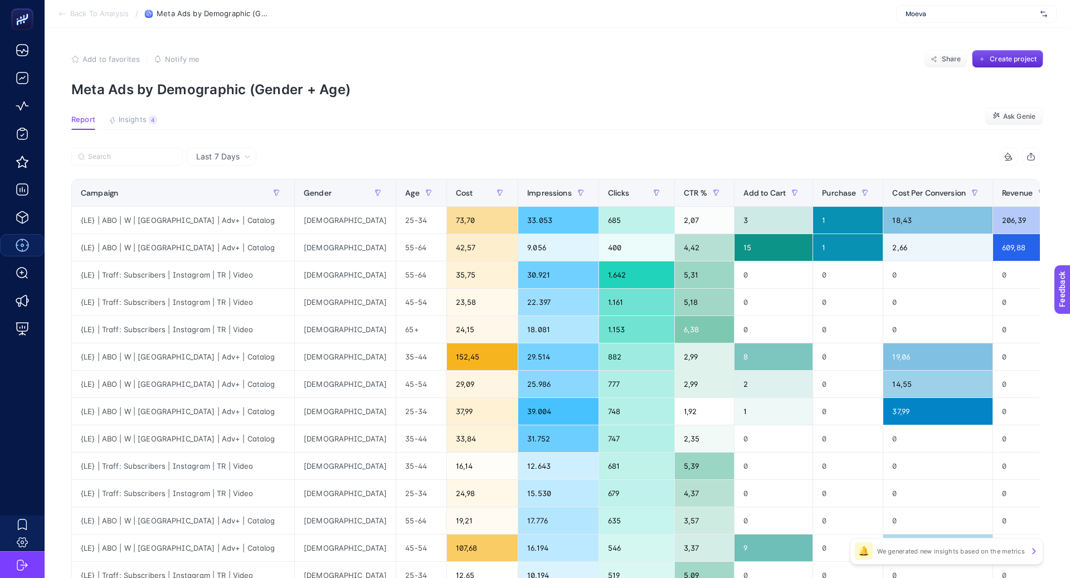
click at [235, 162] on span "Last 7 Days" at bounding box center [217, 156] width 43 height 11
click at [228, 196] on li "Last 30 Days" at bounding box center [221, 200] width 63 height 20
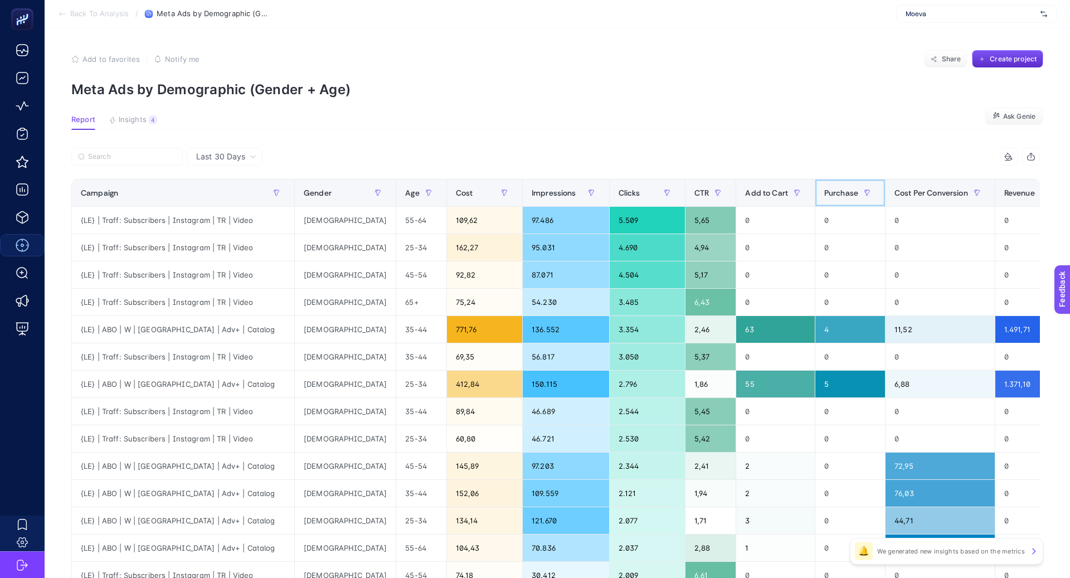
click at [824, 190] on span "Purchase" at bounding box center [841, 192] width 34 height 9
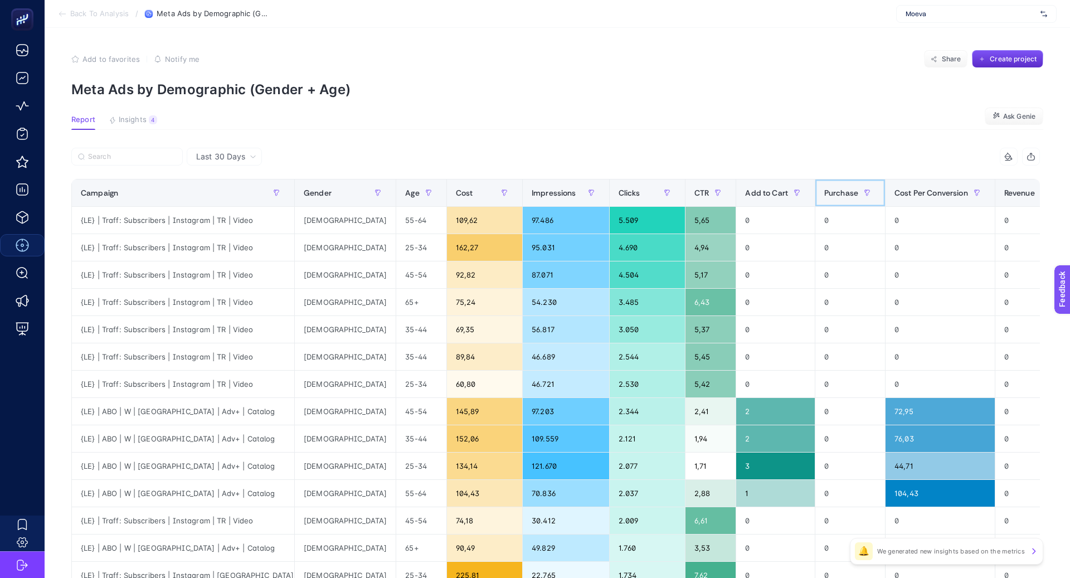
click at [824, 190] on span "Purchase" at bounding box center [841, 192] width 34 height 9
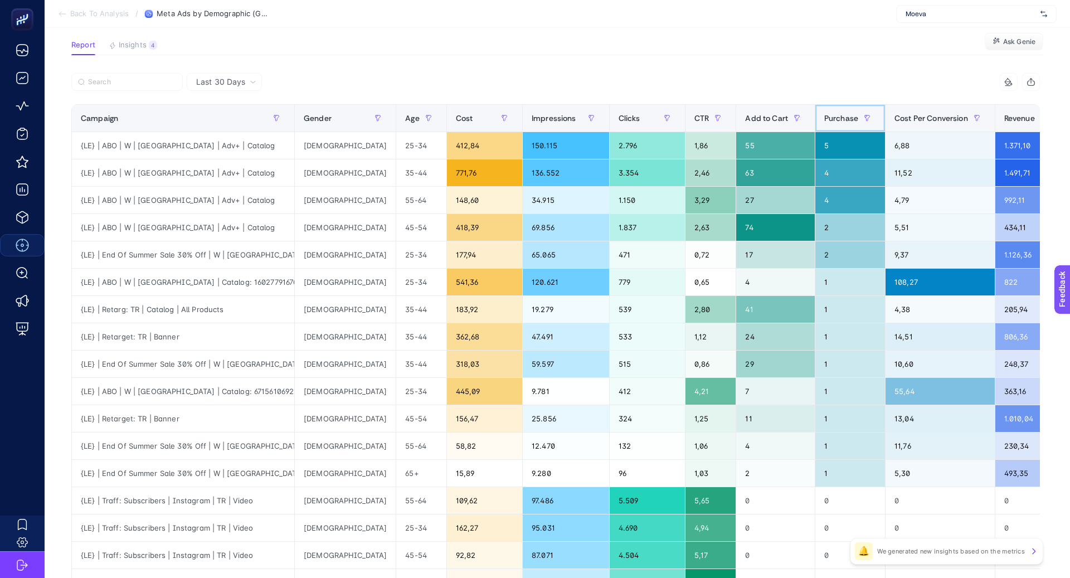
scroll to position [76, 0]
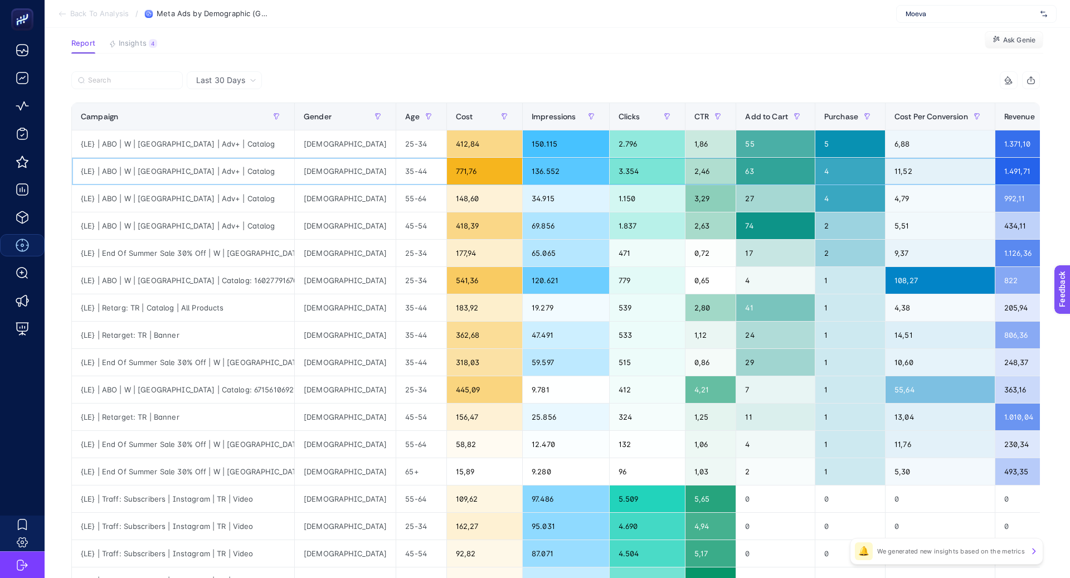
click at [396, 171] on div "35-44" at bounding box center [421, 171] width 50 height 27
click at [396, 196] on div "55-64" at bounding box center [421, 198] width 50 height 27
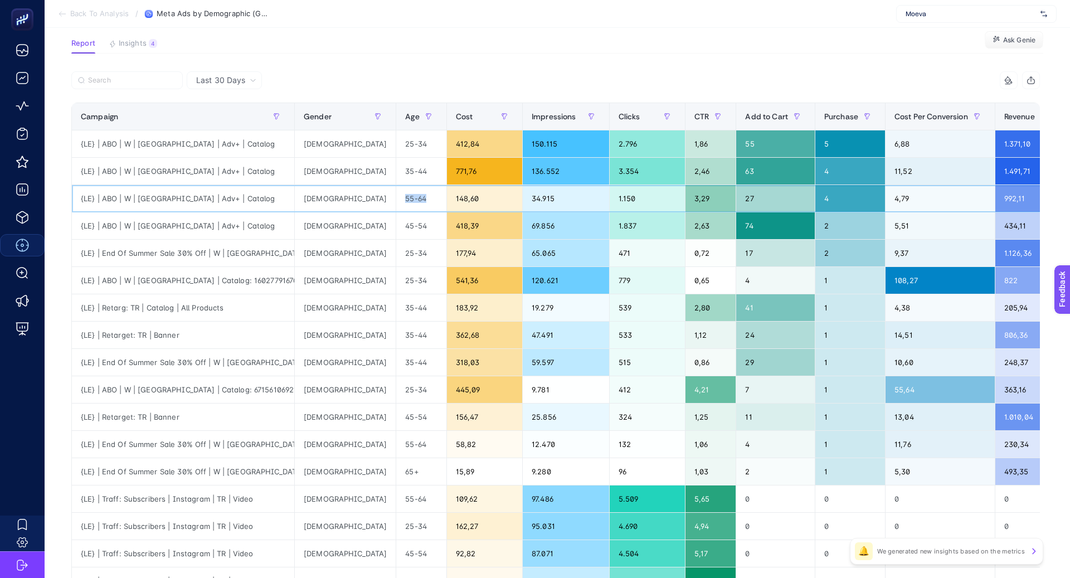
click at [396, 196] on div "55-64" at bounding box center [421, 198] width 50 height 27
click at [396, 147] on div "25-34" at bounding box center [421, 143] width 50 height 27
click at [396, 142] on div "25-34" at bounding box center [421, 143] width 50 height 27
click at [396, 198] on div "55-64" at bounding box center [421, 198] width 50 height 27
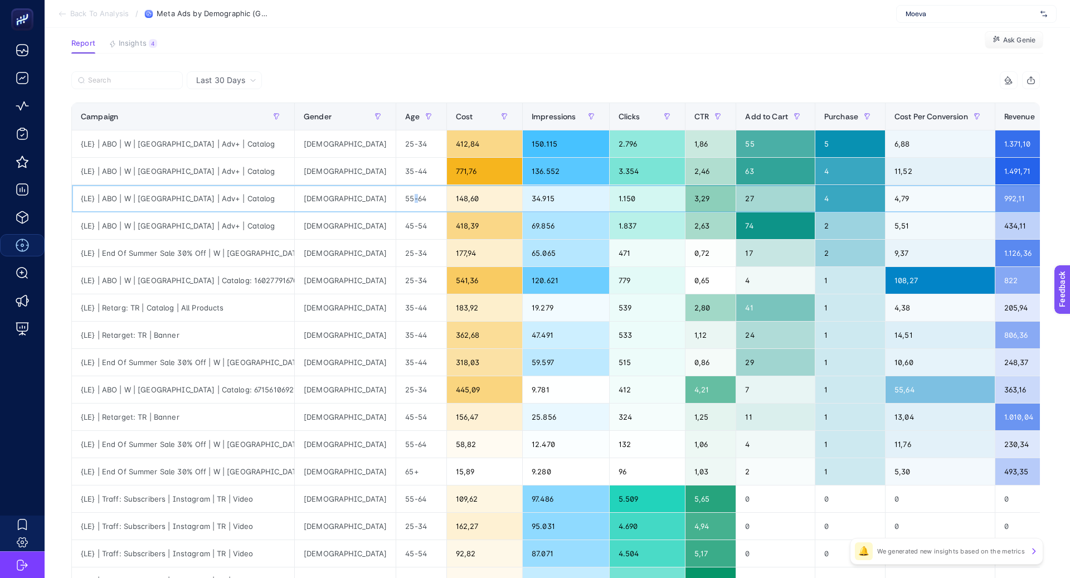
click at [396, 198] on div "55-64" at bounding box center [421, 198] width 50 height 27
click at [156, 77] on input "Search" at bounding box center [132, 80] width 88 height 8
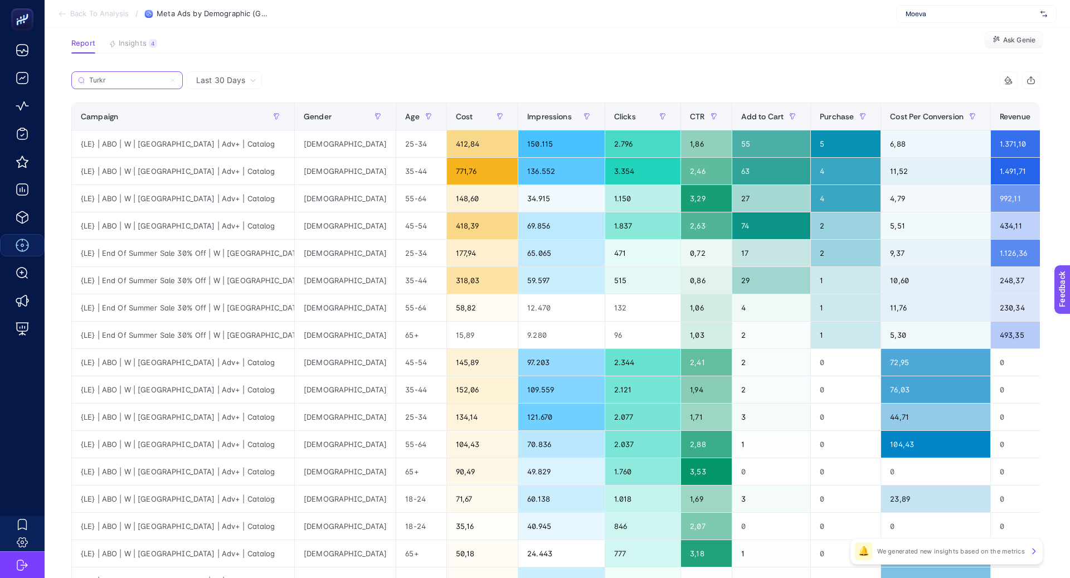
scroll to position [0, 0]
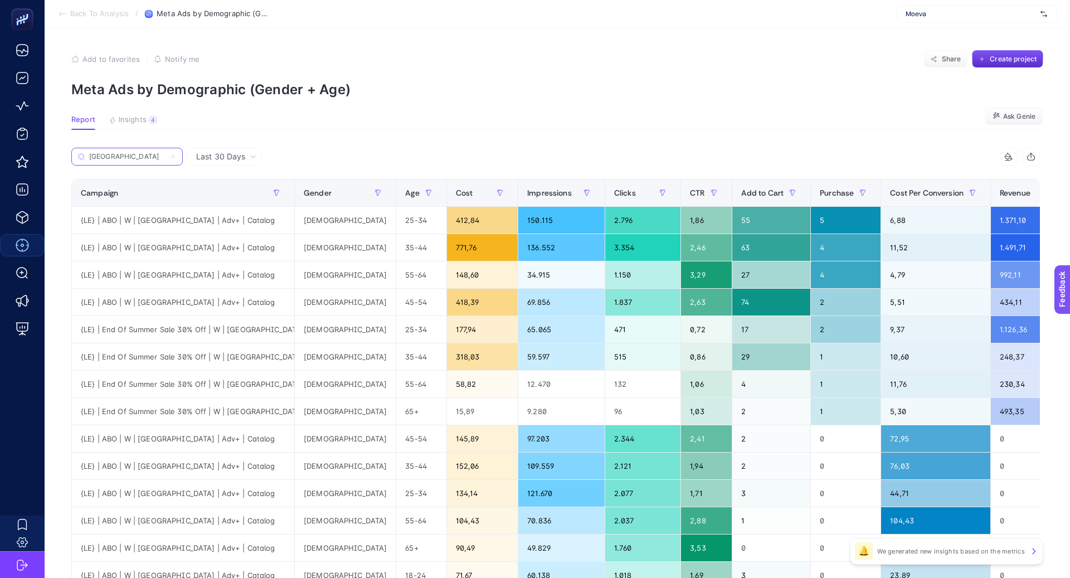
type input "[GEOGRAPHIC_DATA]"
click at [471, 121] on section "Report Insights 4 We generated new insights based on the metrics Ask [PERSON_NA…" at bounding box center [556, 122] width 971 height 14
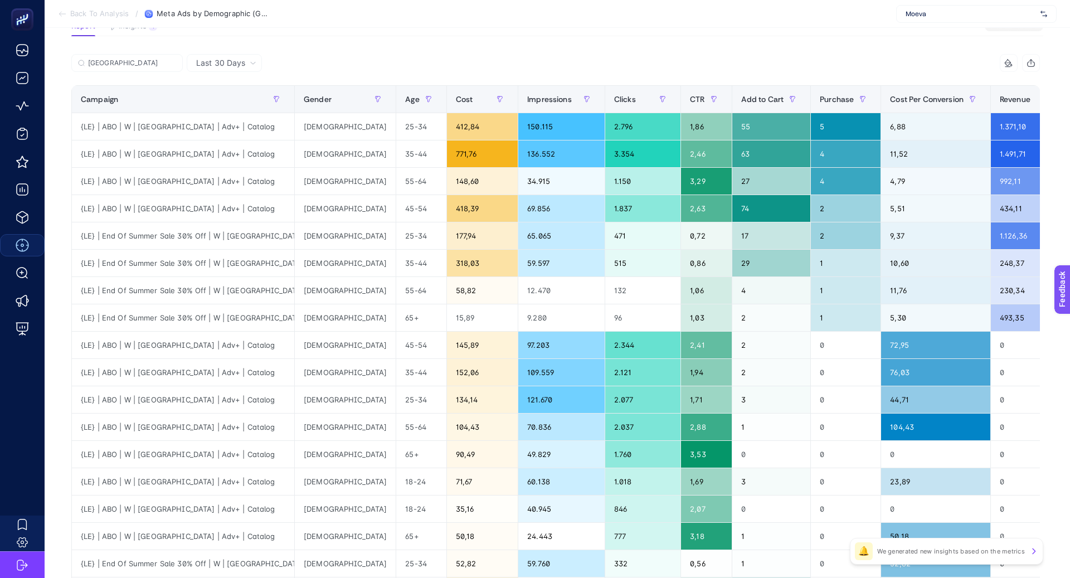
scroll to position [95, 0]
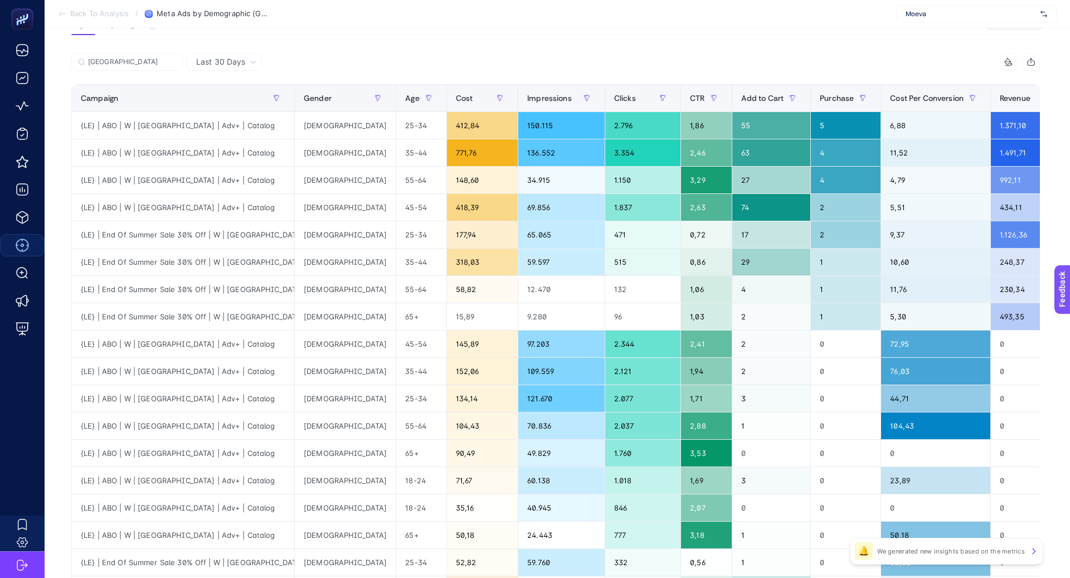
click at [424, 60] on div "[GEOGRAPHIC_DATA]" at bounding box center [313, 65] width 484 height 25
click at [174, 62] on input "[GEOGRAPHIC_DATA]" at bounding box center [132, 62] width 88 height 8
click at [173, 62] on icon at bounding box center [172, 61] width 3 height 3
click at [0, 0] on input "Search" at bounding box center [0, 0] width 0 height 0
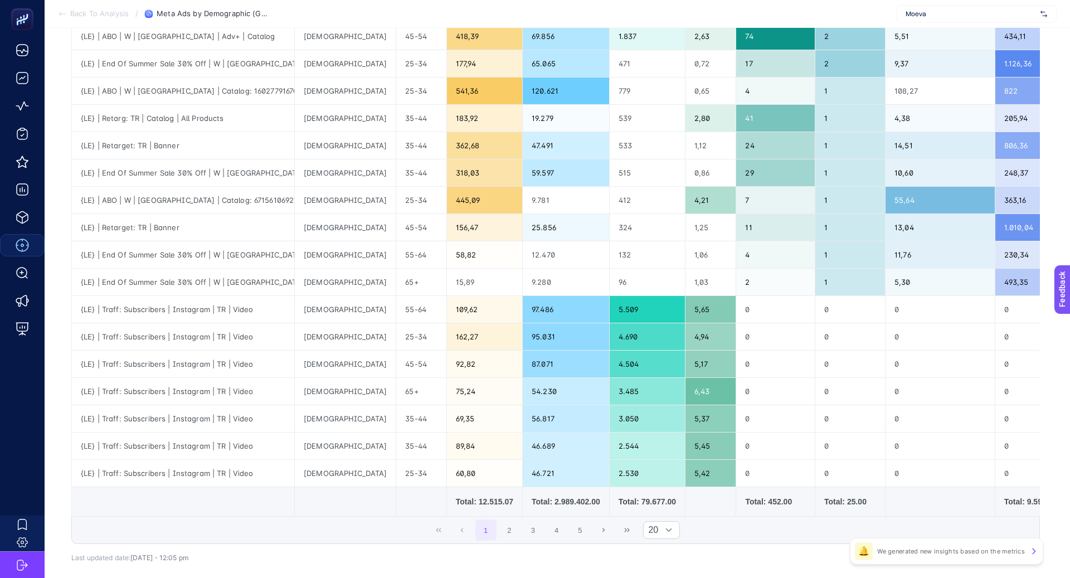
scroll to position [271, 0]
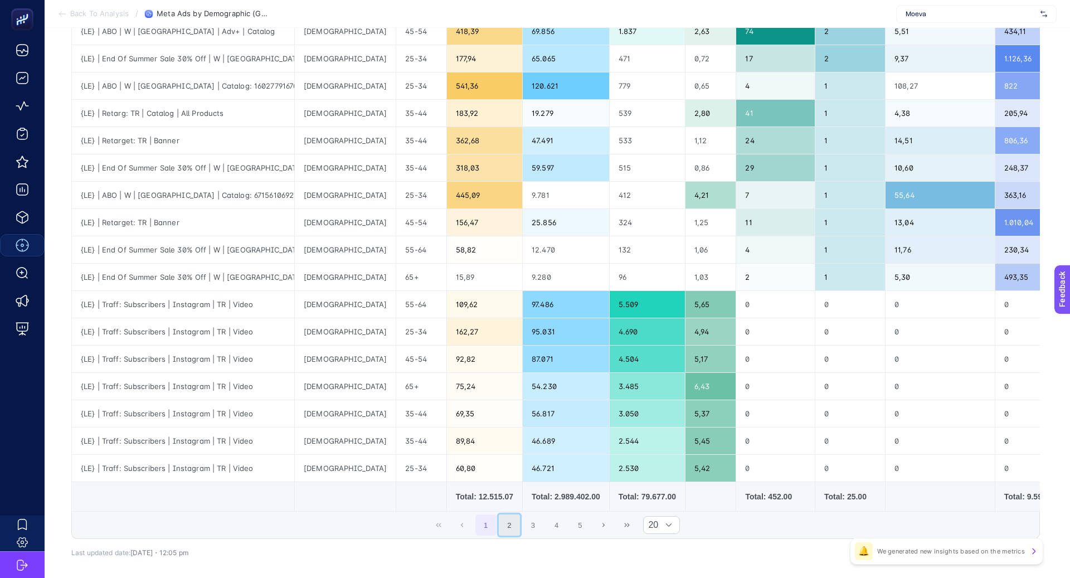
click at [507, 518] on button "2" at bounding box center [509, 524] width 21 height 21
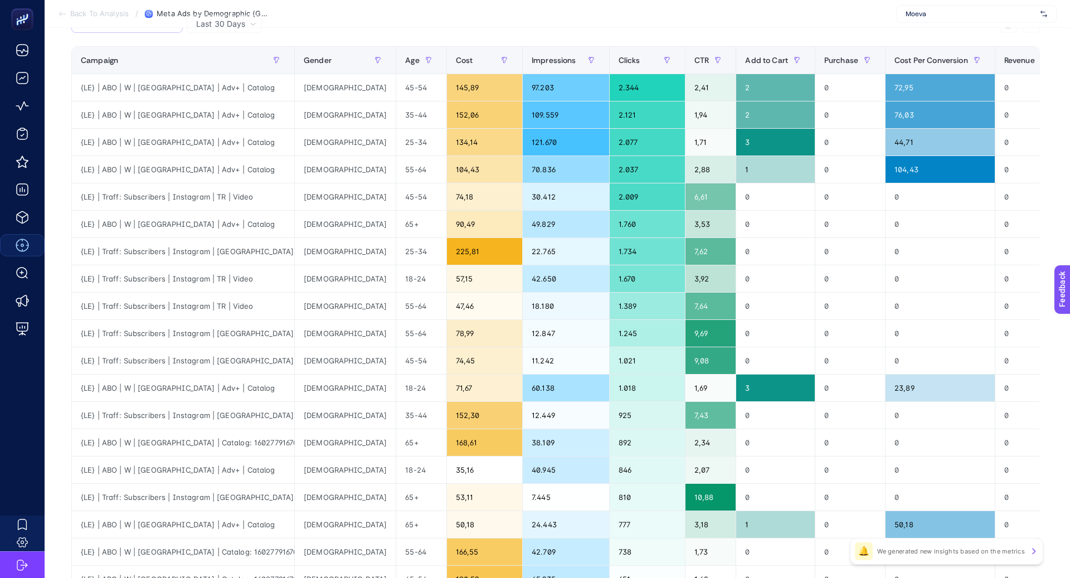
scroll to position [0, 0]
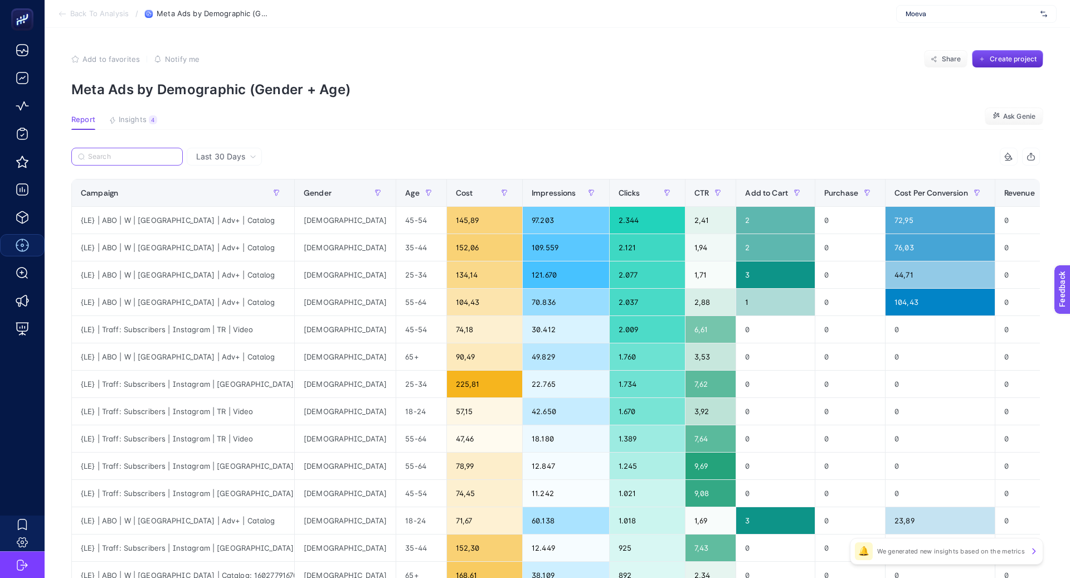
click at [133, 153] on input "Search" at bounding box center [132, 157] width 88 height 8
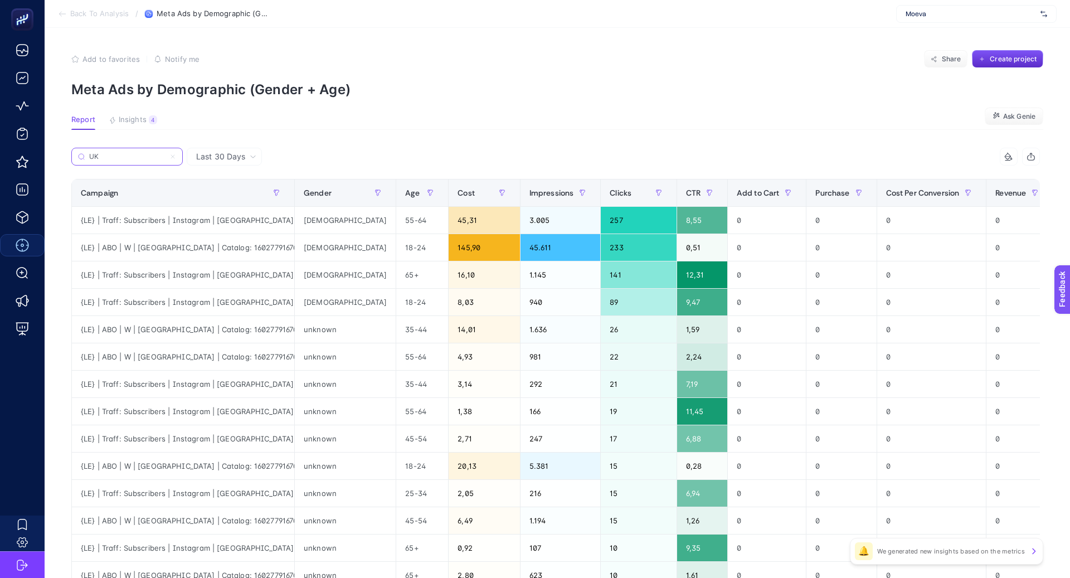
scroll to position [47, 0]
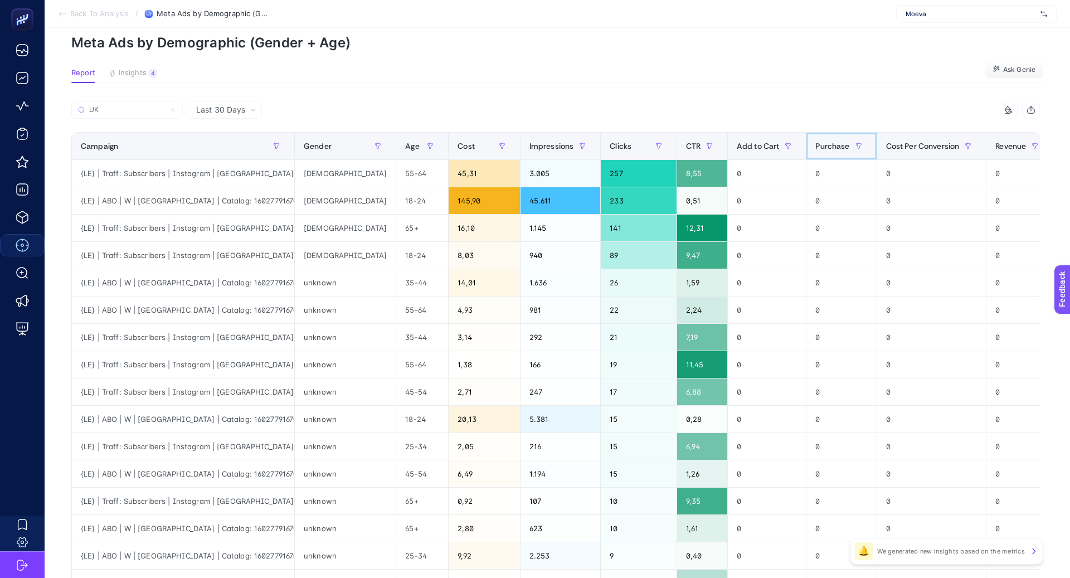
click at [815, 149] on span "Purchase" at bounding box center [832, 145] width 34 height 9
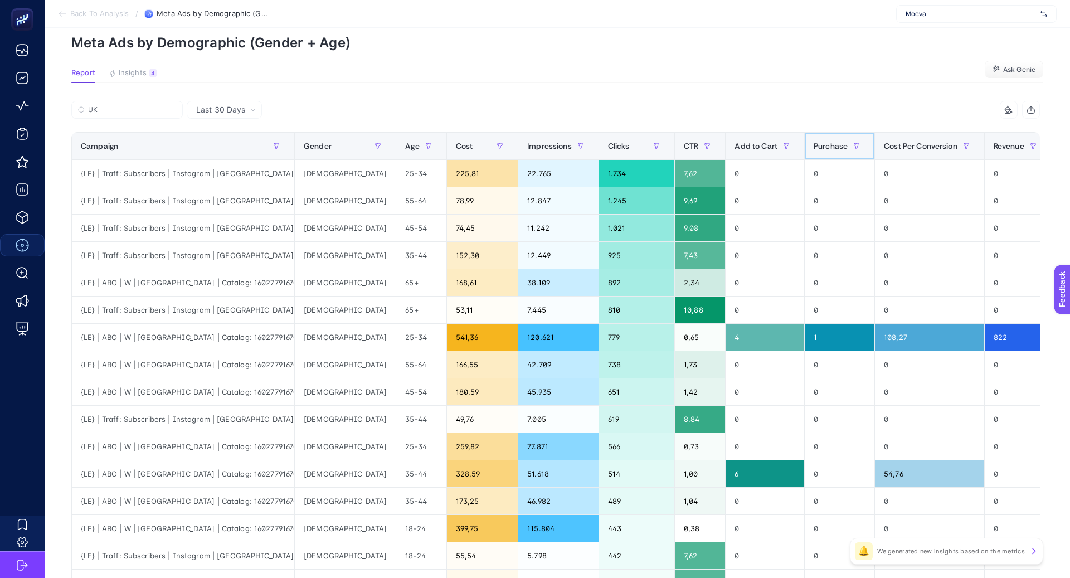
click at [813, 149] on span "Purchase" at bounding box center [830, 145] width 34 height 9
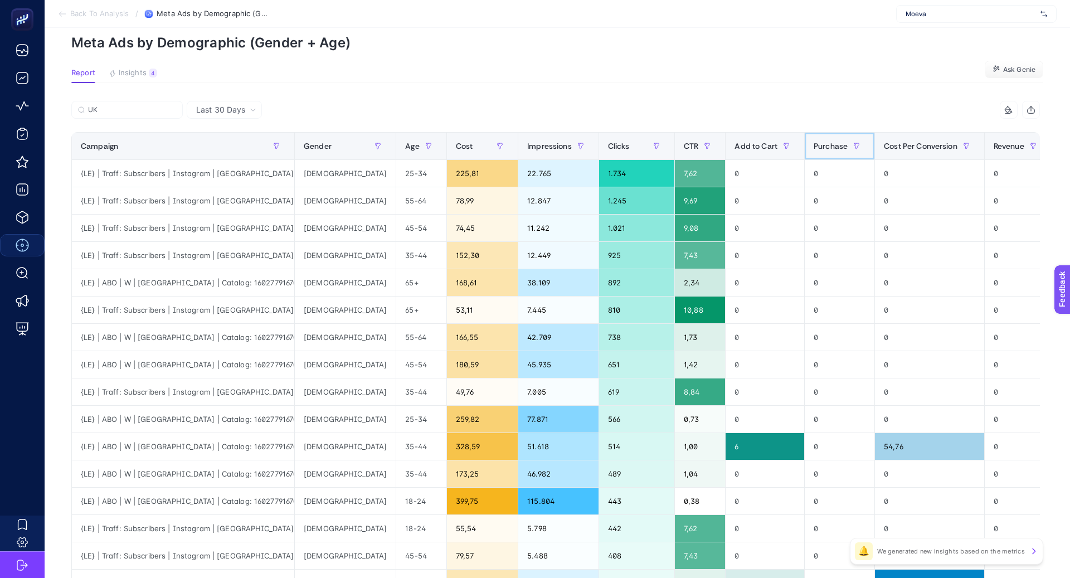
click at [813, 149] on span "Purchase" at bounding box center [830, 145] width 34 height 9
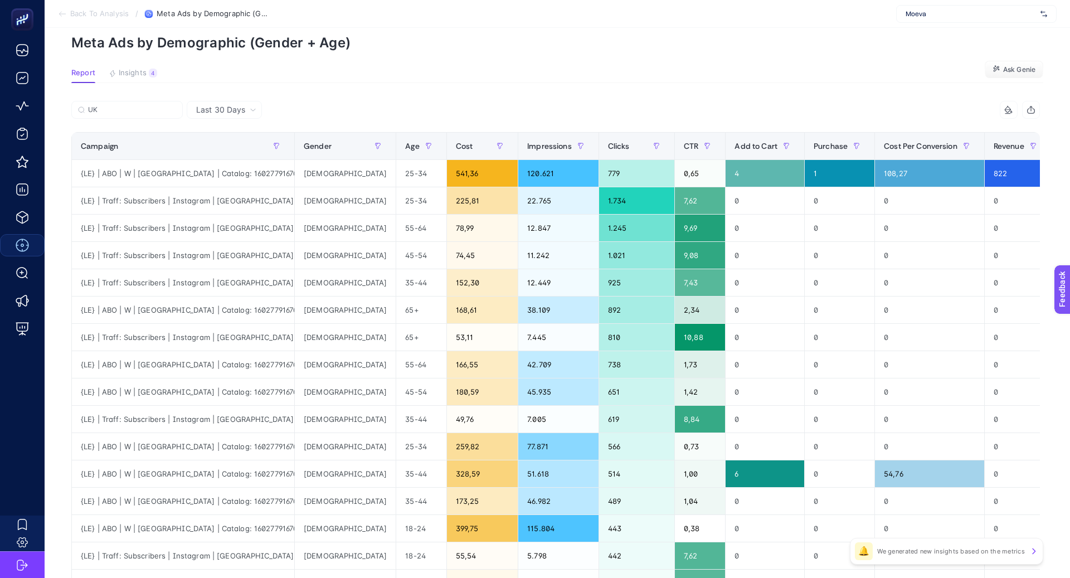
click at [709, 99] on article "Add to favorites false Notify me Share Create project Meta Ads by Demographic (…" at bounding box center [557, 416] width 1025 height 871
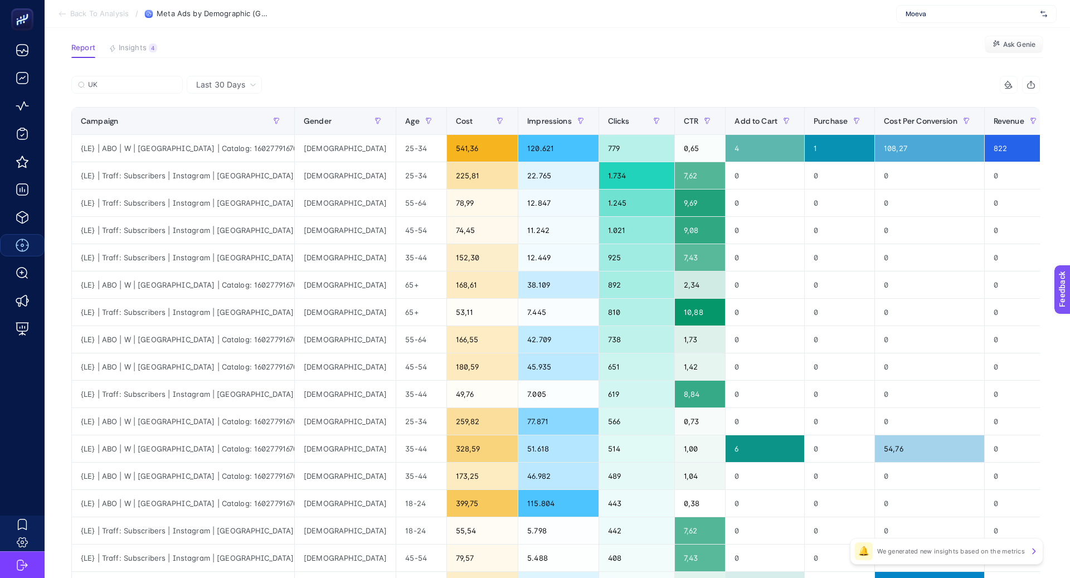
scroll to position [71, 0]
click at [157, 86] on input "UK" at bounding box center [132, 85] width 88 height 8
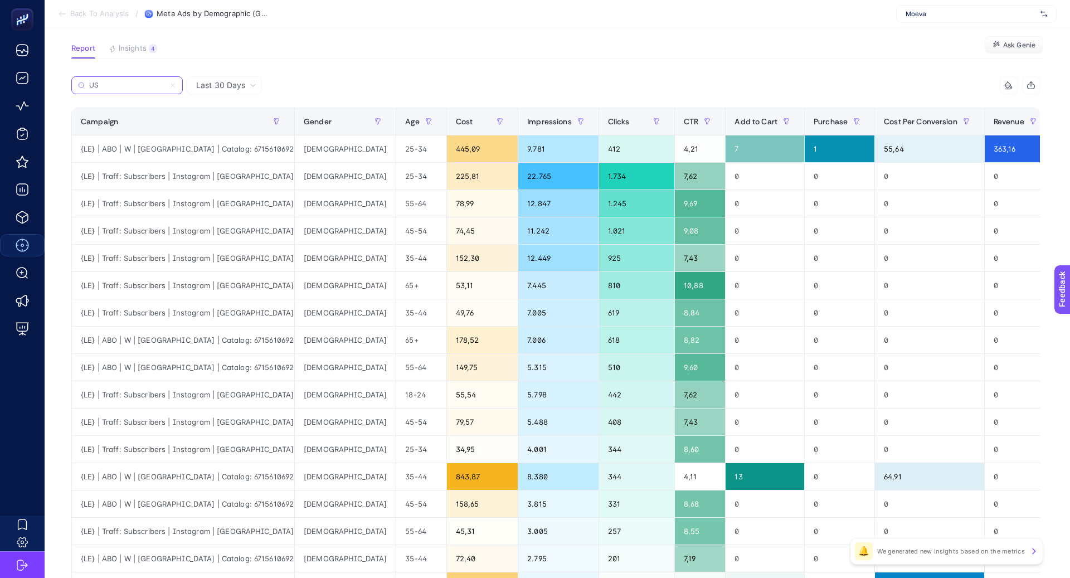
type input "US"
click at [813, 126] on span "Purchase" at bounding box center [830, 121] width 34 height 9
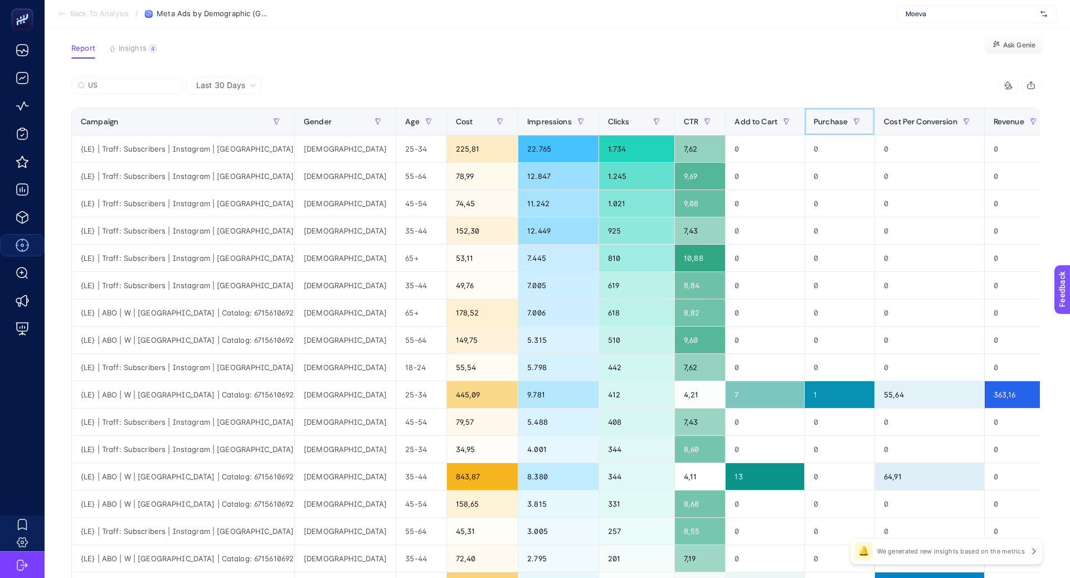
click at [813, 127] on div "Purchase" at bounding box center [839, 122] width 52 height 18
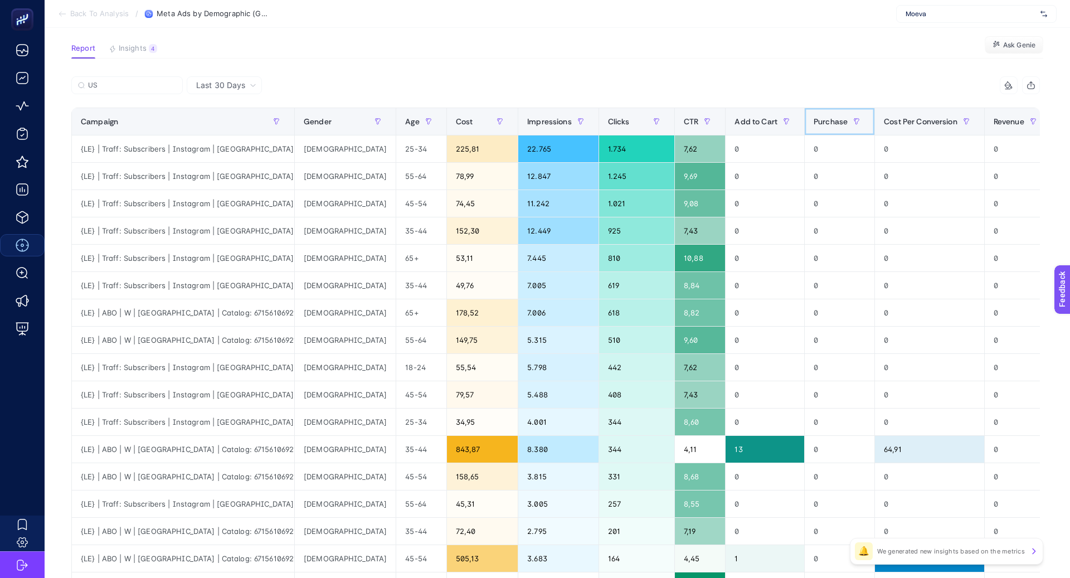
click at [813, 124] on span "Purchase" at bounding box center [830, 121] width 34 height 9
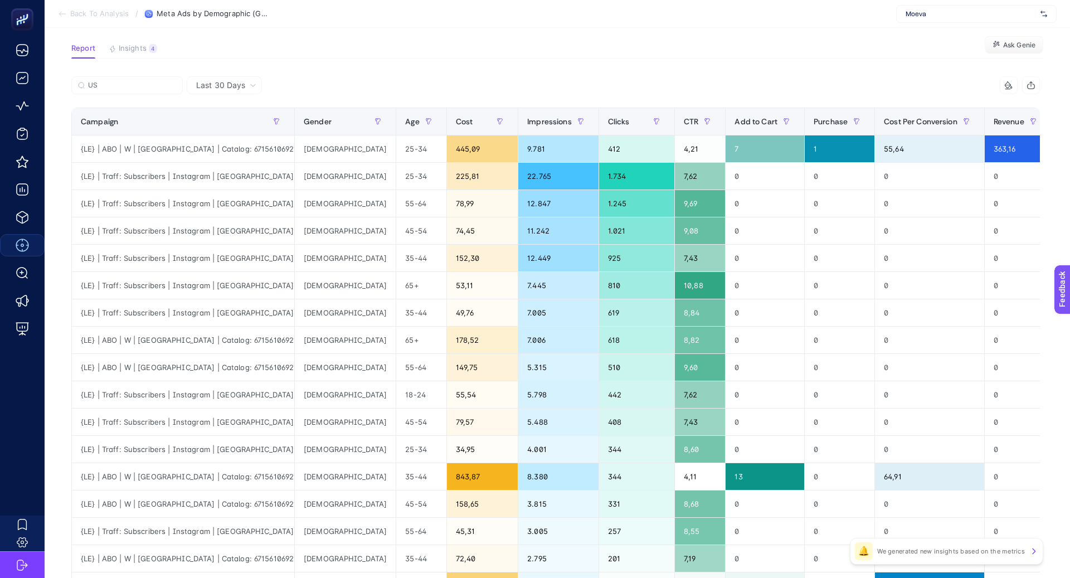
click at [733, 89] on div "9 items selected" at bounding box center [797, 85] width 484 height 18
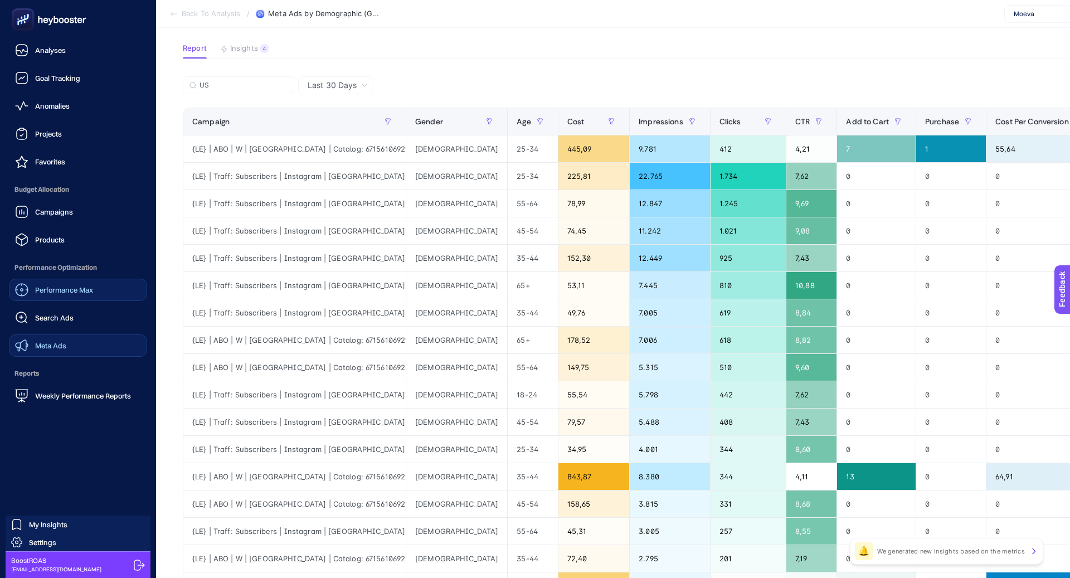
click at [76, 344] on link "Meta Ads" at bounding box center [78, 345] width 138 height 22
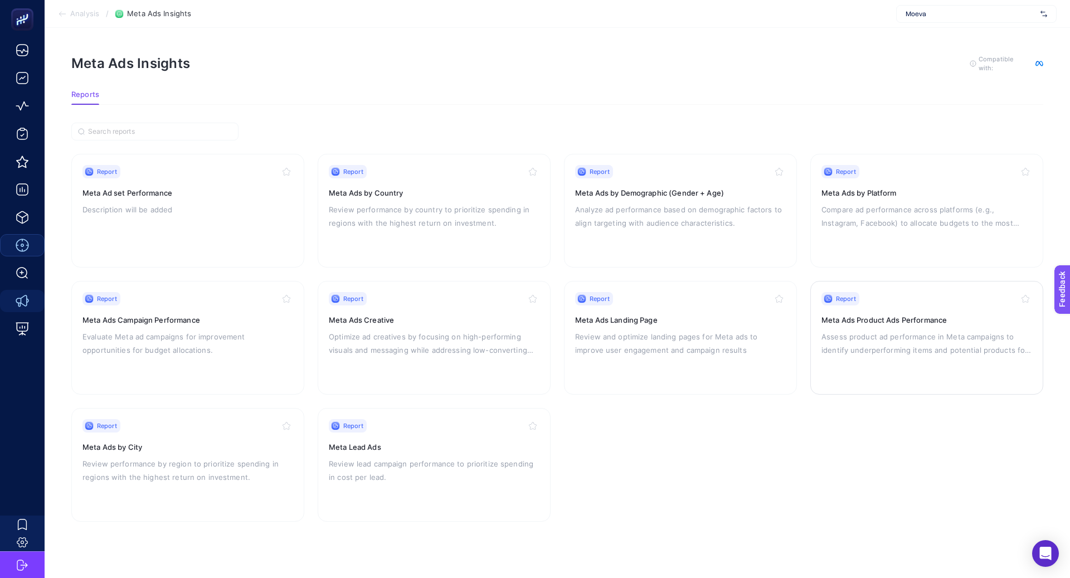
click at [924, 357] on div "Report Meta Ads Product Ads Performance Assess product ad performance in Meta c…" at bounding box center [926, 337] width 211 height 91
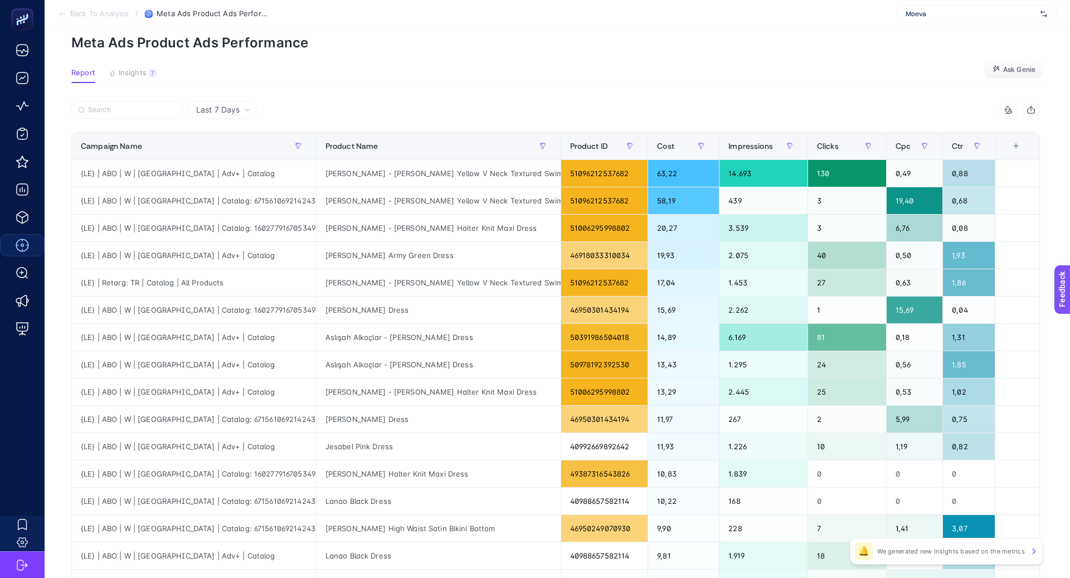
scroll to position [55, 0]
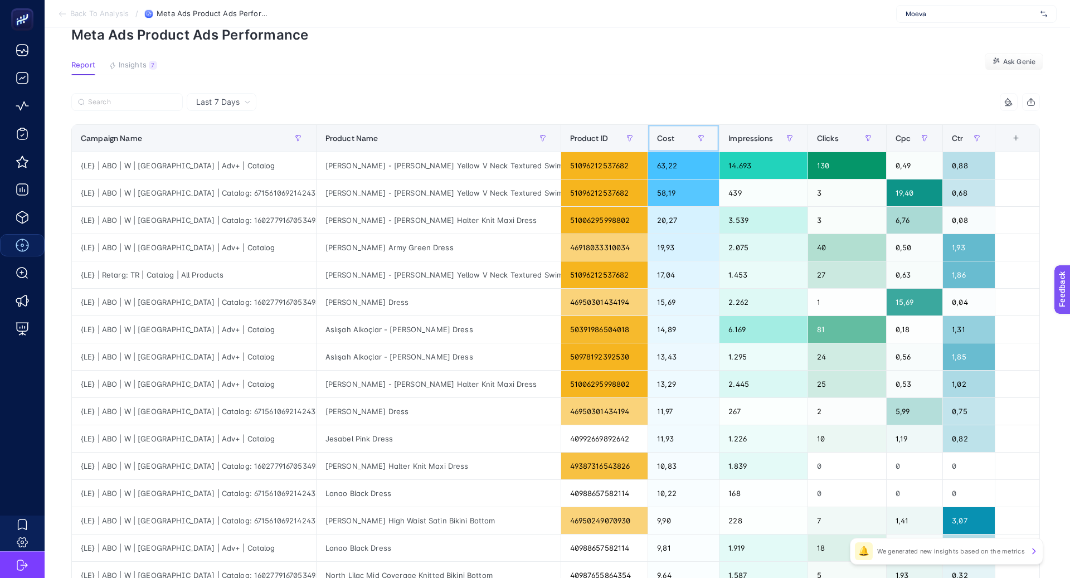
click at [657, 136] on span "Cost" at bounding box center [665, 138] width 17 height 9
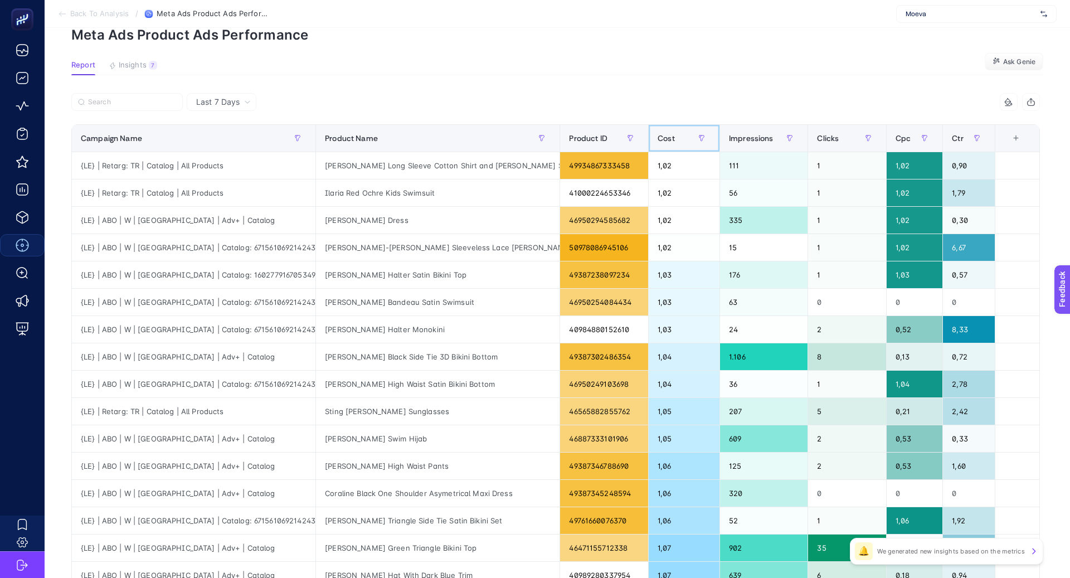
click at [648, 136] on th "Cost" at bounding box center [683, 138] width 71 height 27
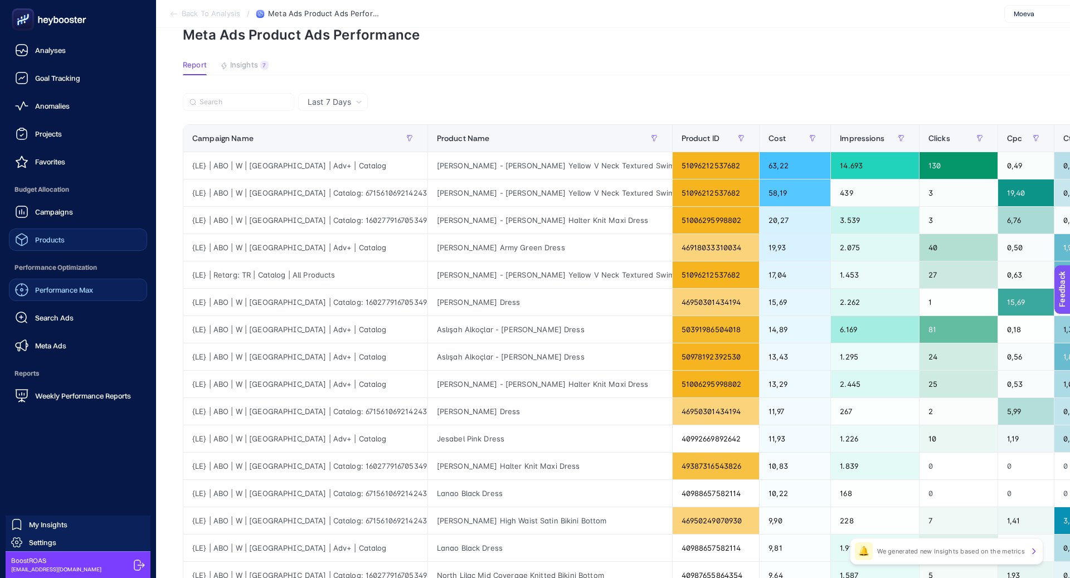
click at [70, 243] on link "Products" at bounding box center [78, 239] width 138 height 22
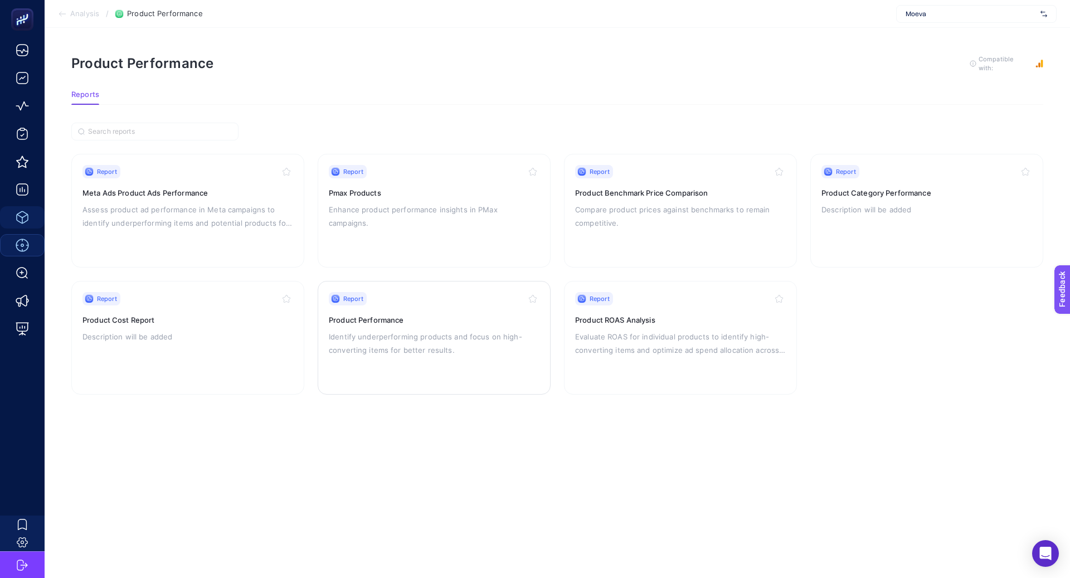
click at [378, 348] on p "Identify underperforming products and focus on high-converting items for better…" at bounding box center [434, 343] width 211 height 27
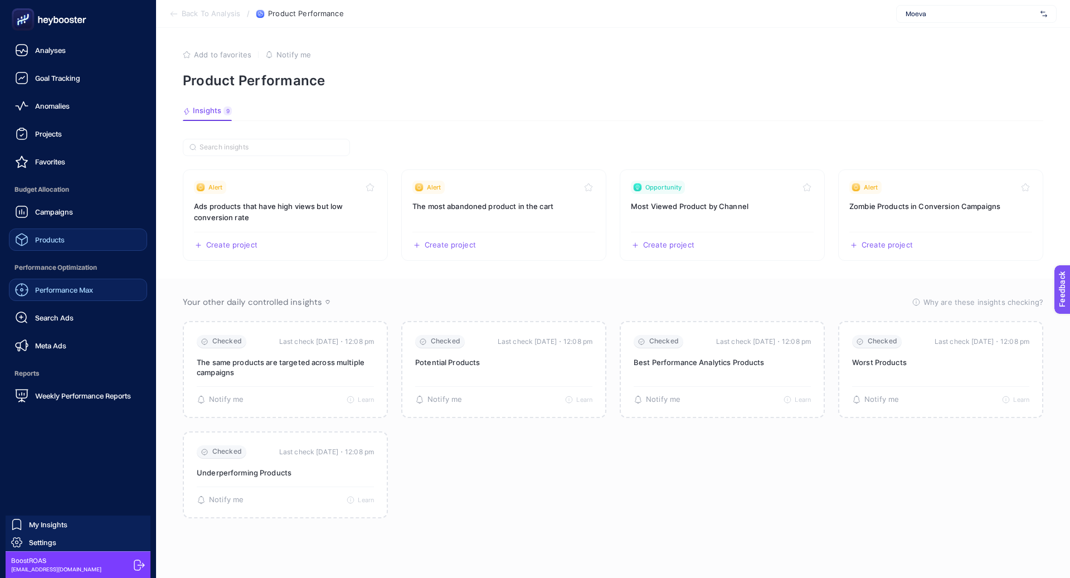
click at [55, 248] on link "Products" at bounding box center [78, 239] width 138 height 22
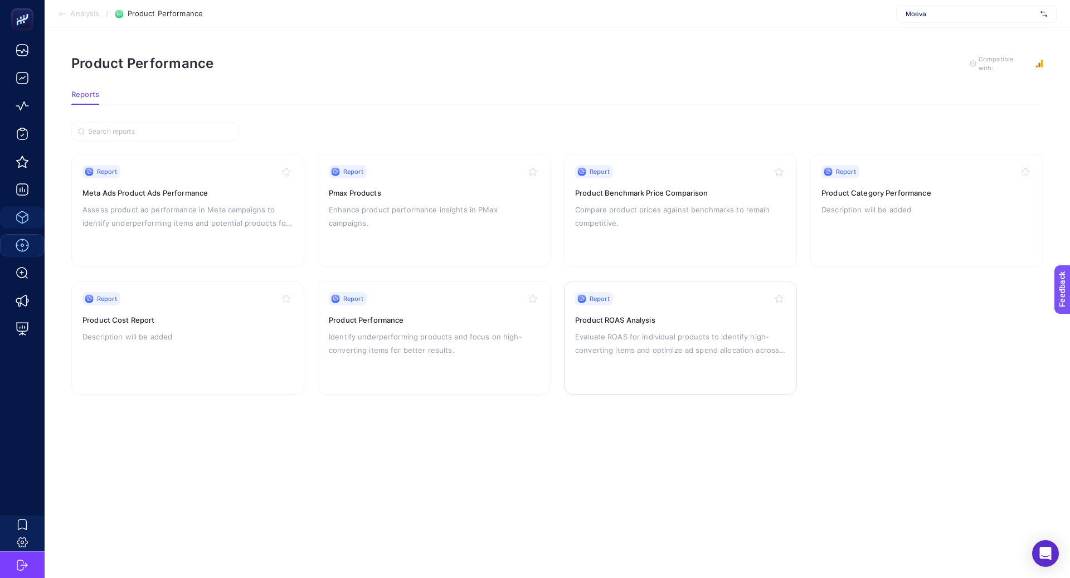
click at [646, 314] on h3 "Product ROAS Analysis" at bounding box center [680, 319] width 211 height 11
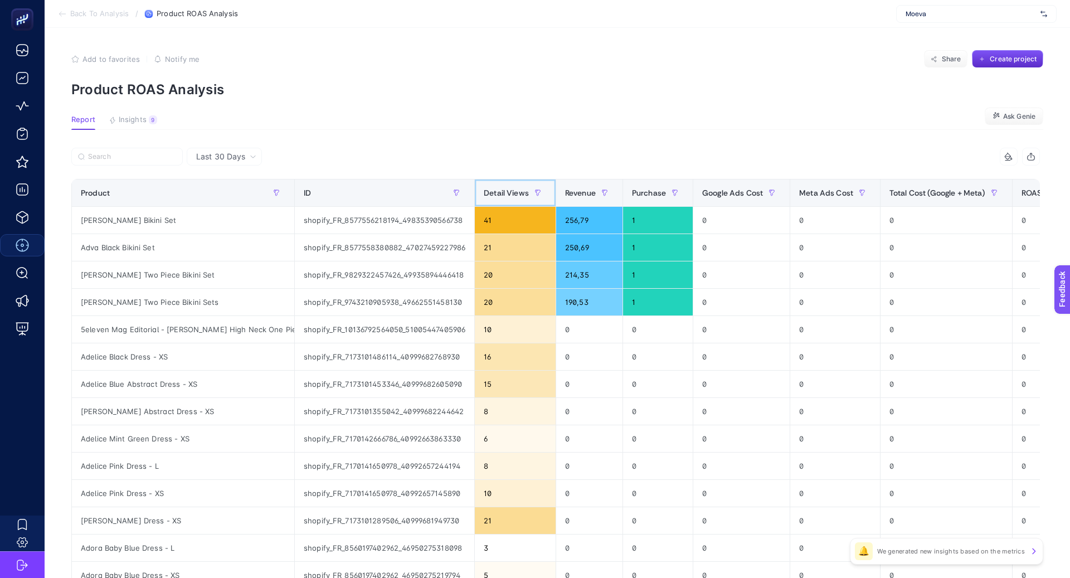
click at [512, 191] on span "Detail Views" at bounding box center [506, 192] width 45 height 9
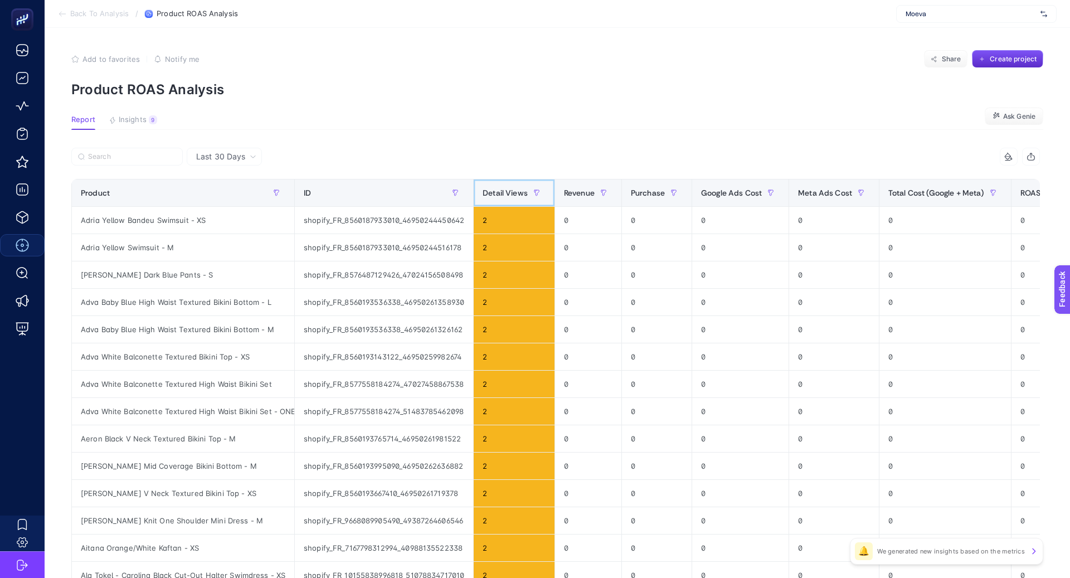
click at [511, 191] on span "Detail Views" at bounding box center [504, 192] width 45 height 9
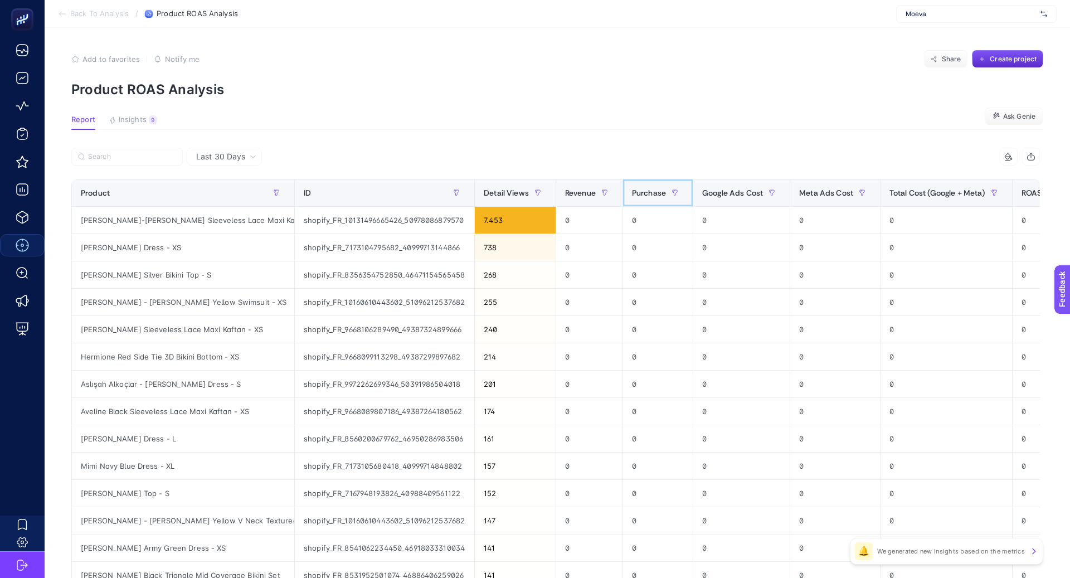
click at [660, 187] on div "Purchase" at bounding box center [658, 193] width 52 height 18
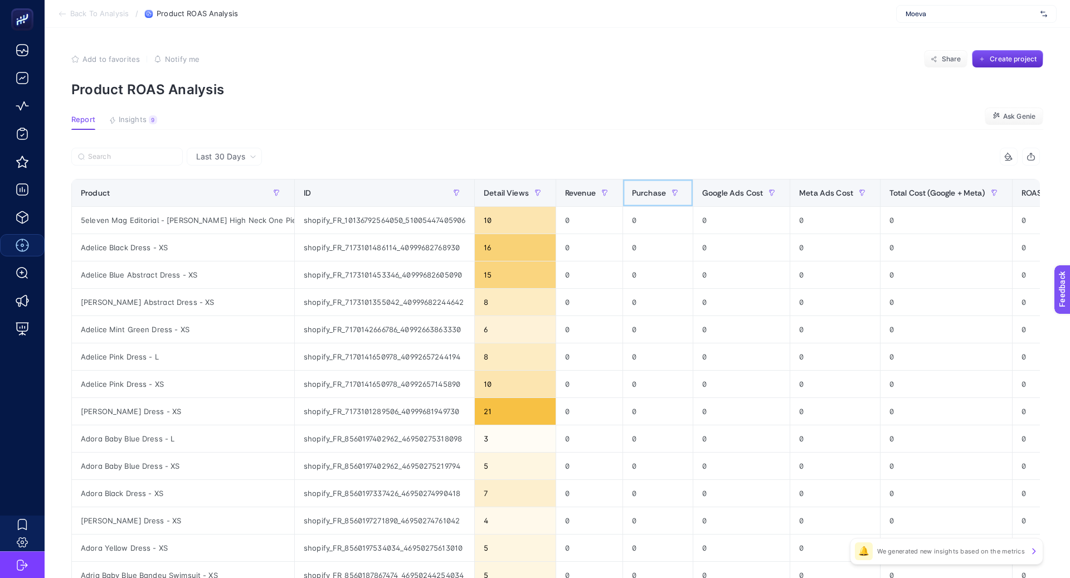
click at [660, 188] on span "Purchase" at bounding box center [649, 192] width 34 height 9
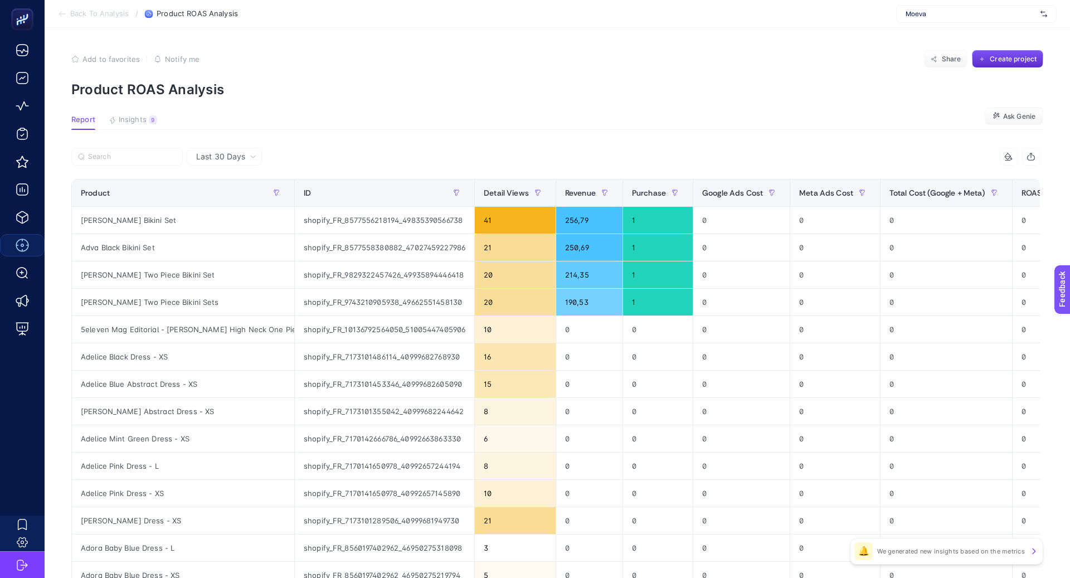
click at [505, 145] on article "Add to favorites false Notify me Share Create project Product ROAS Analysis Rep…" at bounding box center [557, 463] width 1025 height 871
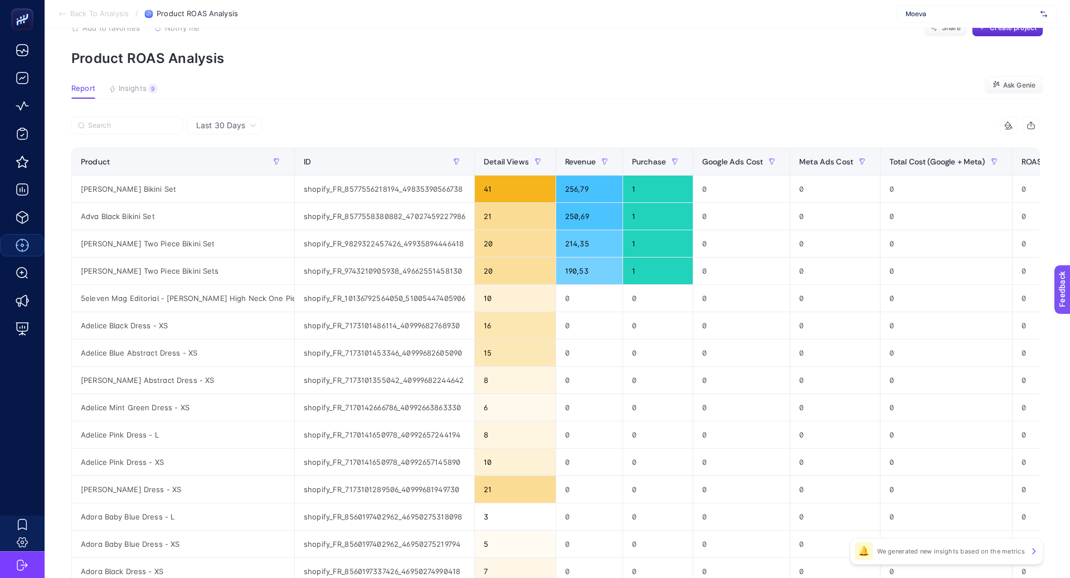
scroll to position [33, 0]
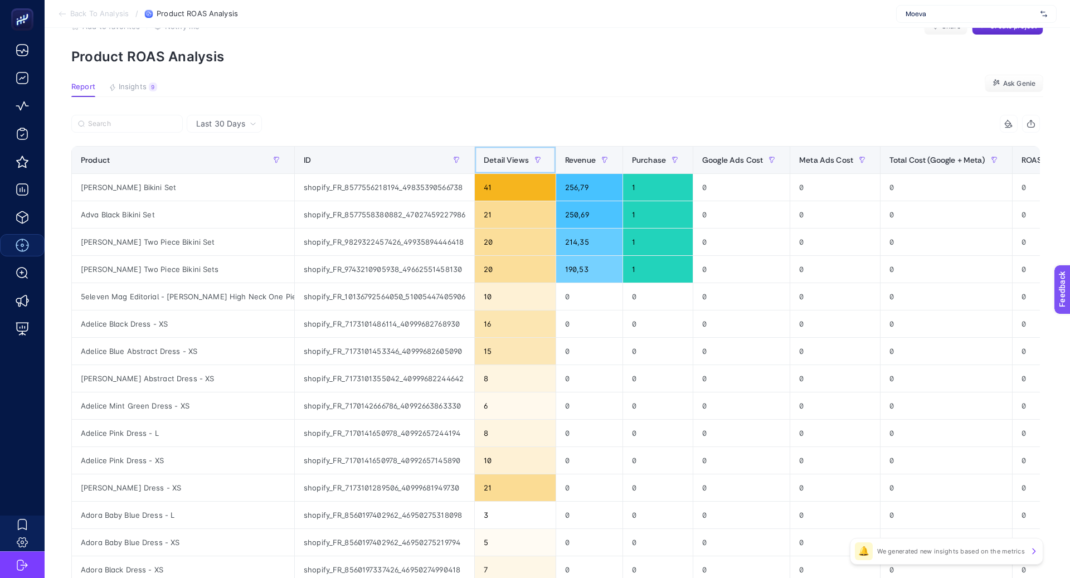
click at [519, 159] on span "Detail Views" at bounding box center [506, 159] width 45 height 9
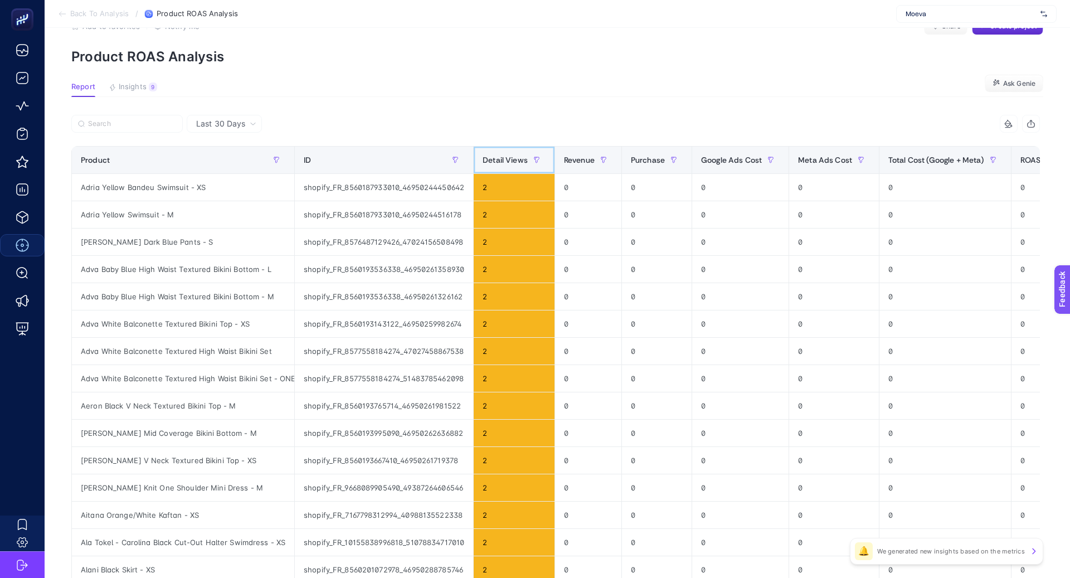
click at [519, 158] on span "Detail Views" at bounding box center [504, 159] width 45 height 9
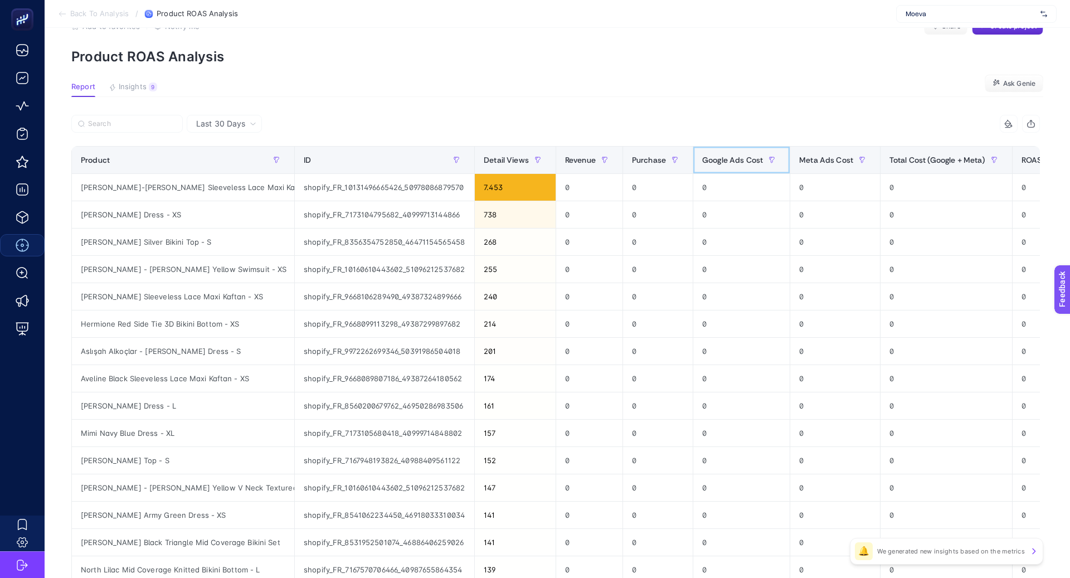
click at [702, 159] on span "Google Ads Cost" at bounding box center [732, 159] width 61 height 9
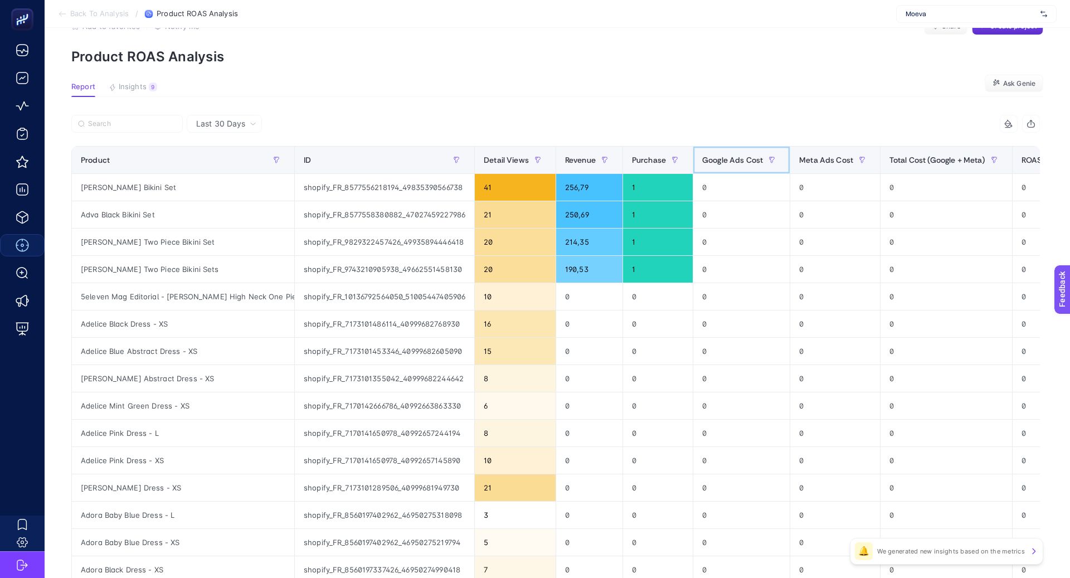
click at [702, 159] on span "Google Ads Cost" at bounding box center [732, 159] width 61 height 9
click at [826, 161] on span "Meta Ads Cost" at bounding box center [826, 159] width 54 height 9
click at [906, 151] on div "Total Cost (Google + Meta)" at bounding box center [946, 160] width 114 height 18
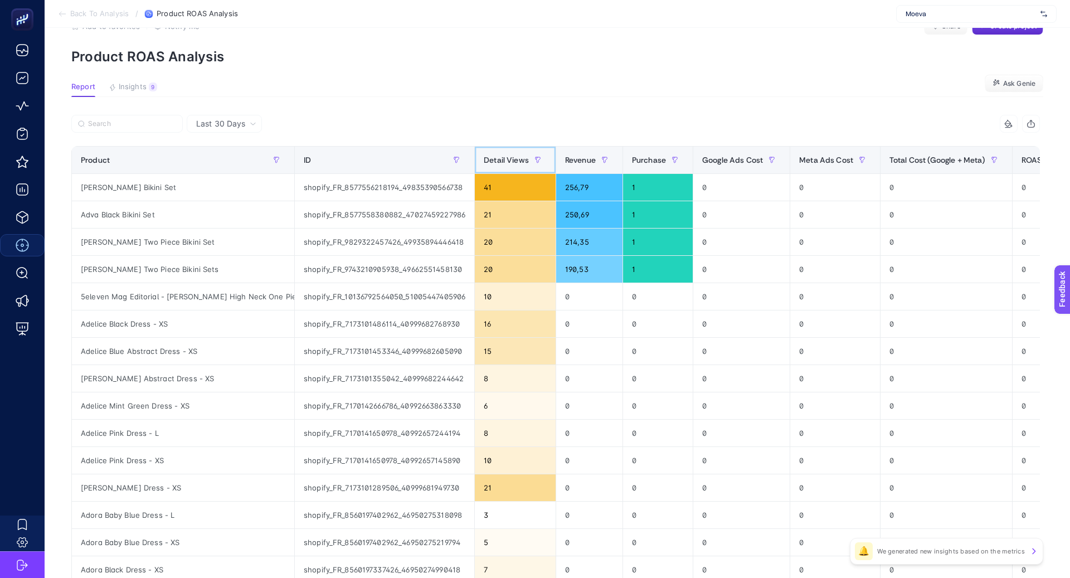
click at [499, 160] on span "Detail Views" at bounding box center [506, 159] width 45 height 9
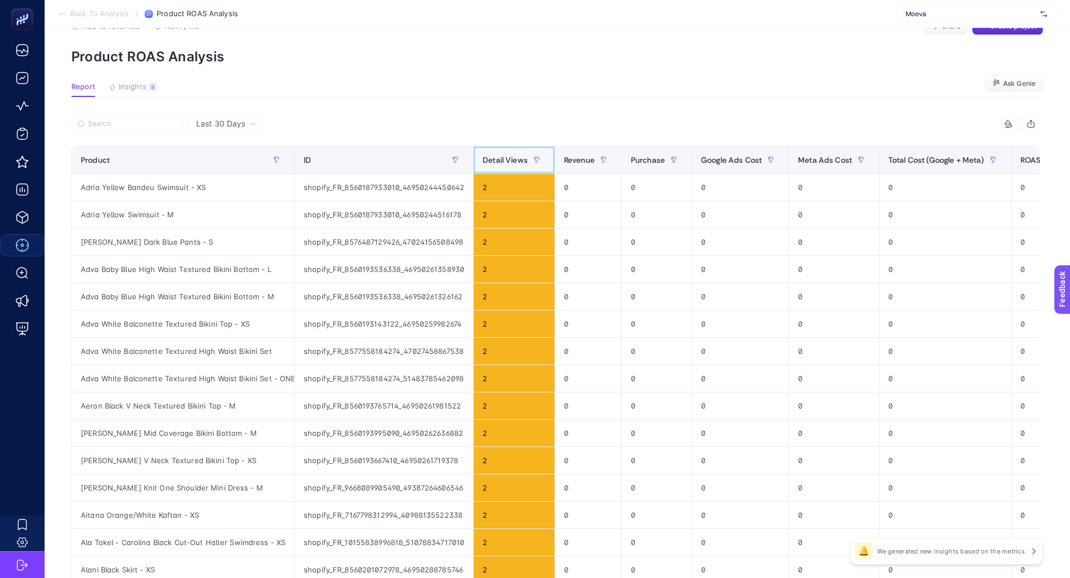
click at [499, 161] on span "Detail Views" at bounding box center [504, 159] width 45 height 9
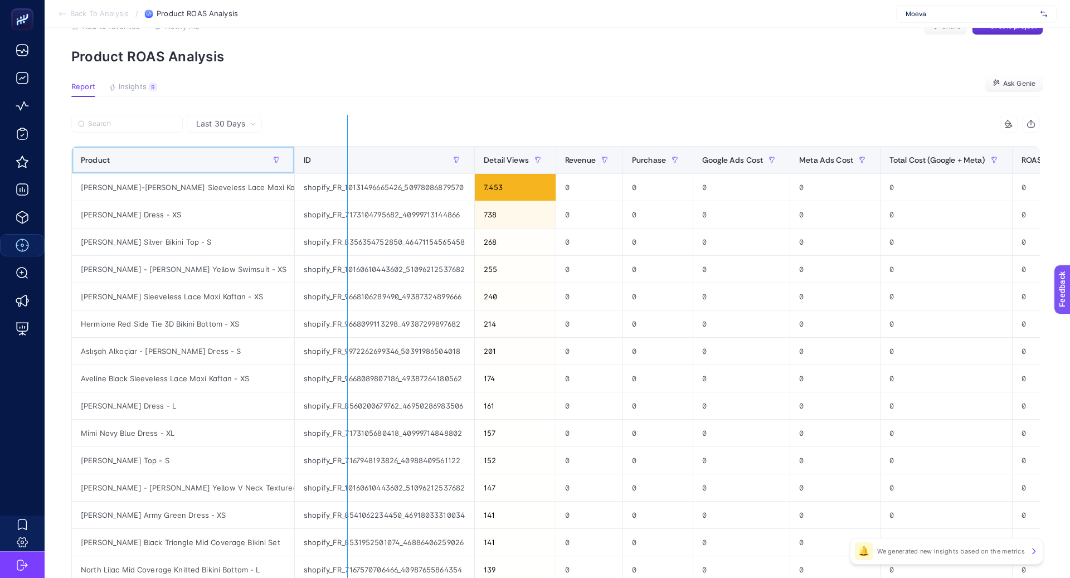
drag, startPoint x: 293, startPoint y: 165, endPoint x: 360, endPoint y: 165, distance: 67.4
click at [360, 165] on div "7 items selected Product ID Detail Views Revenue Purchase Google Ads Cost Meta …" at bounding box center [555, 446] width 968 height 662
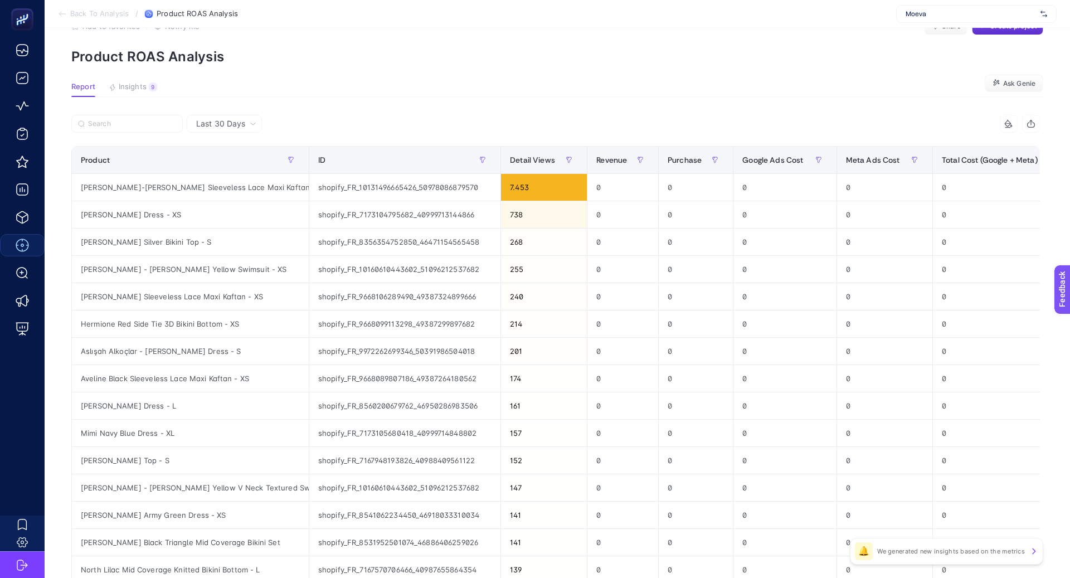
click at [405, 108] on article "Add to favorites false Notify me Share Create project Product ROAS Analysis Rep…" at bounding box center [557, 430] width 1025 height 871
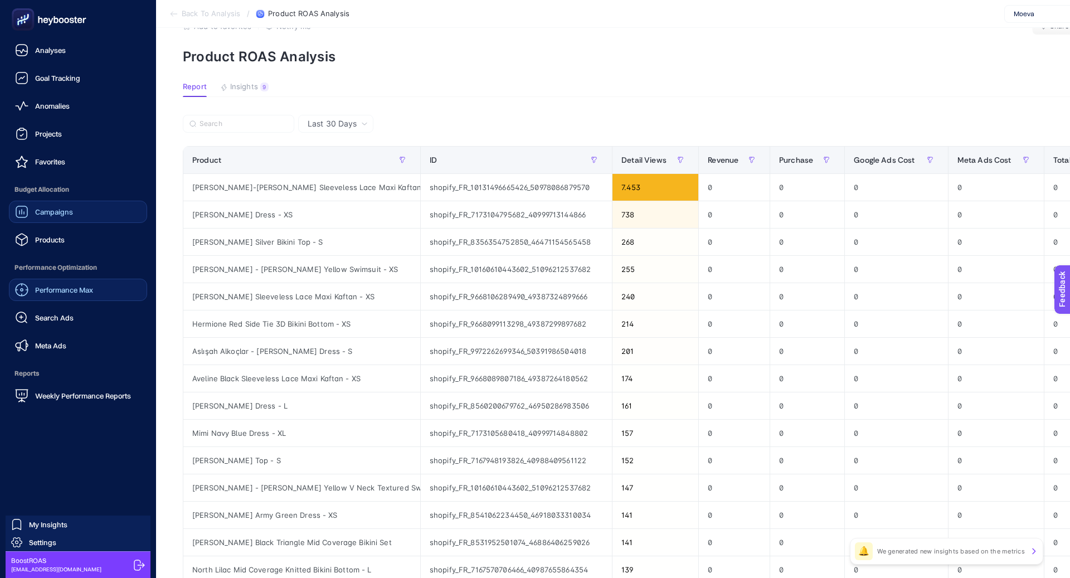
click at [82, 217] on link "Campaigns" at bounding box center [78, 212] width 138 height 22
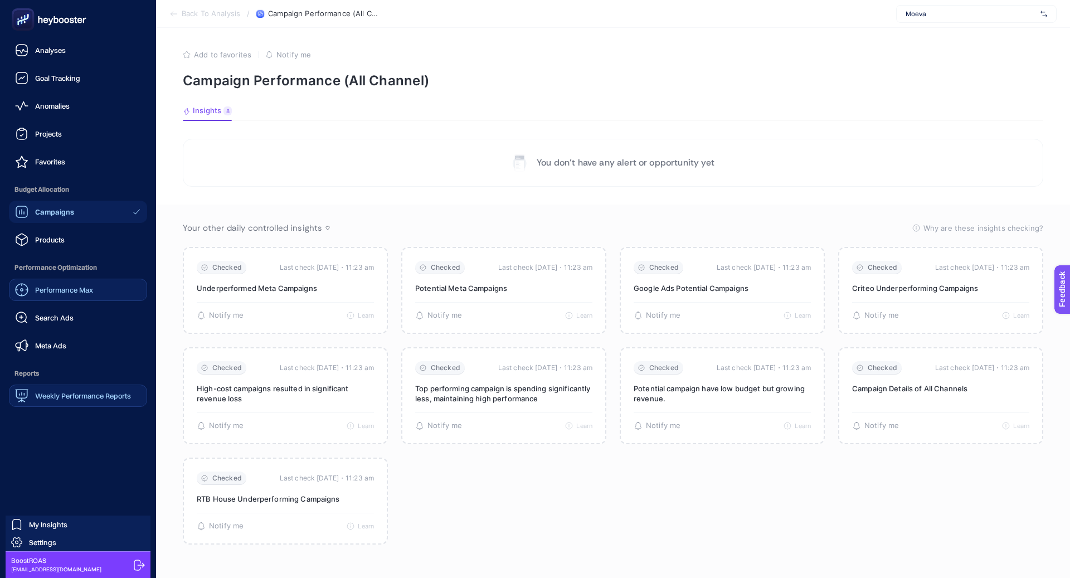
click at [74, 390] on div "Weekly Performance Reports" at bounding box center [73, 395] width 116 height 13
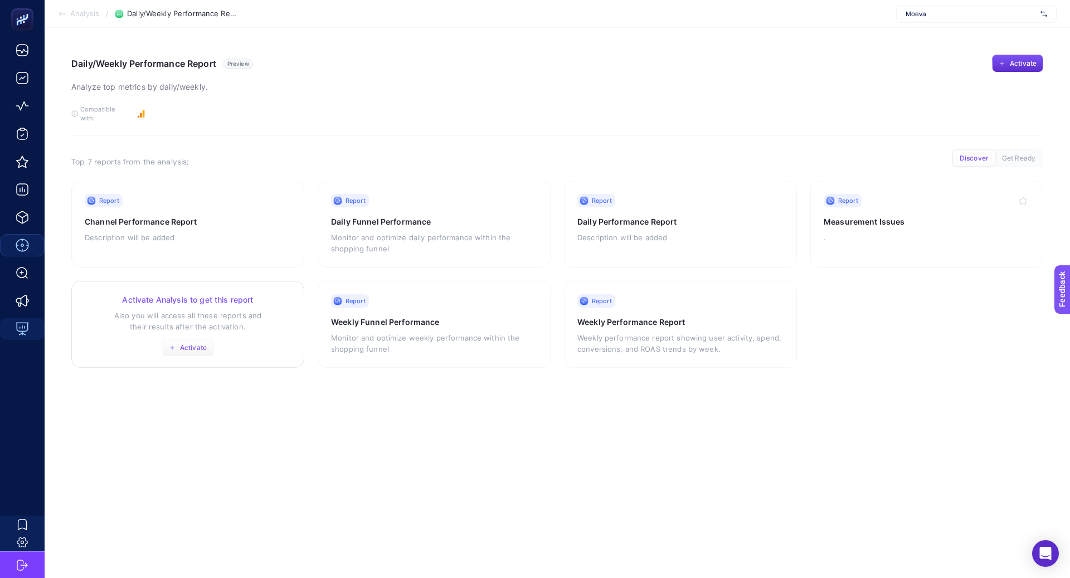
click at [202, 343] on span "Activate" at bounding box center [193, 347] width 27 height 9
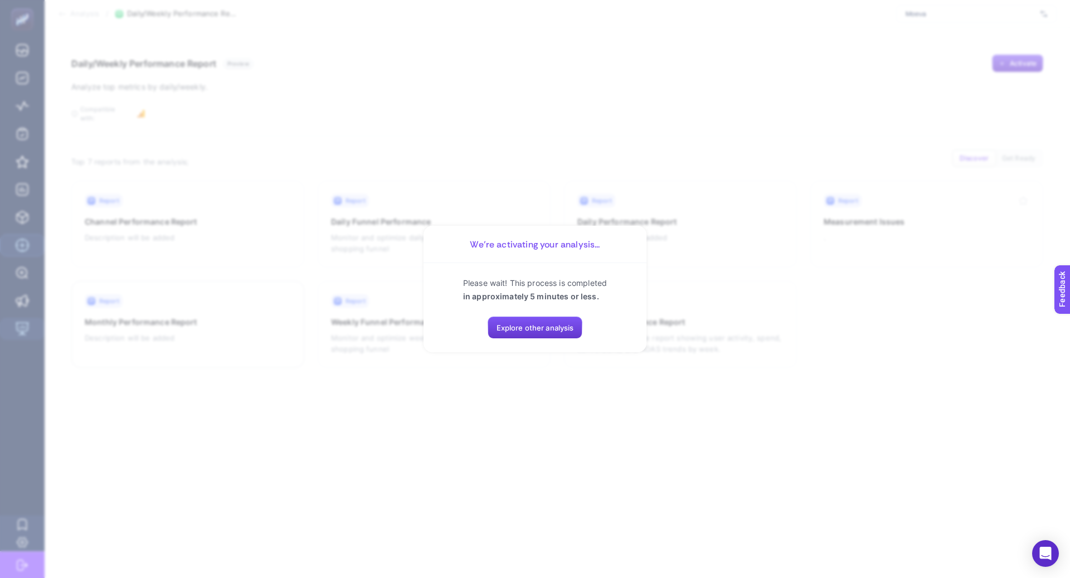
click at [507, 324] on span "Explore other analysis" at bounding box center [534, 327] width 77 height 9
